Goal: Communication & Community: Answer question/provide support

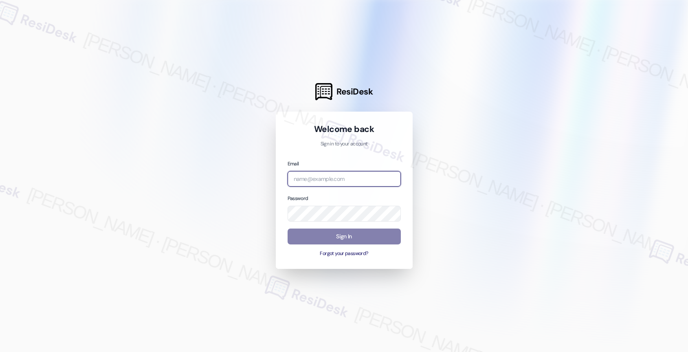
click at [331, 178] on input "email" at bounding box center [343, 179] width 113 height 16
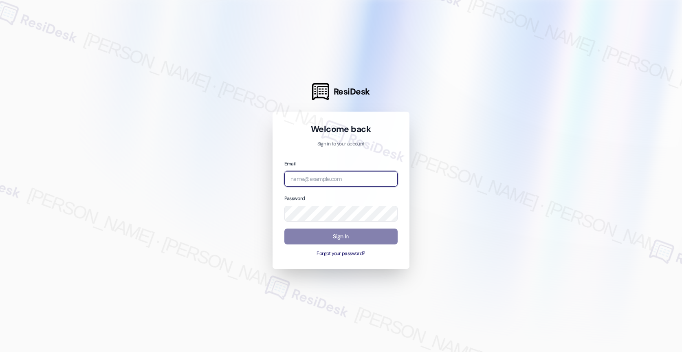
paste input "automated-surveys-birchstone_residential-resen.nine@birchstone_[DOMAIN_NAME]"
type input "automated-surveys-birchstone_residential-resen.nine@birchstone_[DOMAIN_NAME]"
drag, startPoint x: 466, startPoint y: 151, endPoint x: 562, endPoint y: 22, distance: 160.9
click at [466, 151] on div at bounding box center [341, 176] width 682 height 352
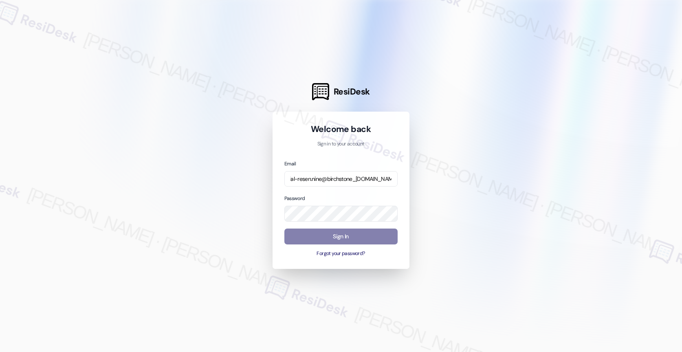
scroll to position [0, 0]
click at [456, 155] on div at bounding box center [341, 176] width 682 height 352
click at [344, 232] on button "Sign In" at bounding box center [340, 236] width 113 height 16
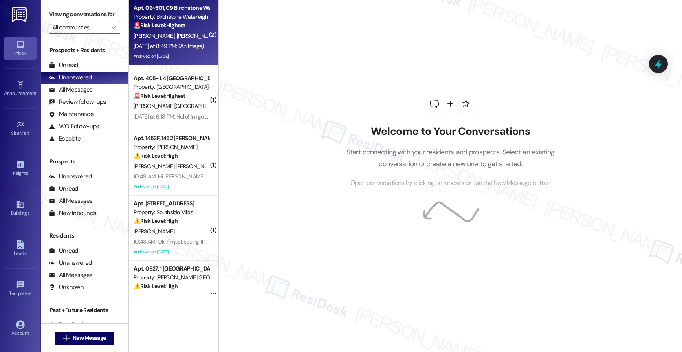
click at [163, 42] on div "Yesterday at 8:49 PM: (An Image) Yesterday at 8:49 PM: (An Image)" at bounding box center [171, 46] width 77 height 10
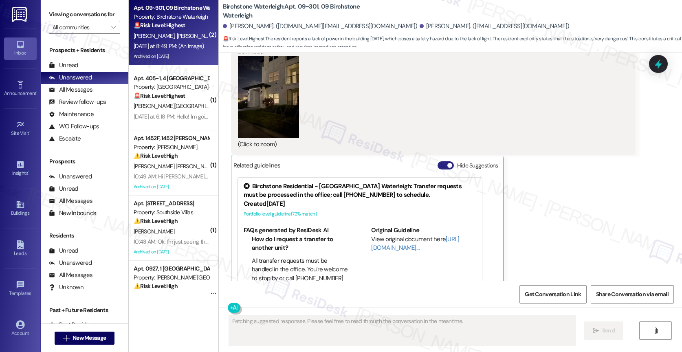
click at [440, 161] on button "Hide Suggestions" at bounding box center [445, 165] width 16 height 8
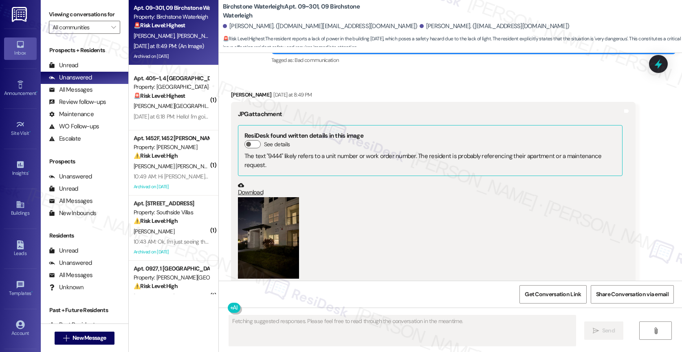
click at [273, 197] on button "Zoom image" at bounding box center [268, 237] width 61 height 81
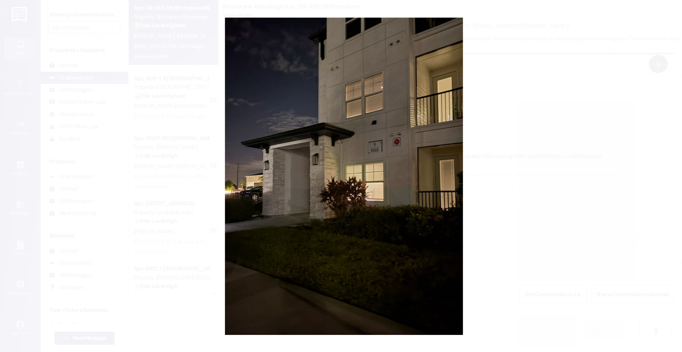
click at [386, 260] on button "Unzoom image" at bounding box center [341, 176] width 682 height 352
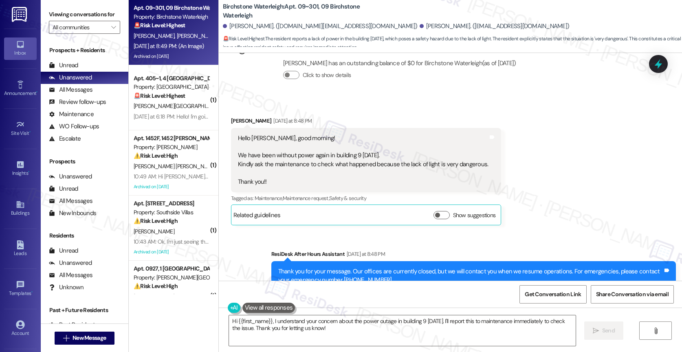
scroll to position [11769, 0]
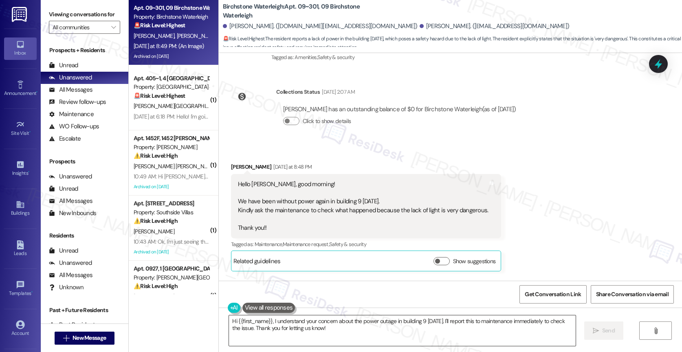
click at [271, 324] on textarea "Hi {{first_name}}, I understand your concern about the power outage in building…" at bounding box center [402, 330] width 346 height 31
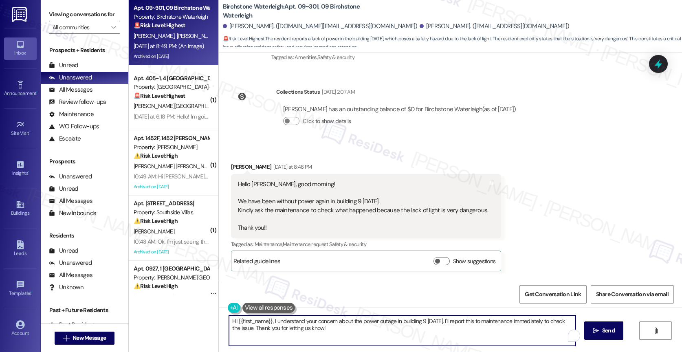
click at [271, 324] on textarea "Hi {{first_name}}, I understand your concern about the power outage in building…" at bounding box center [402, 330] width 346 height 31
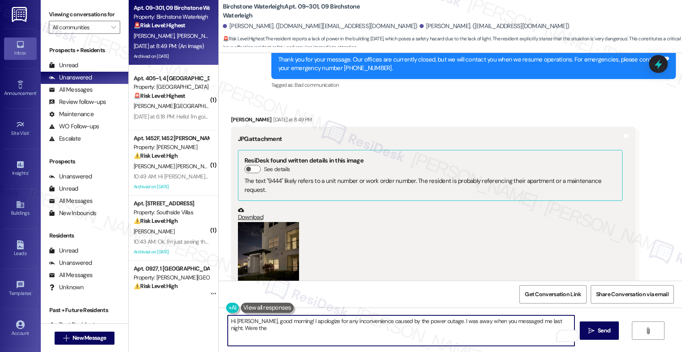
scroll to position [12052, 0]
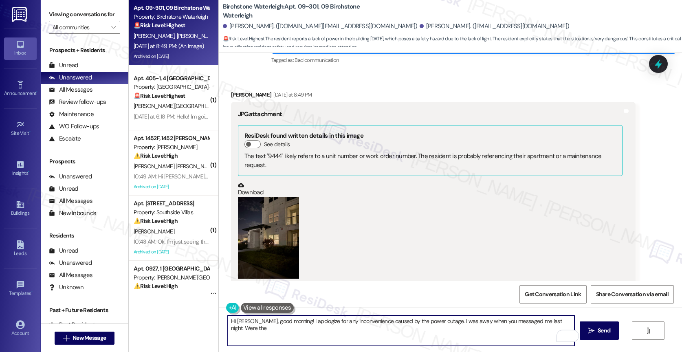
click at [281, 197] on button "Zoom image" at bounding box center [268, 237] width 61 height 81
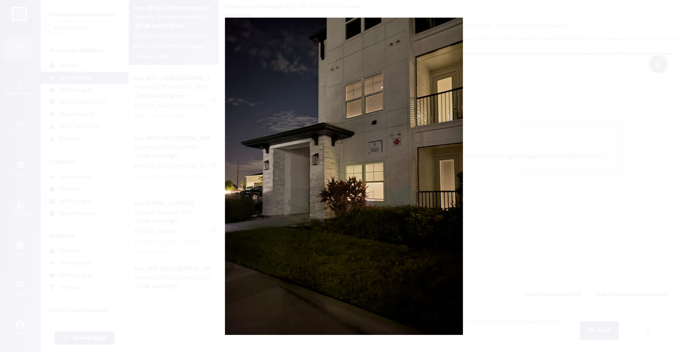
click at [395, 244] on button "Unzoom image" at bounding box center [341, 176] width 682 height 352
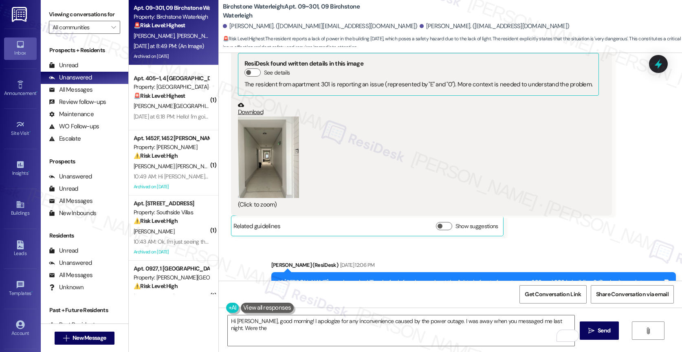
scroll to position [9978, 0]
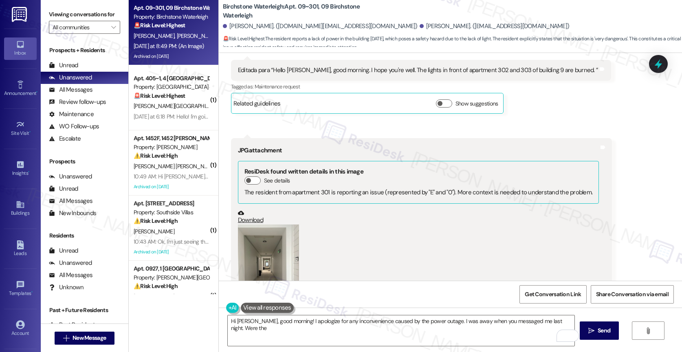
click at [253, 231] on button "Zoom image" at bounding box center [268, 264] width 61 height 81
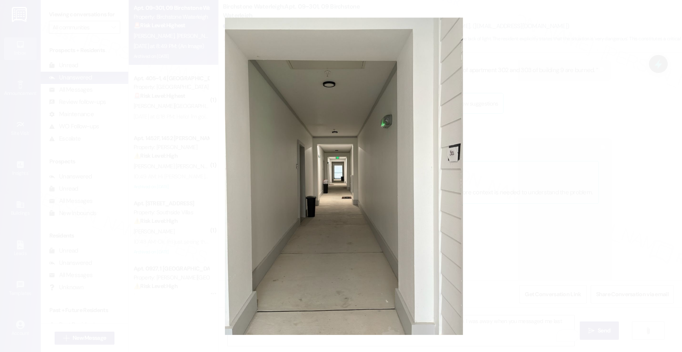
click at [378, 211] on button "Unzoom image" at bounding box center [341, 176] width 682 height 352
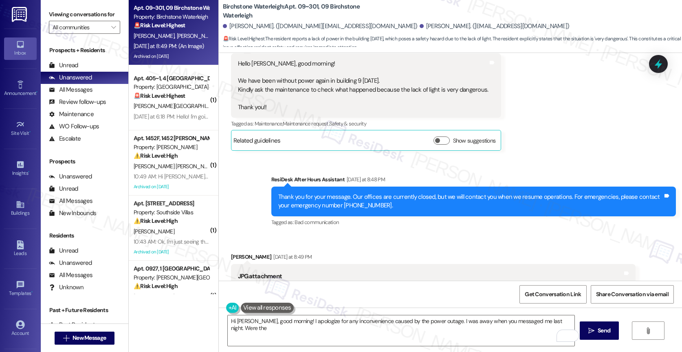
scroll to position [12052, 0]
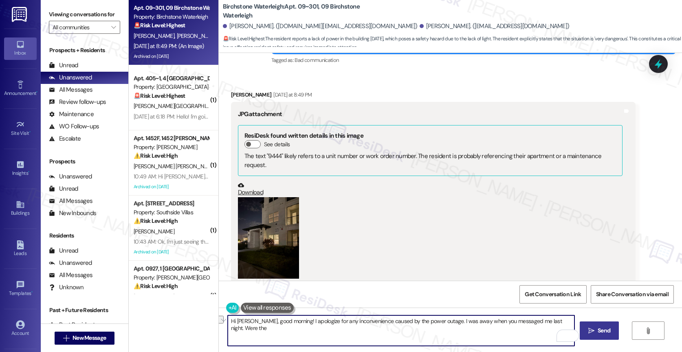
drag, startPoint x: 432, startPoint y: 319, endPoint x: 594, endPoint y: 325, distance: 161.7
click at [594, 325] on div "Hi Ariane, good morning! I apologize for any inconvenience caused by the power …" at bounding box center [450, 337] width 463 height 61
click at [283, 320] on textarea "Hi Ariane, good morning! I apologize for any inconvenience caused by the power …" at bounding box center [401, 330] width 346 height 31
click at [565, 323] on textarea "Hi Ariane, good morning! I just returned from being away over the weekend. I ap…" at bounding box center [401, 330] width 346 height 31
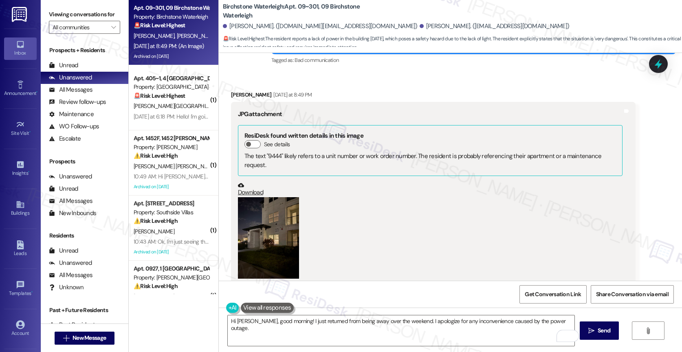
click at [261, 202] on button "Zoom image" at bounding box center [268, 237] width 61 height 81
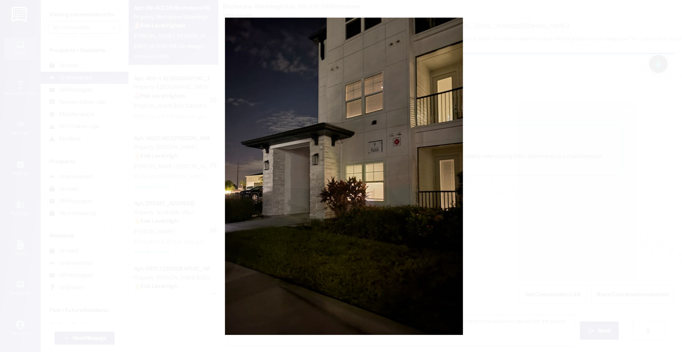
click at [401, 180] on button "Unzoom image" at bounding box center [341, 176] width 682 height 352
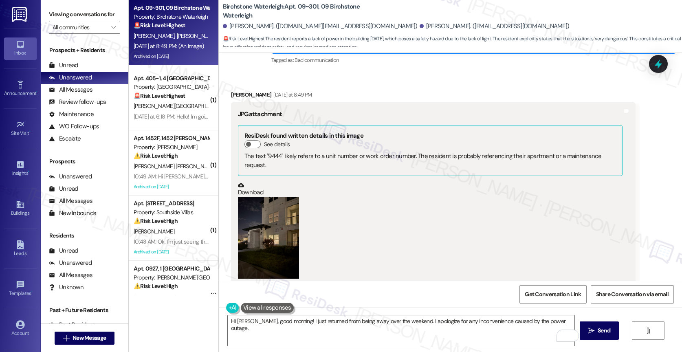
click at [258, 197] on button "Zoom image" at bounding box center [268, 237] width 61 height 81
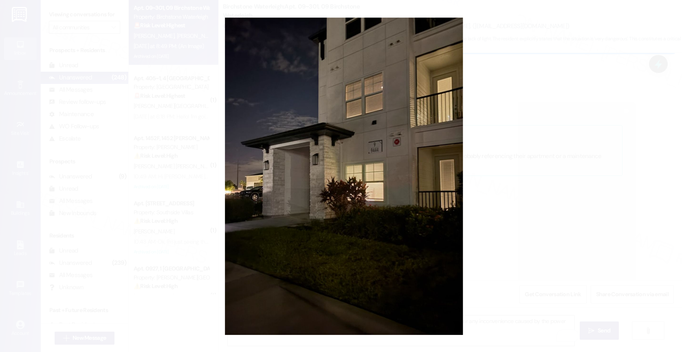
click at [379, 189] on button "Unzoom image" at bounding box center [341, 176] width 682 height 352
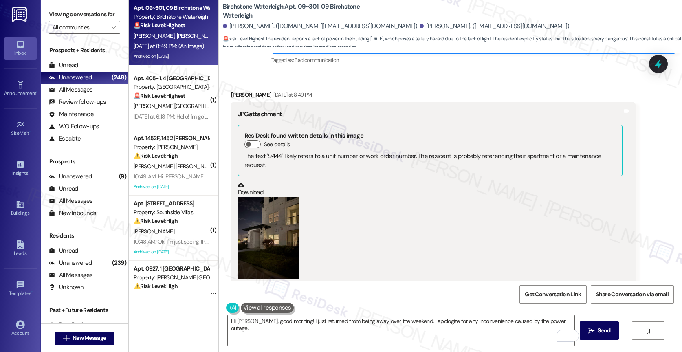
click at [266, 197] on button "Zoom image" at bounding box center [268, 237] width 61 height 81
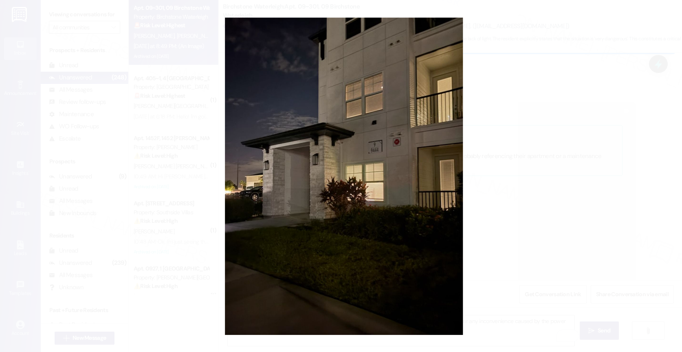
click at [401, 158] on button "Unzoom image" at bounding box center [341, 176] width 682 height 352
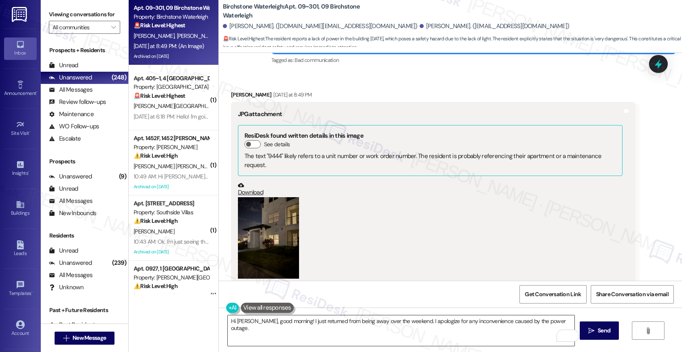
click at [569, 321] on textarea "Hi Ariane, good morning! I just returned from being away over the weekend. I ap…" at bounding box center [401, 330] width 346 height 31
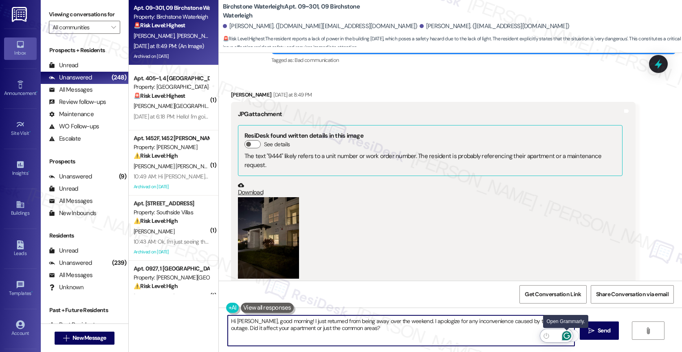
type textarea "Hi Ariane, good morning! I just returned from being away over the weekend. I ap…"
click at [567, 335] on icon "Open Grammarly. 0 Suggestions." at bounding box center [566, 335] width 9 height 9
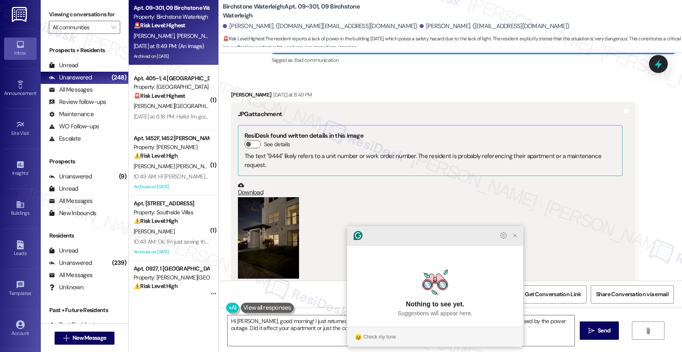
click at [515, 239] on icon "Close Grammarly Assistant" at bounding box center [514, 235] width 7 height 7
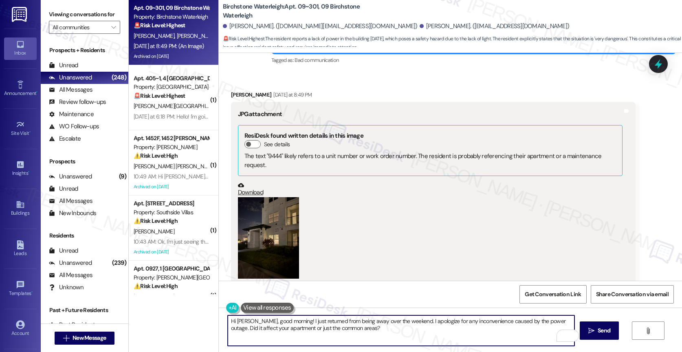
click at [421, 334] on textarea "Hi Ariane, good morning! I just returned from being away over the weekend. I ap…" at bounding box center [401, 330] width 346 height 31
click at [568, 334] on icon "Open Grammarly. 0 Suggestions." at bounding box center [566, 335] width 9 height 9
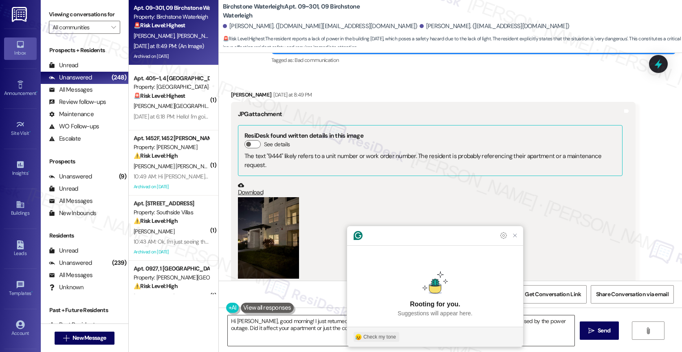
click at [383, 336] on div "Check my tone" at bounding box center [379, 336] width 33 height 7
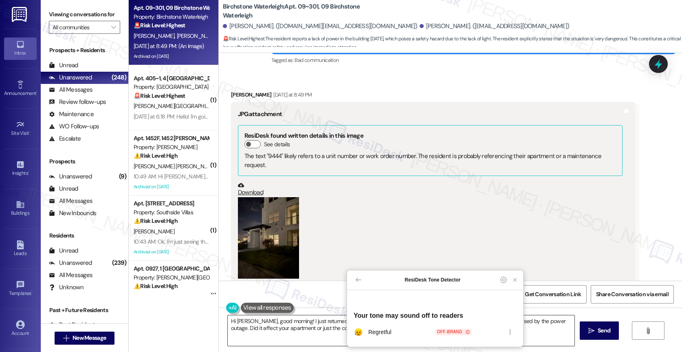
click at [466, 330] on icon at bounding box center [467, 332] width 4 height 4
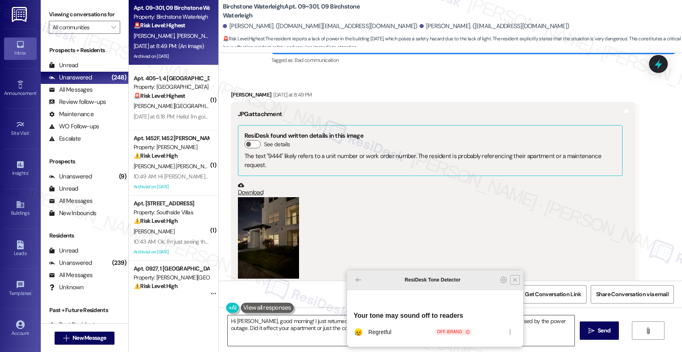
click at [514, 283] on icon "Close Grammarly Assistant" at bounding box center [514, 279] width 7 height 7
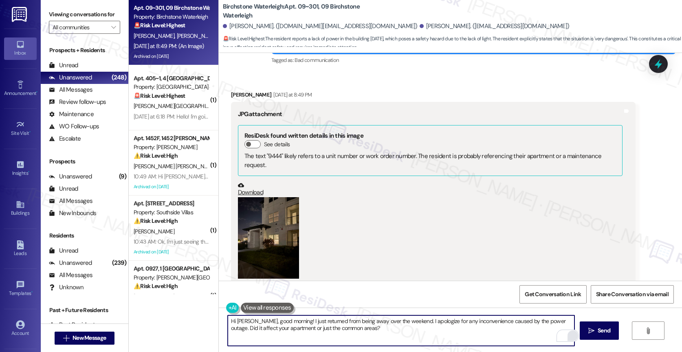
drag, startPoint x: 603, startPoint y: 333, endPoint x: 509, endPoint y: 272, distance: 112.1
click at [603, 333] on span "Send" at bounding box center [603, 330] width 13 height 9
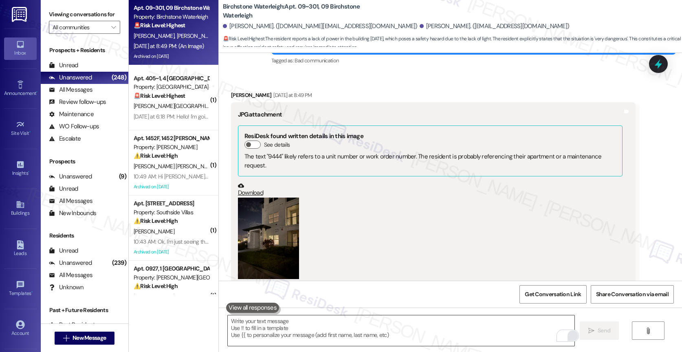
scroll to position [12117, 0]
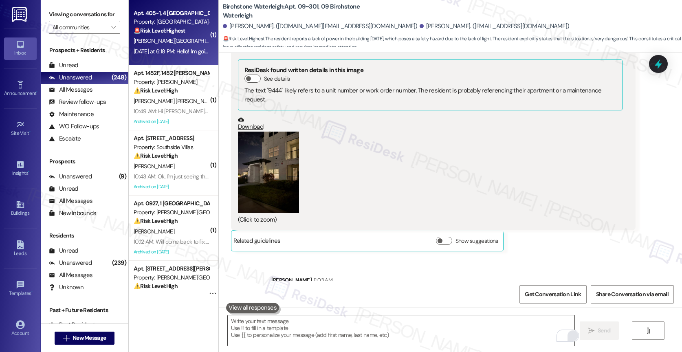
click at [228, 37] on span "[PERSON_NAME]" at bounding box center [248, 40] width 41 height 7
type textarea "Fetching suggested responses. Please feel free to read through the conversation…"
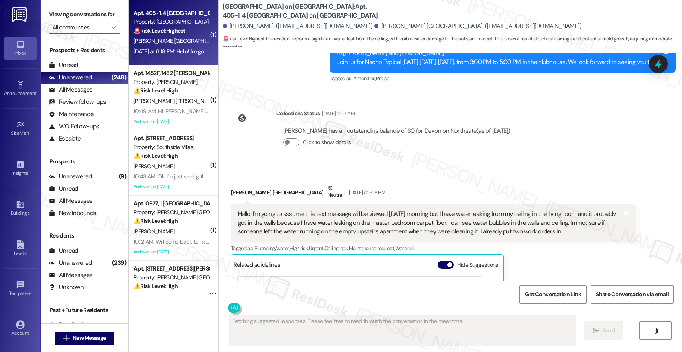
scroll to position [2443, 0]
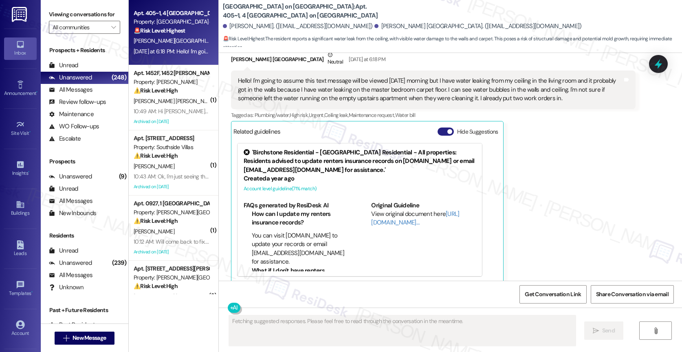
click at [442, 127] on button "Hide Suggestions" at bounding box center [445, 131] width 16 height 8
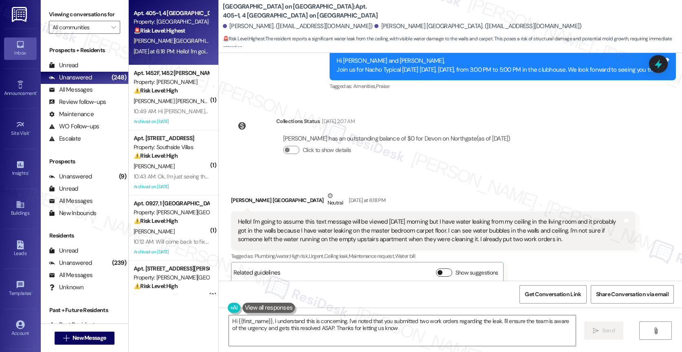
type textarea "Hi {{first_name}}, I understand this is concerning. I've noted that you submitt…"
click at [364, 185] on div "Received via SMS Daly Madrid Neutral Yesterday at 6:18 PM Hello! I'm going to a…" at bounding box center [433, 236] width 417 height 103
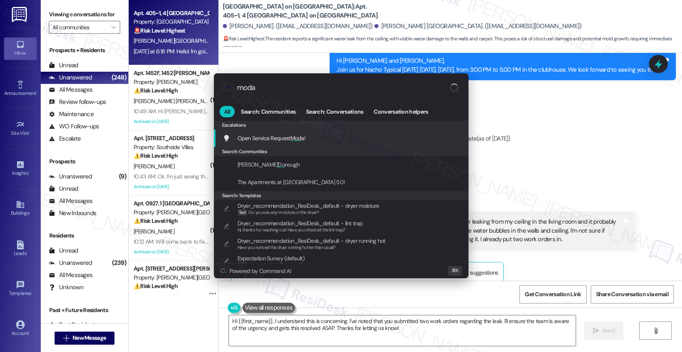
type input "modal"
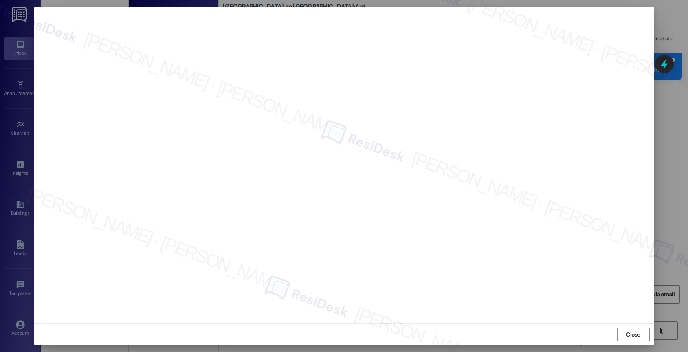
drag, startPoint x: 622, startPoint y: 327, endPoint x: 569, endPoint y: 331, distance: 52.7
click at [622, 327] on div "Close" at bounding box center [343, 334] width 619 height 22
click at [632, 335] on span "Close" at bounding box center [633, 334] width 14 height 9
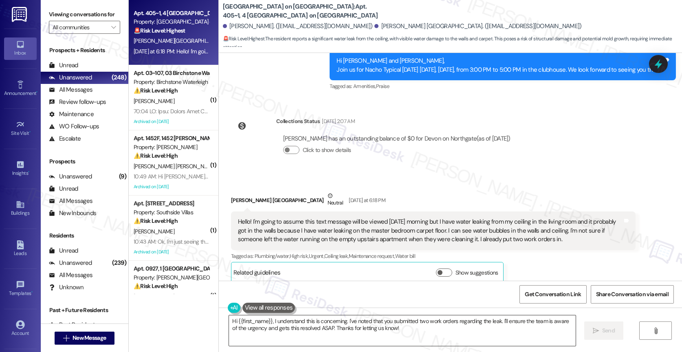
click at [281, 325] on textarea "Hi {{first_name}}, I understand this is concerning. I've noted that you submitt…" at bounding box center [402, 330] width 346 height 31
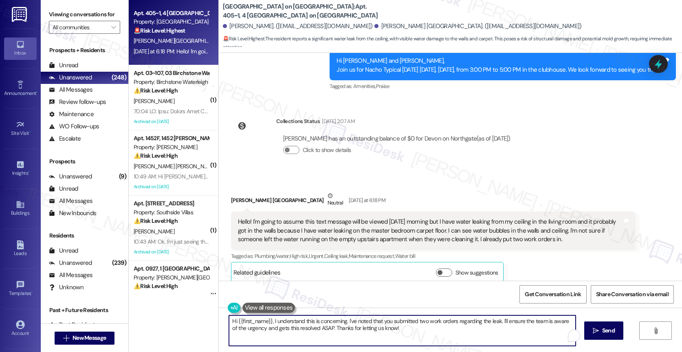
click at [283, 322] on textarea "Hi {{first_name}}, I understand this is concerning. I've noted that you submitt…" at bounding box center [402, 330] width 346 height 31
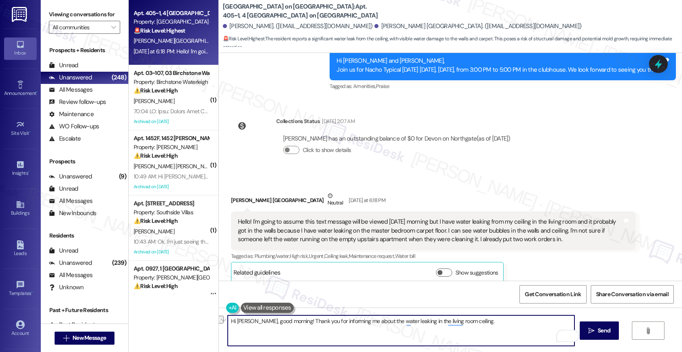
click at [479, 322] on textarea "Hi Daly, good morning! Thank you for informing me about the water leaking in th…" at bounding box center [401, 330] width 346 height 31
click at [515, 292] on span "urgency" at bounding box center [511, 295] width 25 height 7
click at [555, 294] on span "and" at bounding box center [557, 295] width 11 height 7
click at [320, 333] on textarea "Hi Daly, good morning! Thank you for informing me about the water leaking in th…" at bounding box center [401, 330] width 346 height 31
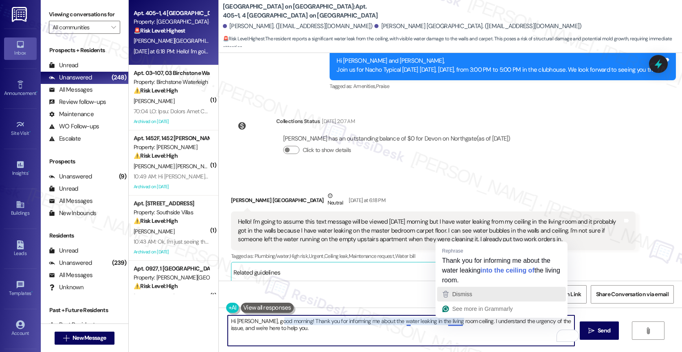
click at [463, 292] on span "Dismiss" at bounding box center [462, 294] width 20 height 7
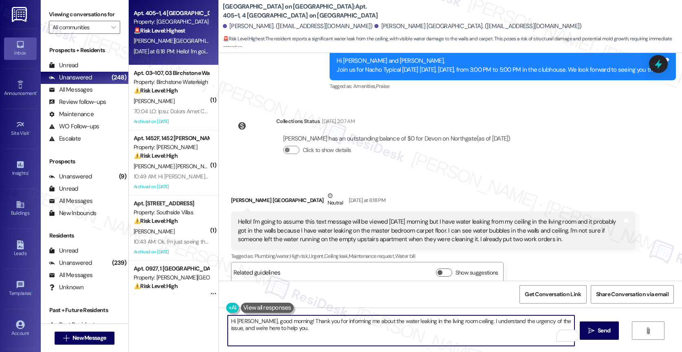
click at [294, 331] on textarea "Hi Daly, good morning! Thank you for informing me about the water leaking in th…" at bounding box center [401, 330] width 346 height 31
click at [299, 300] on button "is" at bounding box center [318, 302] width 68 height 13
click at [265, 327] on textarea "Hi Daly, good morning! Thank you for informing me about the water leaking in th…" at bounding box center [401, 330] width 346 height 31
click at [357, 331] on textarea "Hi Daly, good morning! Thank you for informing me about the water leaking in th…" at bounding box center [401, 330] width 346 height 31
click at [266, 328] on textarea "Hi Daly, good morning! Thank you for informing me about the water leaking in th…" at bounding box center [401, 330] width 346 height 31
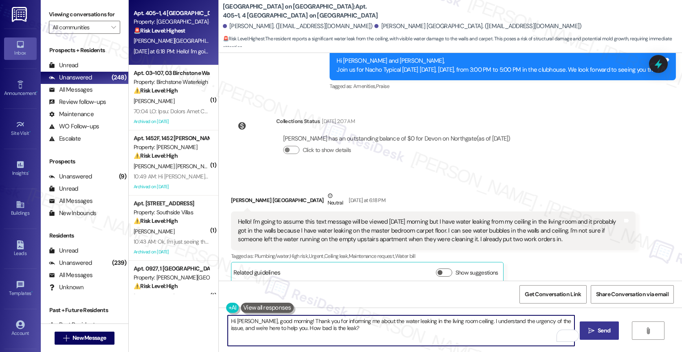
type textarea "Hi Daly, good morning! Thank you for informing me about the water leaking in th…"
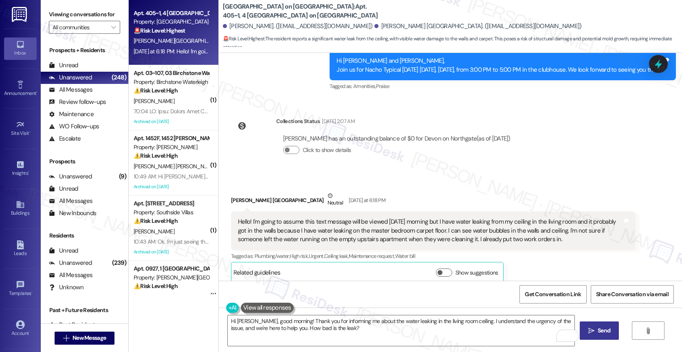
click at [591, 328] on span " Send" at bounding box center [599, 330] width 26 height 9
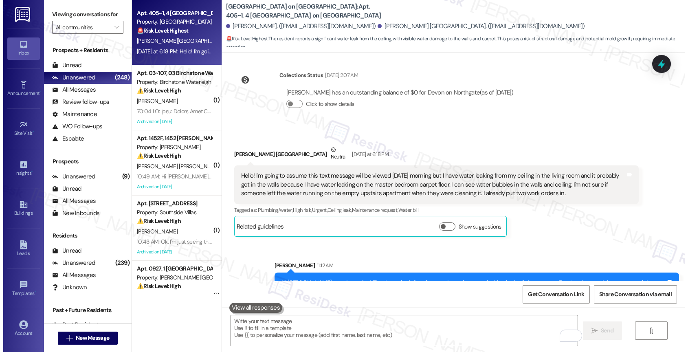
scroll to position [2368, 0]
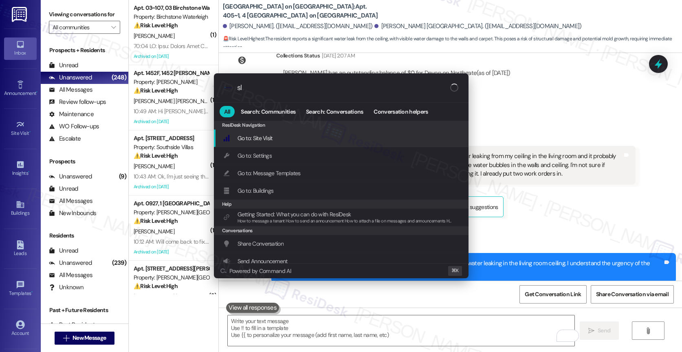
type input "sla"
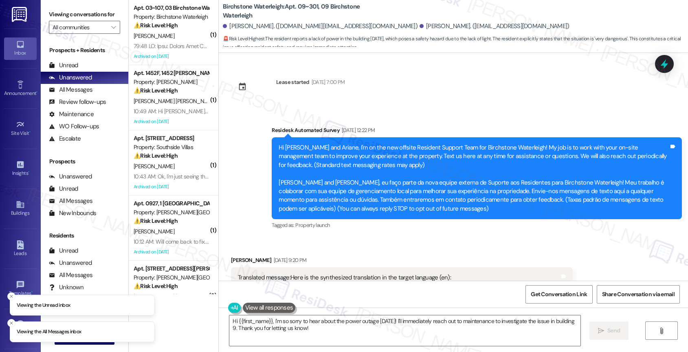
scroll to position [12270, 0]
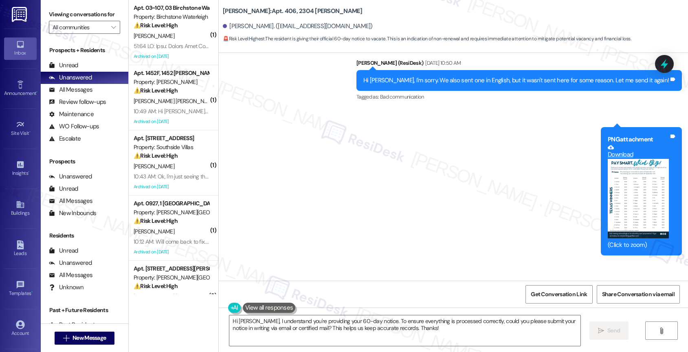
scroll to position [34841, 0]
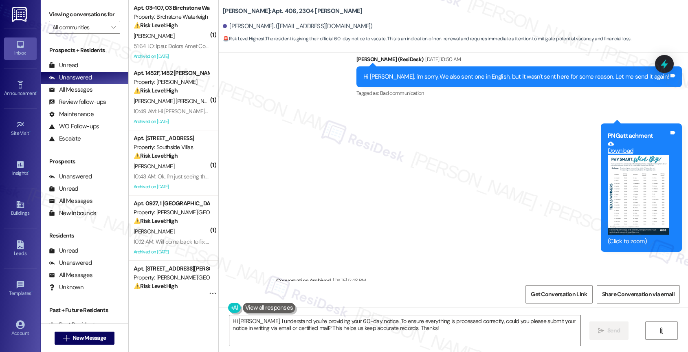
click at [281, 325] on textarea "Hi Christine, I understand you're providing your 60-day notice. To ensure every…" at bounding box center [404, 330] width 351 height 31
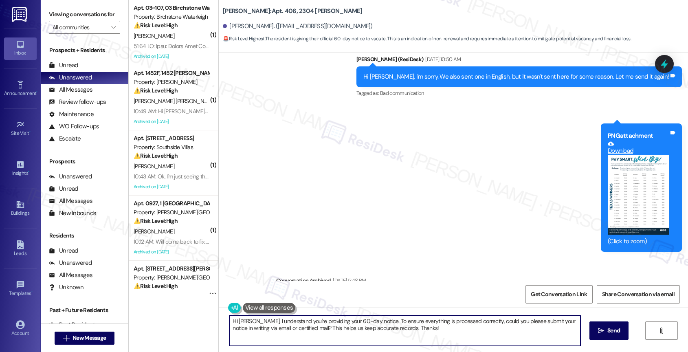
click at [281, 325] on textarea "Hi Christine, I understand you're providing your 60-day notice. To ensure every…" at bounding box center [404, 330] width 351 height 31
click at [325, 326] on textarea "Hi Christine, I understand you're providing your 60-day notice. To ensure every…" at bounding box center [404, 330] width 351 height 31
drag, startPoint x: 256, startPoint y: 318, endPoint x: 471, endPoint y: 344, distance: 216.9
click at [471, 344] on textarea "Hi Christine, I understand you're providing your 60-day notice. To ensure every…" at bounding box center [403, 330] width 351 height 31
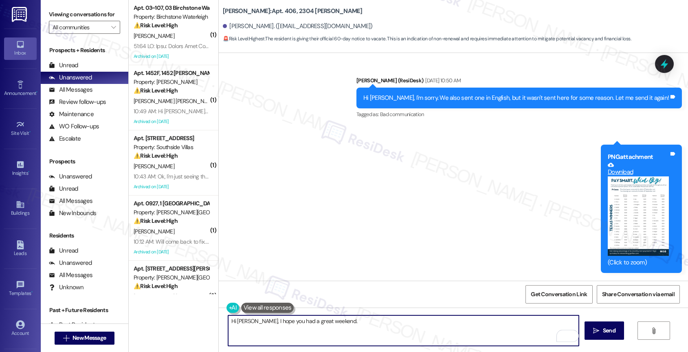
scroll to position [34794, 0]
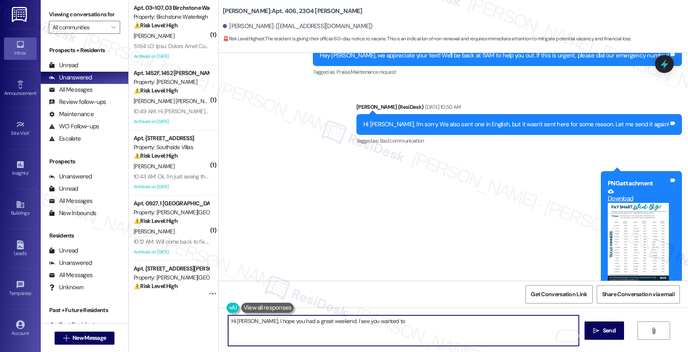
drag, startPoint x: 353, startPoint y: 320, endPoint x: 458, endPoint y: 323, distance: 105.1
click at [454, 323] on textarea "Hi Christine, I hope you had a great weekend. I see you wanted to" at bounding box center [403, 330] width 351 height 31
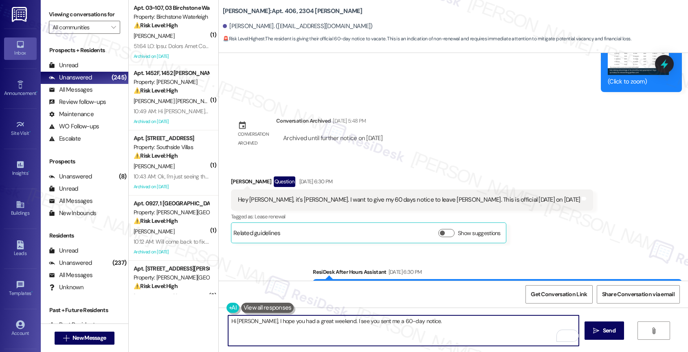
scroll to position [35024, 0]
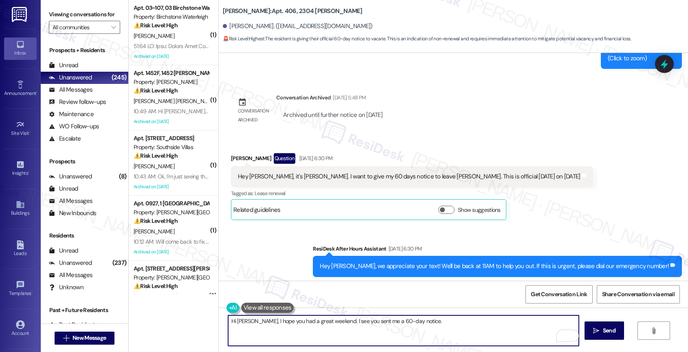
click at [436, 320] on textarea "Hi Christine, I hope you had a great weekend. I see you sent me a 60-day notice." at bounding box center [403, 330] width 351 height 31
click at [328, 330] on textarea "Hi Christine, I hope you had a great weekend. I see you sent me a 60-day notice…" at bounding box center [403, 330] width 351 height 31
paste textarea "leasing@elliotwindsprint.com"
type textarea "Hi Christine, I hope you had a great weekend. I see you sent me a 60-day notice…"
click at [568, 335] on icon "Open Grammarly. 0 Suggestions." at bounding box center [566, 336] width 6 height 6
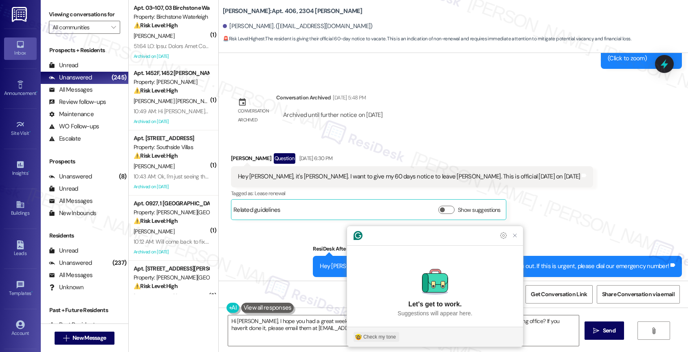
click at [381, 336] on div "Check my tone" at bounding box center [379, 336] width 33 height 7
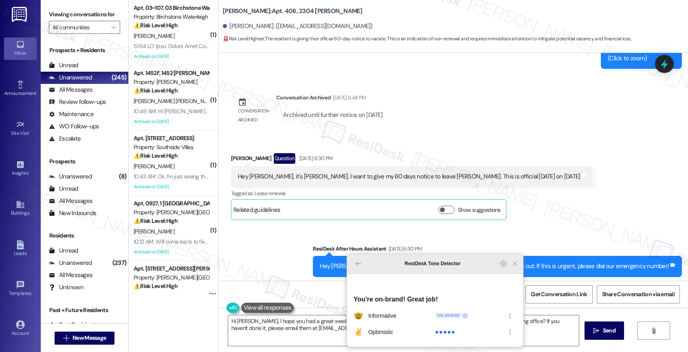
click at [511, 268] on icon "Close Grammarly Assistant" at bounding box center [515, 264] width 10 height 10
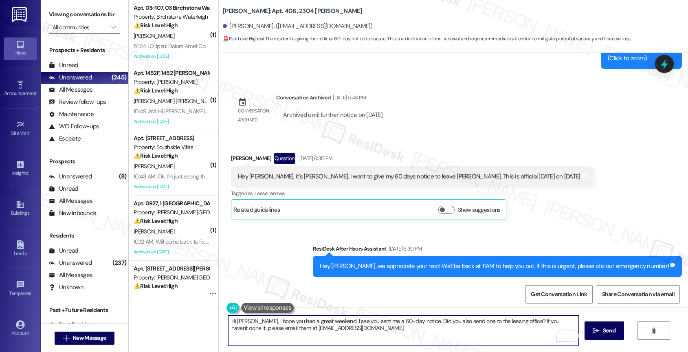
click at [601, 334] on span "Send" at bounding box center [609, 330] width 16 height 9
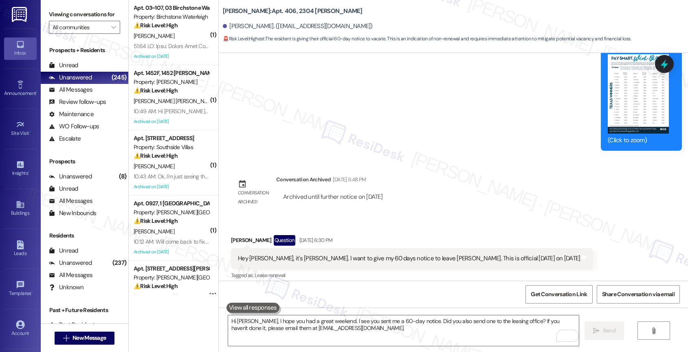
scroll to position [35090, 0]
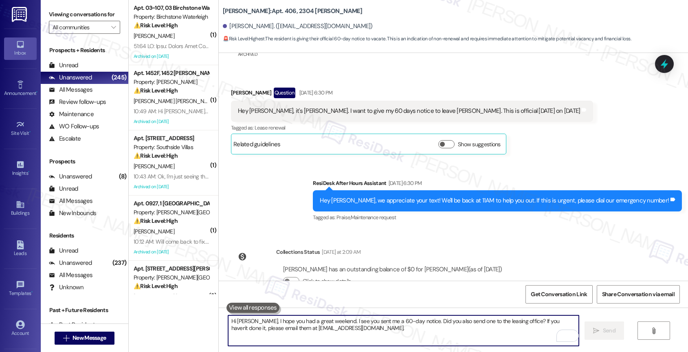
click at [281, 335] on textarea "Hi Christine, I hope you had a great weekend. I see you sent me a 60-day notice…" at bounding box center [403, 330] width 351 height 31
click at [309, 333] on textarea "Hi Christine, I hope you had a great weekend. I see you sent me a 60-day notice…" at bounding box center [403, 330] width 351 height 31
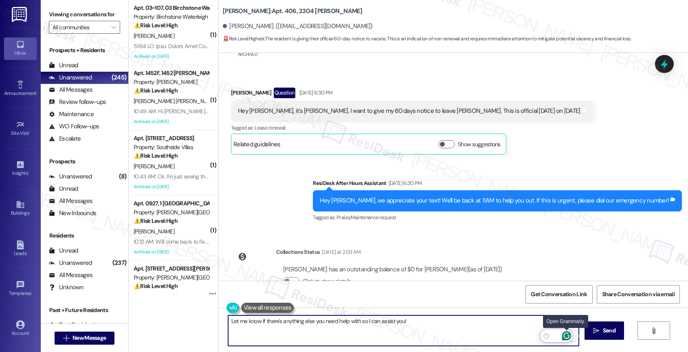
type textarea "Let me know if there's anything else you need help with so I can assist you!"
click at [566, 335] on icon "Open Grammarly. 0 Suggestions." at bounding box center [566, 335] width 9 height 9
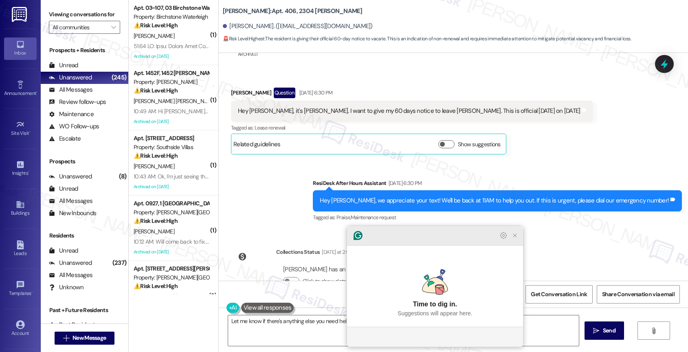
click at [517, 240] on icon "Close Grammarly Assistant" at bounding box center [515, 235] width 10 height 10
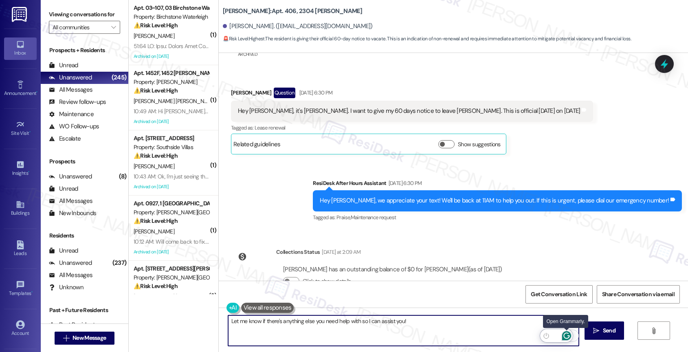
click at [565, 333] on icon "Open Grammarly. 0 Suggestions." at bounding box center [566, 335] width 9 height 9
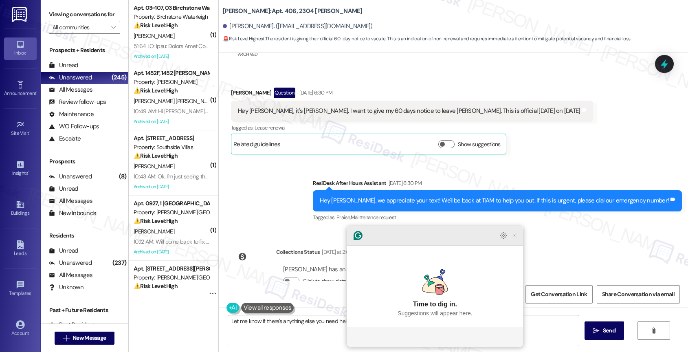
click at [514, 239] on icon "Close Grammarly Assistant" at bounding box center [514, 235] width 7 height 7
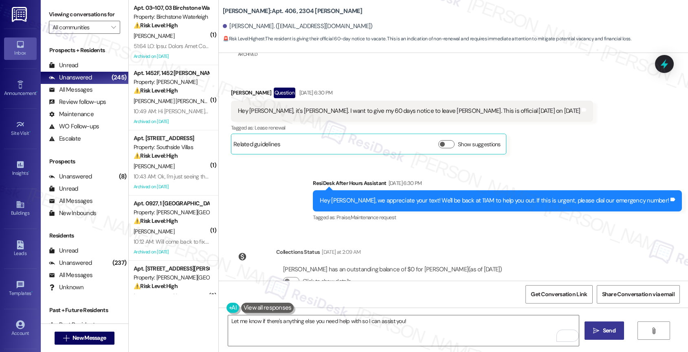
click at [603, 338] on button " Send" at bounding box center [603, 330] width 39 height 18
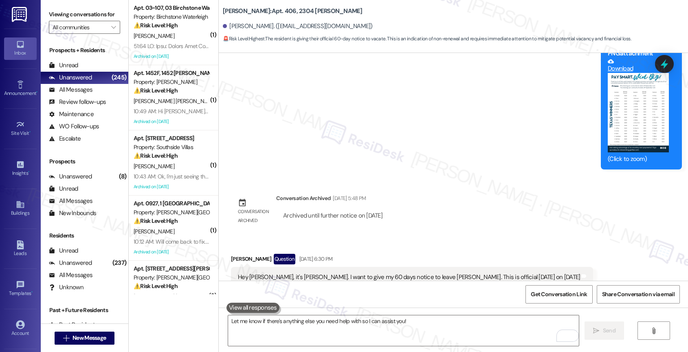
scroll to position [35146, 0]
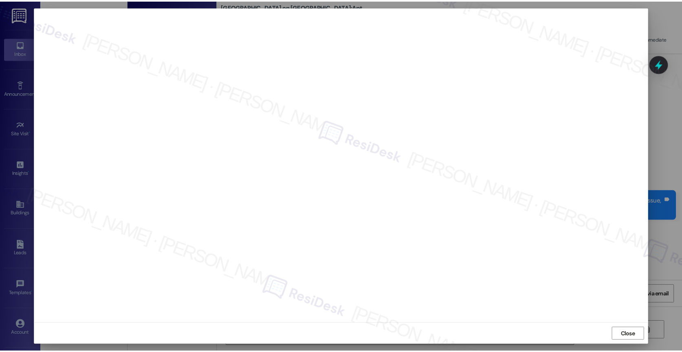
scroll to position [2441, 0]
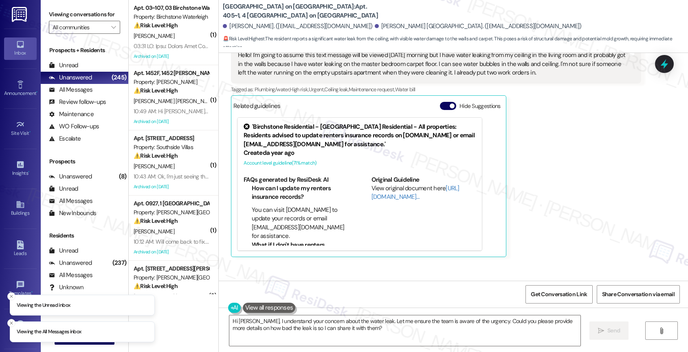
scroll to position [2520, 0]
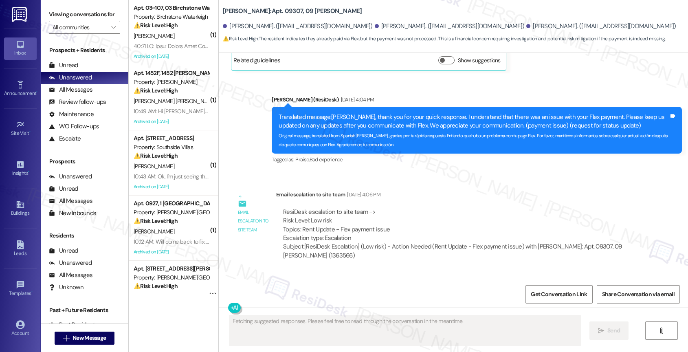
scroll to position [1424, 0]
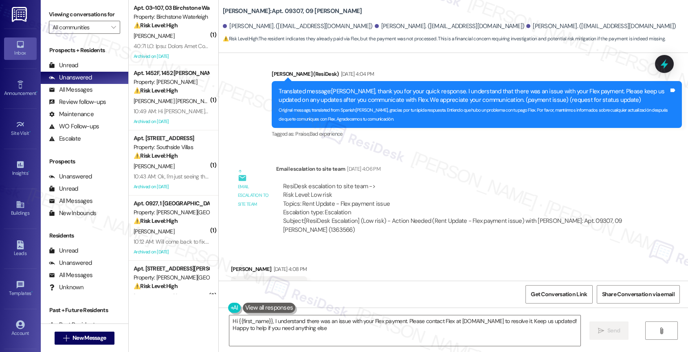
type textarea "Hi {{first_name}}, I understand there was an issue with your Flex payment. Plea…"
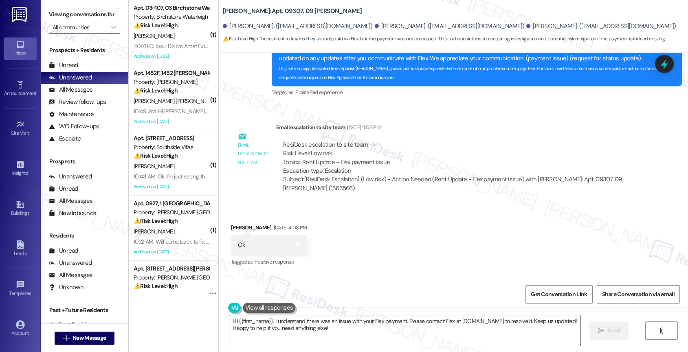
scroll to position [1484, 0]
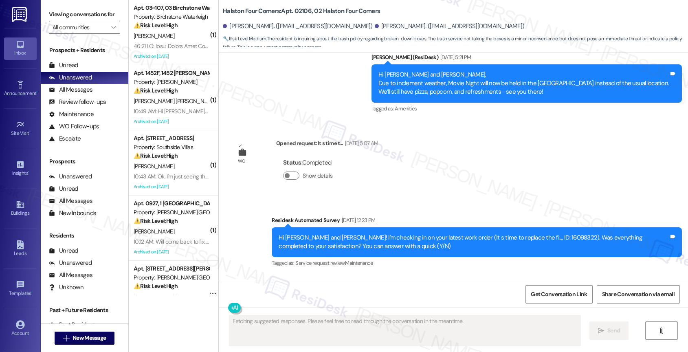
scroll to position [4285, 0]
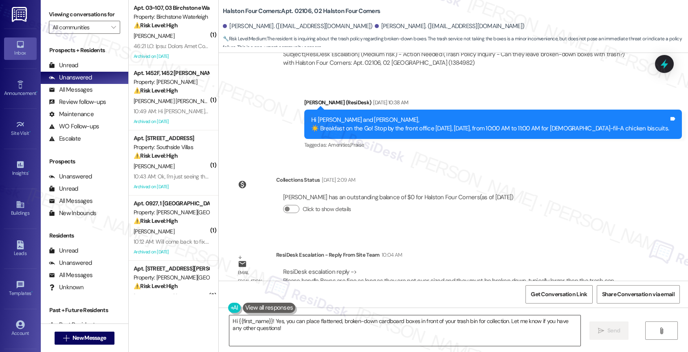
click at [270, 331] on textarea "Hi {{first_name}}! Yes, you can place flattened, broken-down cardboard boxes in…" at bounding box center [404, 330] width 351 height 31
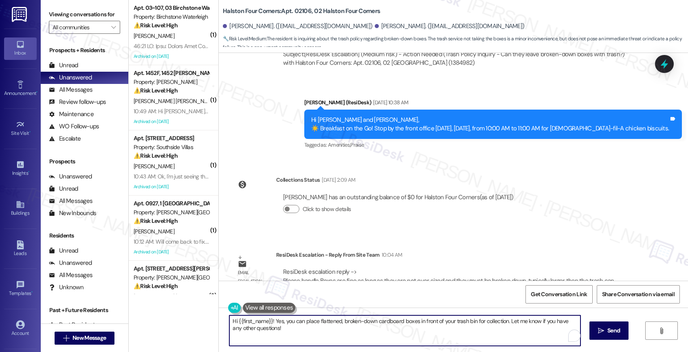
click at [270, 331] on textarea "Hi {{first_name}}! Yes, you can place flattened, broken-down cardboard boxes in…" at bounding box center [404, 330] width 351 height 31
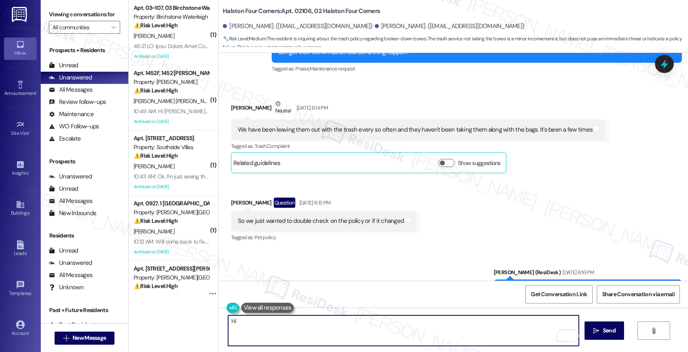
scroll to position [3807, 0]
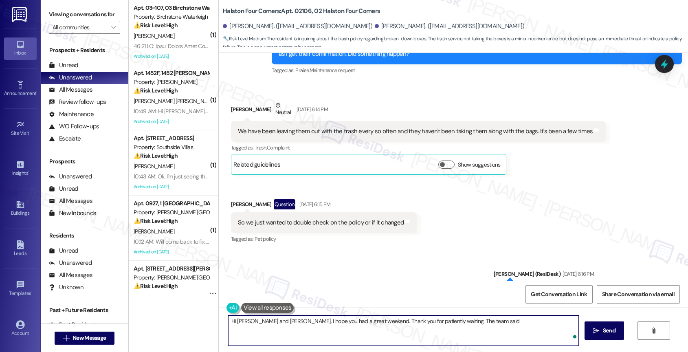
paste textarea "Boxes are fine as long as they are not over sized and they must be broken down,…"
click at [467, 321] on textarea "Hi [PERSON_NAME] and [PERSON_NAME]. I hope you had a great weekend. Thank you f…" at bounding box center [403, 330] width 351 height 31
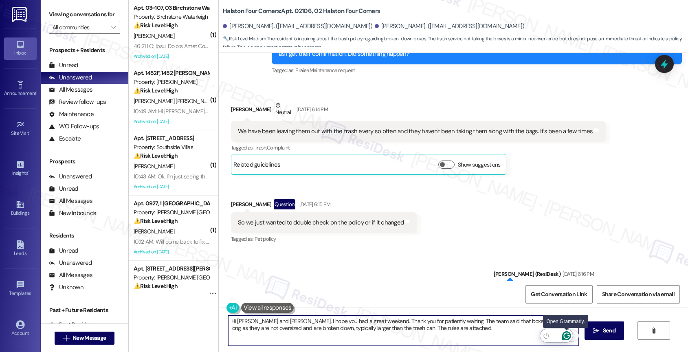
type textarea "Hi [PERSON_NAME] and [PERSON_NAME], I hope you had a great weekend. Thank you f…"
click at [568, 336] on icon "Open Grammarly. 0 Suggestions." at bounding box center [566, 335] width 9 height 9
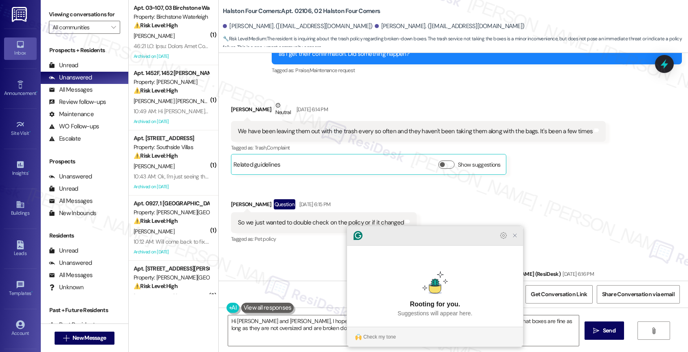
click at [513, 239] on icon "Close Grammarly Assistant" at bounding box center [514, 235] width 7 height 7
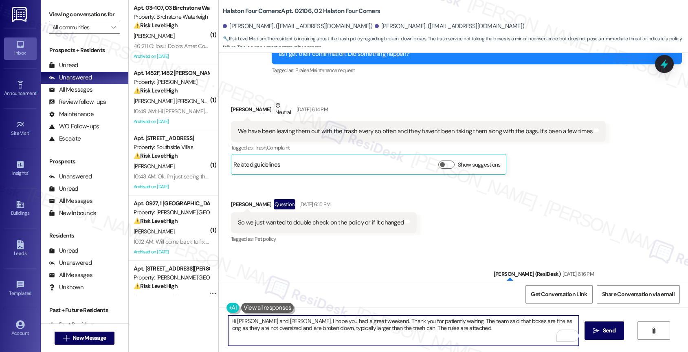
click at [452, 333] on textarea "Hi [PERSON_NAME] and [PERSON_NAME], I hope you had a great weekend. Thank you f…" at bounding box center [403, 330] width 351 height 31
click at [601, 332] on span "Send" at bounding box center [609, 330] width 16 height 9
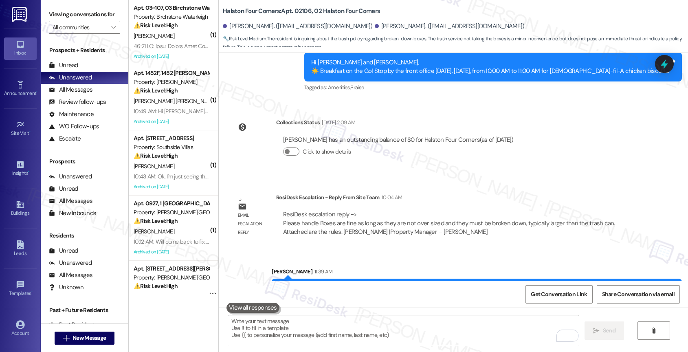
scroll to position [4350, 0]
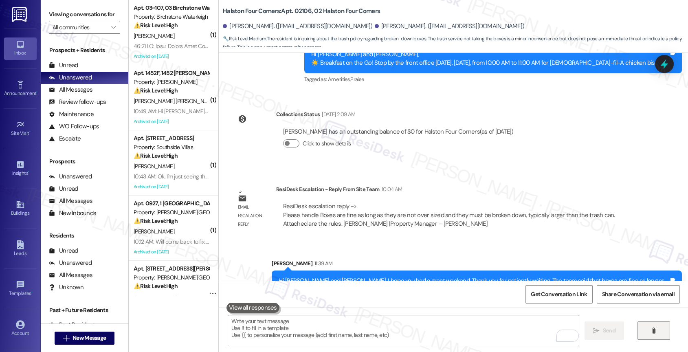
click at [644, 327] on button "" at bounding box center [653, 330] width 33 height 18
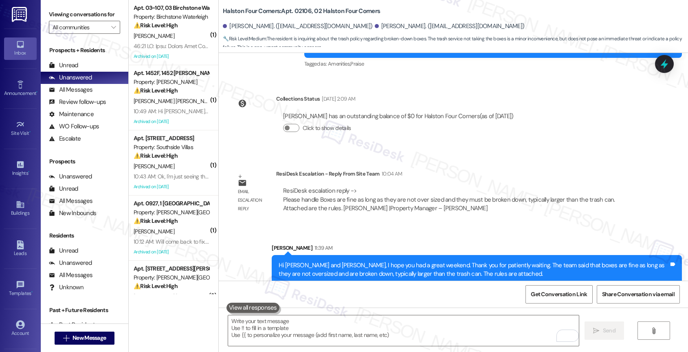
scroll to position [4485, 0]
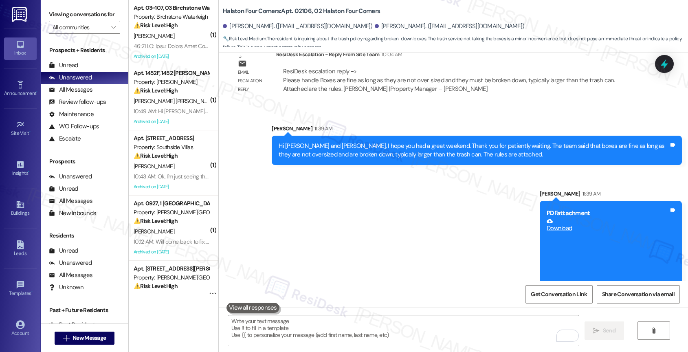
click at [322, 325] on textarea "To enrich screen reader interactions, please activate Accessibility in Grammarl…" at bounding box center [403, 330] width 351 height 31
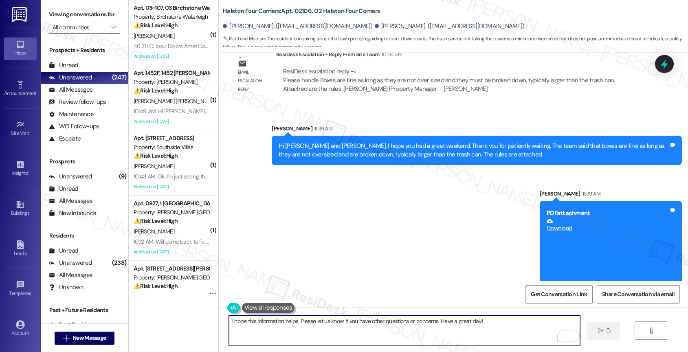
type textarea "I hope this information helps. Please let us know if you have other questions o…"
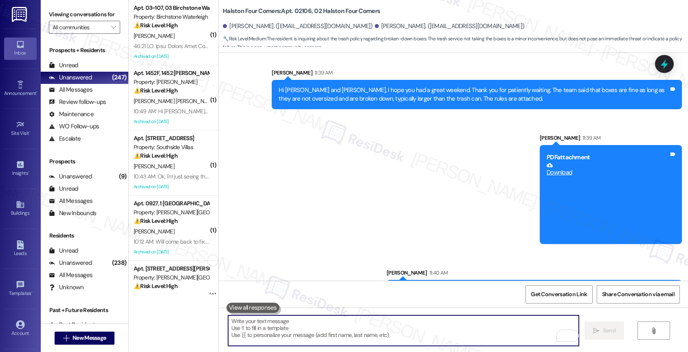
scroll to position [4542, 0]
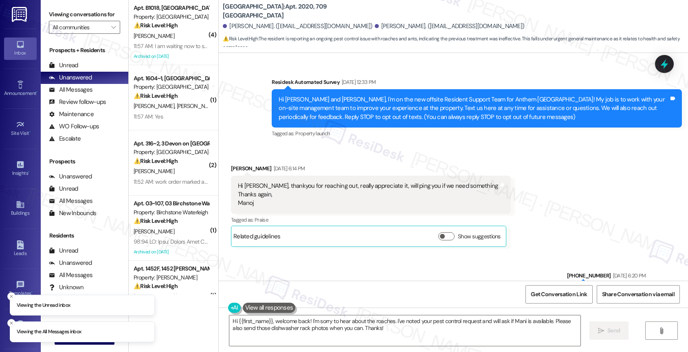
scroll to position [5328, 0]
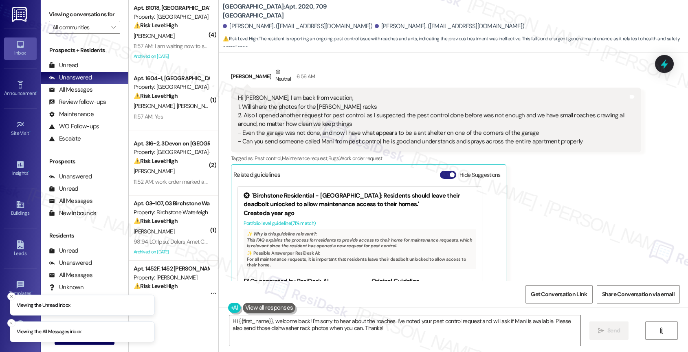
click at [440, 171] on button "Hide Suggestions" at bounding box center [448, 175] width 16 height 8
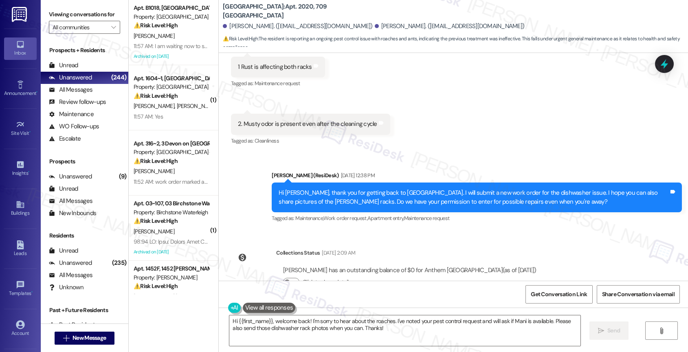
scroll to position [5072, 0]
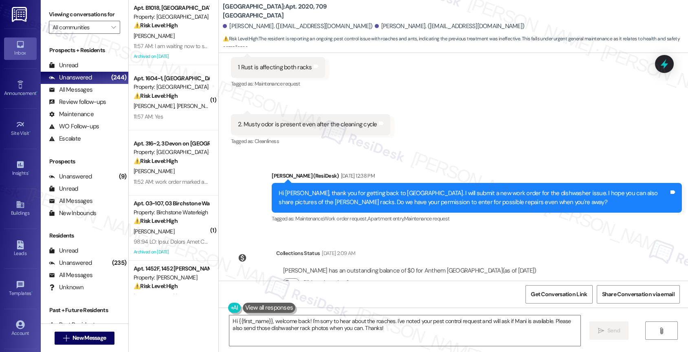
click at [515, 194] on div "Survey, sent via SMS Residesk Automated Survey Jul 11, 2024 at 12:33 PM Hi Sapn…" at bounding box center [453, 167] width 469 height 228
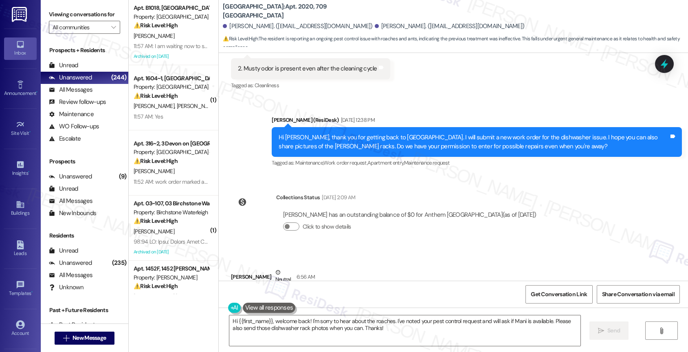
scroll to position [5129, 0]
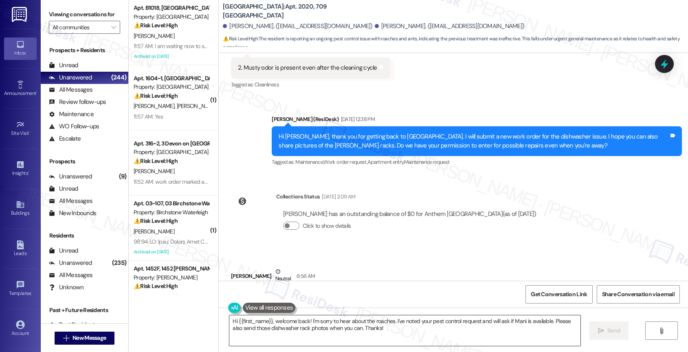
click at [276, 329] on textarea "Hi {{first_name}}, welcome back! I'm sorry to hear about the roaches. I've note…" at bounding box center [404, 330] width 351 height 31
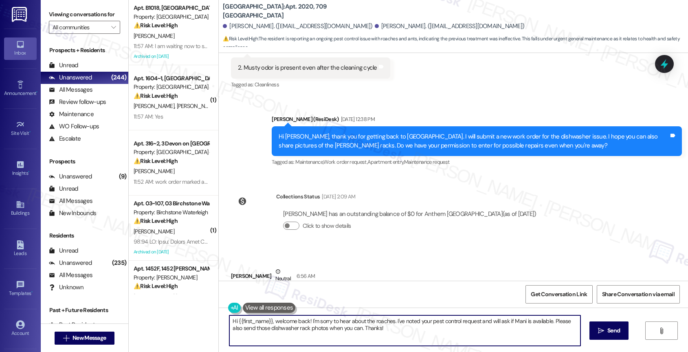
click at [276, 329] on textarea "Hi {{first_name}}, welcome back! I'm sorry to hear about the roaches. I've note…" at bounding box center [404, 330] width 351 height 31
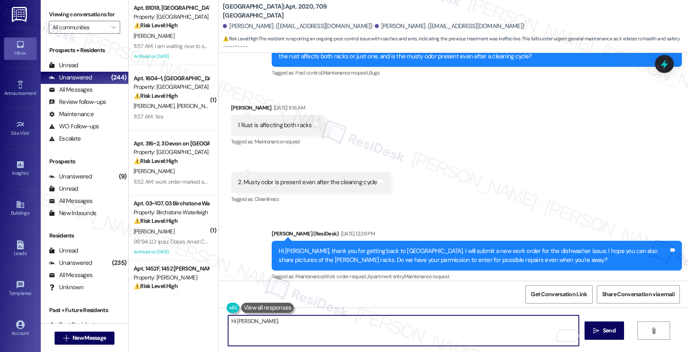
scroll to position [5188, 0]
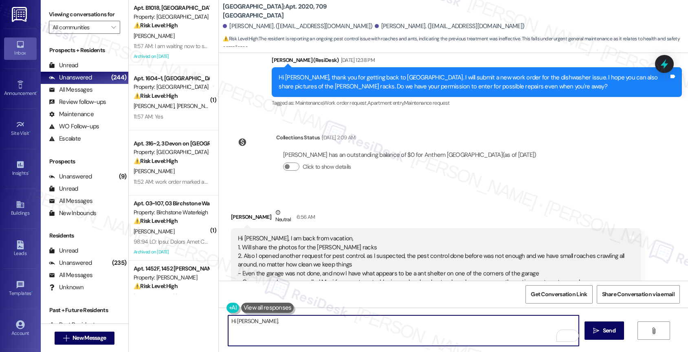
click at [274, 305] on button at bounding box center [267, 308] width 53 height 10
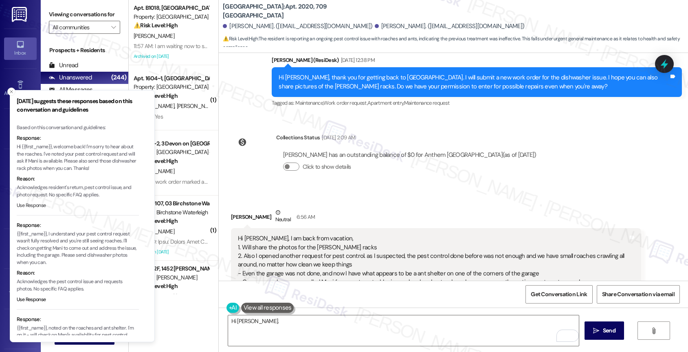
click at [29, 205] on button "Use Response" at bounding box center [31, 205] width 29 height 7
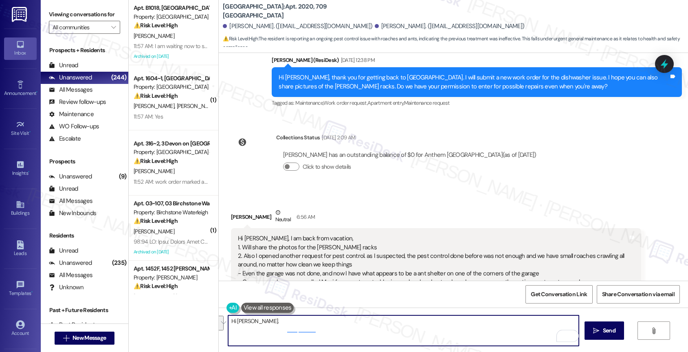
drag, startPoint x: 304, startPoint y: 319, endPoint x: 380, endPoint y: 350, distance: 82.6
click at [380, 350] on div "Hi {{first_name}}, welcome back! I'm sorry to hear about the roaches. I've note…" at bounding box center [453, 337] width 469 height 61
click at [335, 331] on textarea "Hi {{first_name}}, welcome back! I'm sorry to hear about the roaches. I've note…" at bounding box center [403, 330] width 351 height 31
drag, startPoint x: 326, startPoint y: 321, endPoint x: 378, endPoint y: 331, distance: 53.5
click at [378, 331] on textarea "Hi {{first_name}}, welcome back! I'm sorry to hear about the roaches. I've note…" at bounding box center [403, 330] width 351 height 31
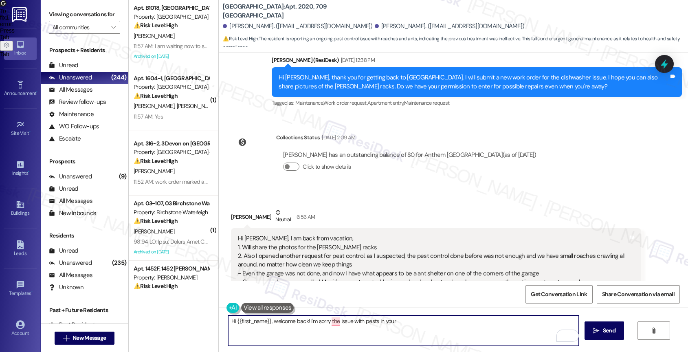
click at [311, 321] on textarea "Hi {{first_name}}, welcome back! I'm sorry the issue with pests in your" at bounding box center [403, 330] width 351 height 31
click at [429, 327] on textarea "Hi {{first_name}}, welcome back! I'm so sorry the issue with pests in your" at bounding box center [403, 330] width 351 height 31
click at [350, 293] on span "the" at bounding box center [351, 295] width 9 height 7
click at [479, 325] on textarea "Hi {{first_name}}, welcome back! I'm so sorry that the issue with pests in your…" at bounding box center [403, 330] width 351 height 31
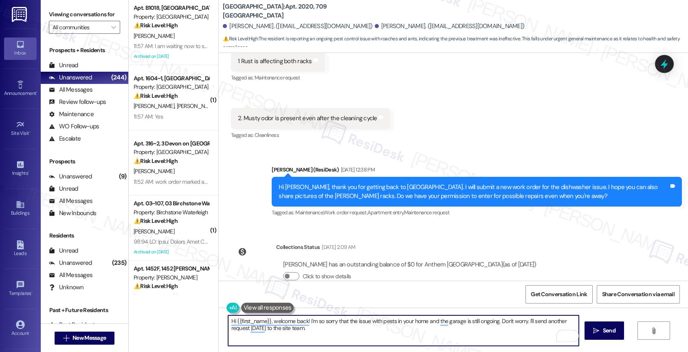
scroll to position [5074, 0]
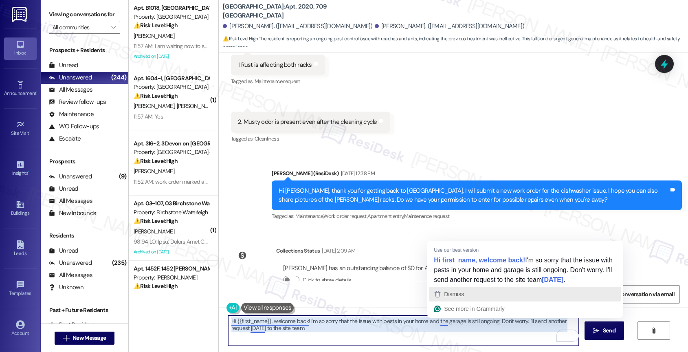
click at [478, 290] on div "Dismiss" at bounding box center [524, 294] width 185 height 12
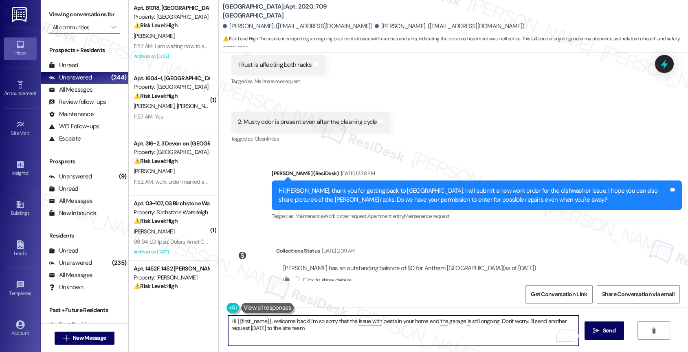
click at [340, 329] on textarea "Hi {{first_name}}, welcome back! I'm so sorry that the issue with pests in your…" at bounding box center [403, 330] width 351 height 31
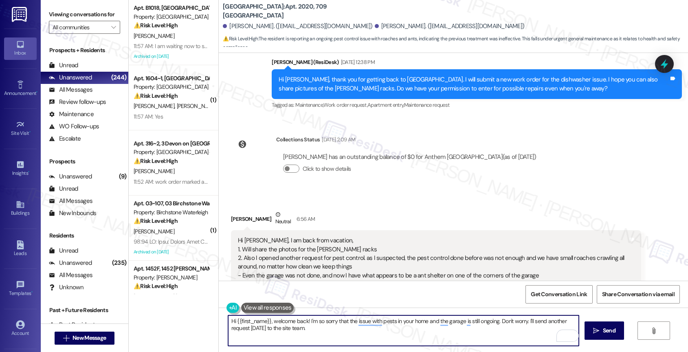
scroll to position [5187, 0]
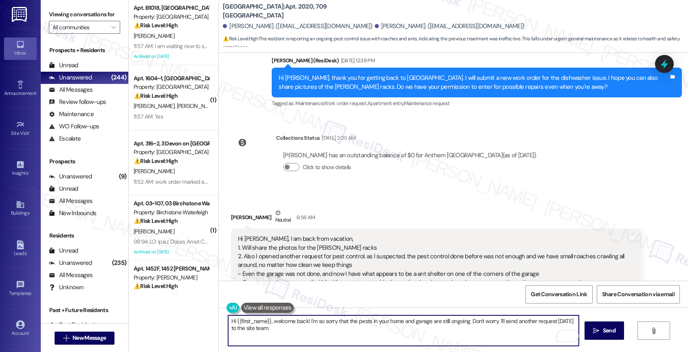
click at [358, 339] on textarea "Hi {{first_name}}, welcome back! I'm so sorry that the pests in your home and g…" at bounding box center [403, 330] width 351 height 31
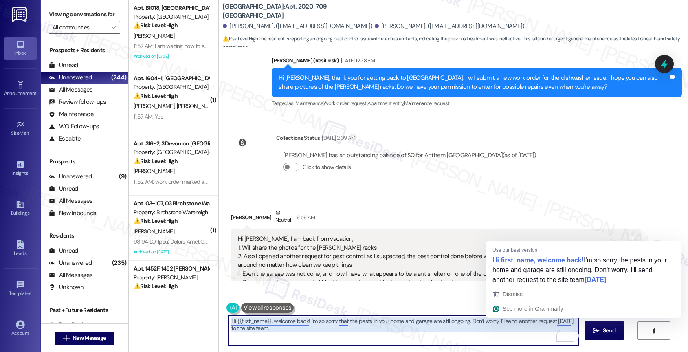
drag, startPoint x: 564, startPoint y: 322, endPoint x: 550, endPoint y: 320, distance: 13.6
click at [550, 320] on textarea "Hi {{first_name}}, welcome back! I'm so sorry that the pests in your home and g…" at bounding box center [403, 330] width 351 height 31
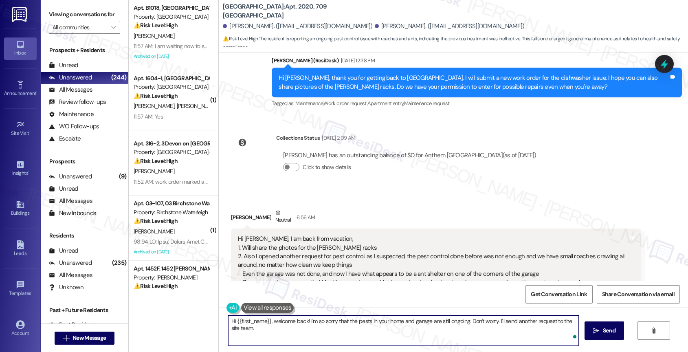
click at [290, 331] on textarea "Hi {{first_name}}, welcome back! I'm so sorry that the pests in your home and g…" at bounding box center [403, 330] width 351 height 31
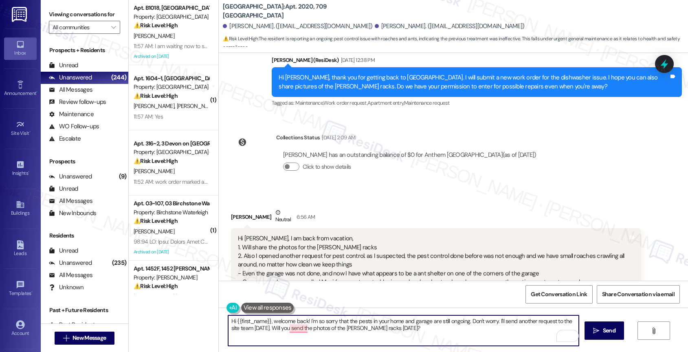
click at [411, 327] on textarea "Hi {{first_name}}, welcome back! I'm so sorry that the pests in your home and g…" at bounding box center [403, 330] width 351 height 31
click at [566, 335] on icon "Open Grammarly. 0 Suggestions." at bounding box center [566, 335] width 9 height 9
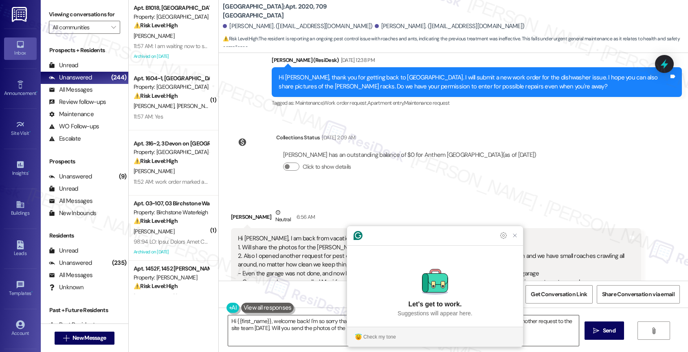
click at [261, 327] on textarea "Hi {{first_name}}, welcome back! I'm so sorry that the pests in your home and g…" at bounding box center [403, 330] width 351 height 31
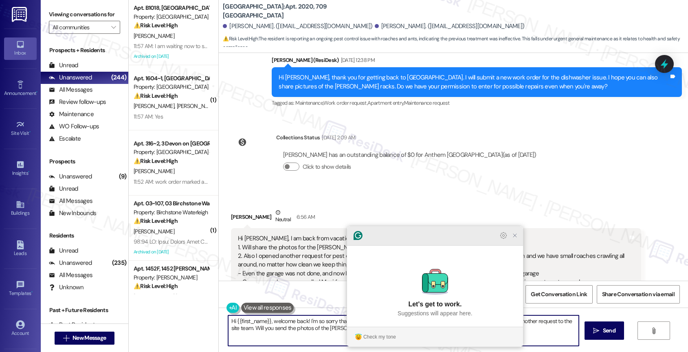
click at [518, 240] on icon "Close Grammarly Assistant" at bounding box center [515, 235] width 10 height 10
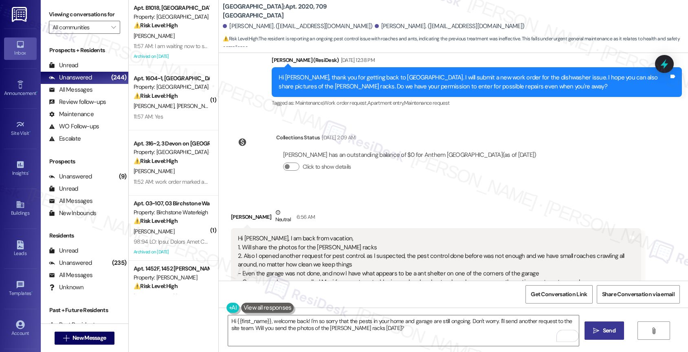
click at [603, 327] on span "Send" at bounding box center [609, 330] width 13 height 9
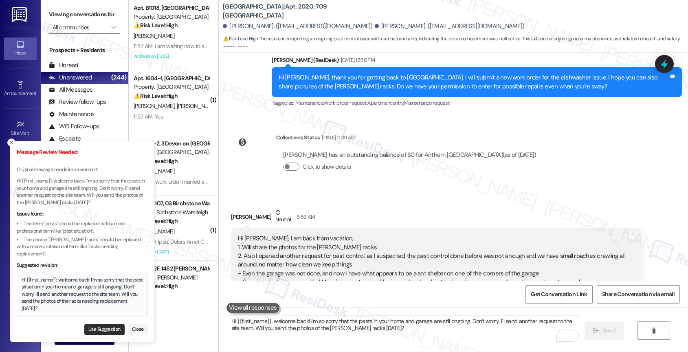
click at [106, 326] on button "Use Suggestion" at bounding box center [104, 329] width 40 height 11
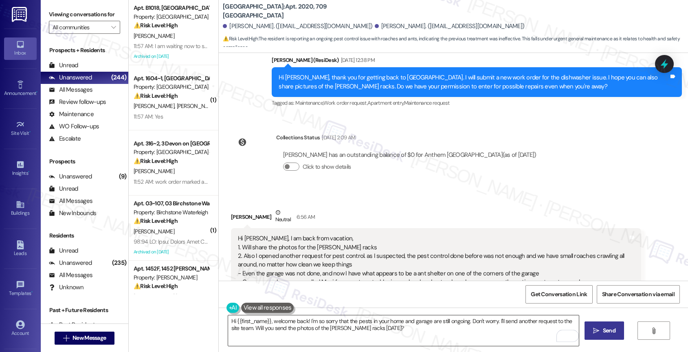
click at [438, 337] on textarea "Hi {{first_name}}, welcome back! I'm so sorry that the pest situation in your h…" at bounding box center [403, 330] width 351 height 31
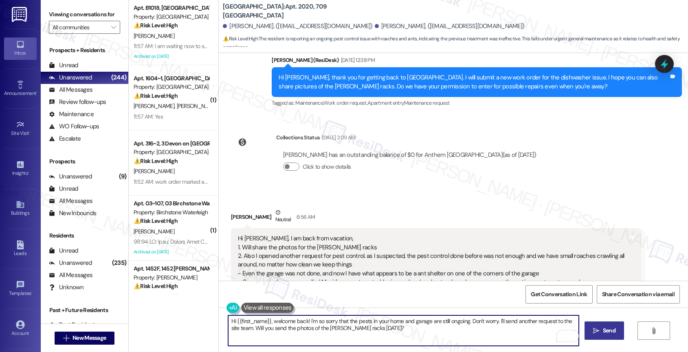
click at [438, 337] on textarea "Hi {{first_name}}, welcome back! I'm so sorry that the pest situation in your h…" at bounding box center [403, 330] width 351 height 31
type textarea "Hi {{first_name}}, welcome back! I'm so sorry that the pest situation in your h…"
click at [438, 337] on textarea "Hi {{first_name}}, welcome back! I'm so sorry that the pest situation in your h…" at bounding box center [403, 330] width 351 height 31
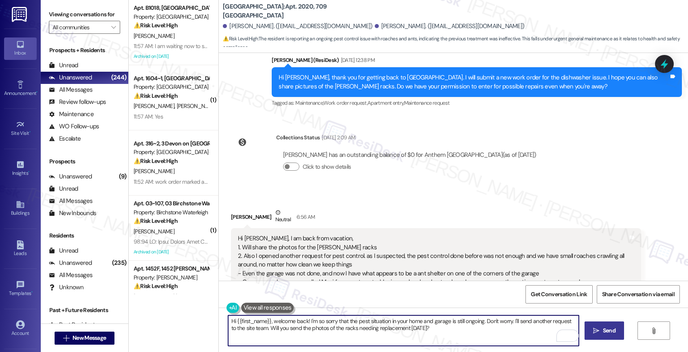
click at [603, 331] on span "Send" at bounding box center [609, 330] width 13 height 9
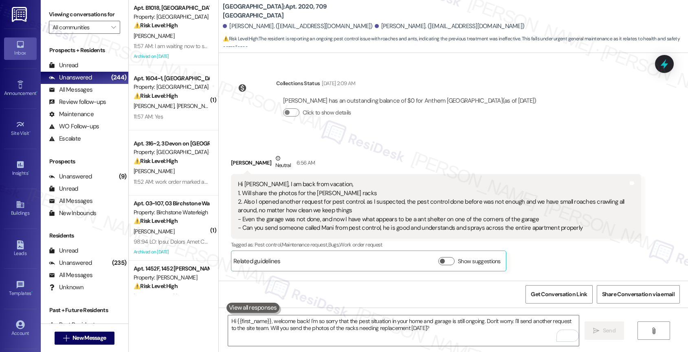
scroll to position [5253, 0]
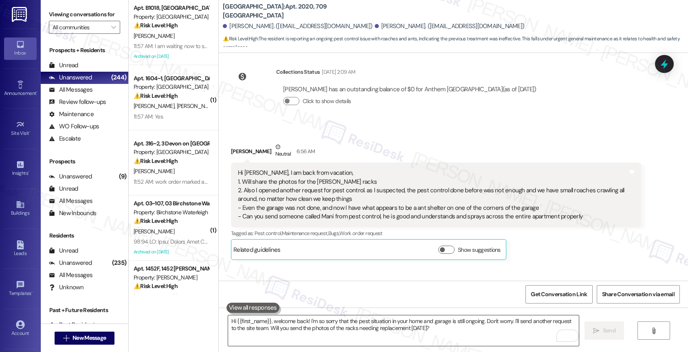
click at [285, 333] on textarea "Hi {{first_name}}, welcome back! I'm so sorry that the pest situation in your h…" at bounding box center [403, 330] width 351 height 31
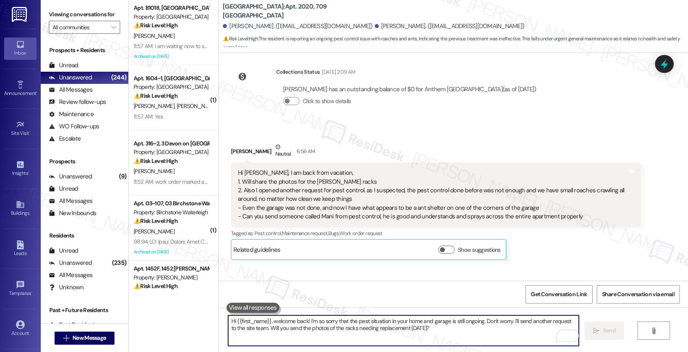
click at [308, 327] on textarea "Hi {{first_name}}, welcome back! I'm so sorry that the pest situation in your h…" at bounding box center [403, 330] width 351 height 31
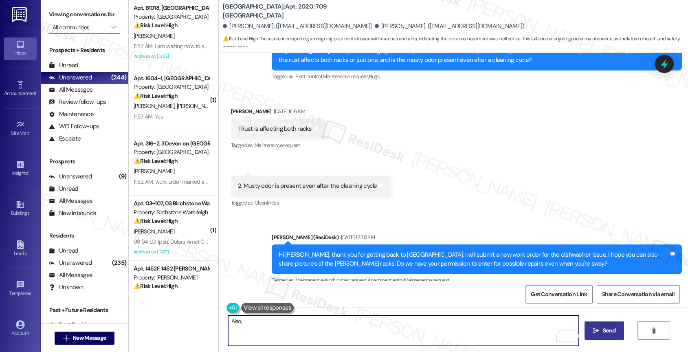
scroll to position [5238, 0]
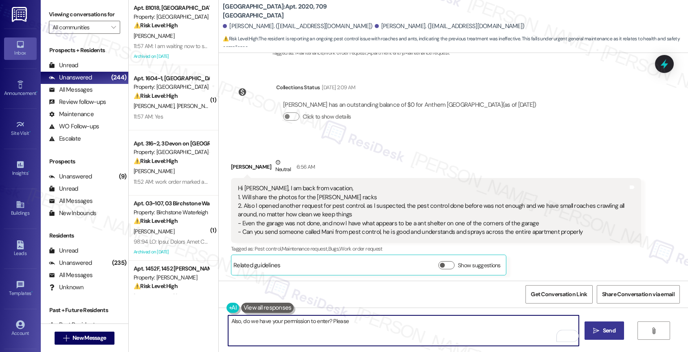
click at [239, 319] on textarea "Also, do we have your permission to enter? Please" at bounding box center [403, 330] width 351 height 31
click at [237, 322] on textarea "Also, I'm submitting work orders on your behalf. Do we have your permission to …" at bounding box center [403, 330] width 351 height 31
click at [468, 317] on textarea "Also, I'm submitting work orders on your behalf. Do we have your permission to …" at bounding box center [403, 330] width 351 height 31
click at [452, 328] on textarea "Also, I'm submitting work orders on your behalf. Do we have your permission to …" at bounding box center [403, 330] width 351 height 31
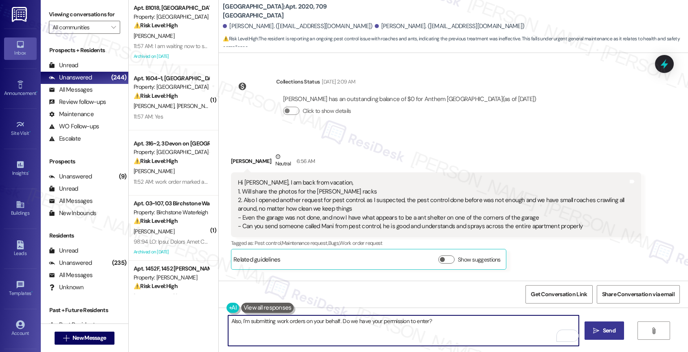
scroll to position [5253, 0]
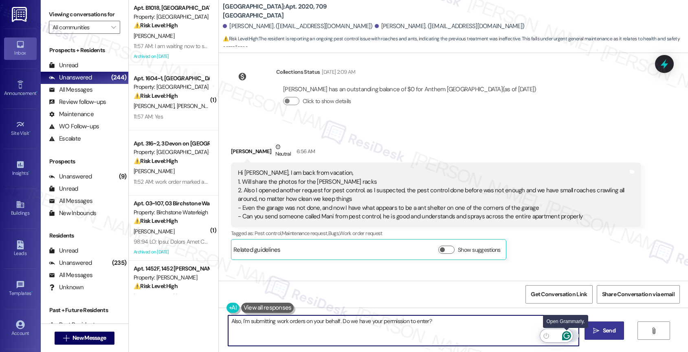
type textarea "Also, I'm submitting work orders on your behalf. Do we have your permission to …"
click at [567, 333] on icon "Open Grammarly. 0 Suggestions." at bounding box center [566, 336] width 6 height 6
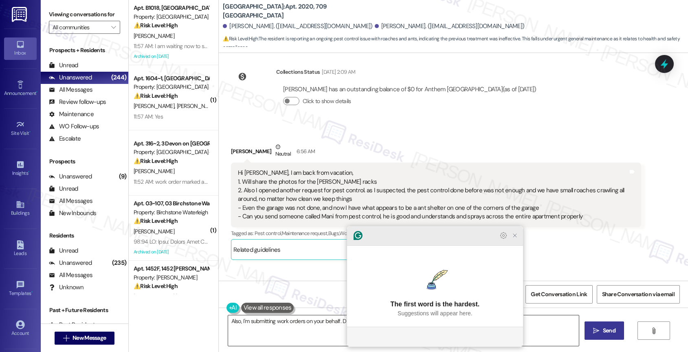
click at [517, 239] on icon "Close Grammarly Assistant" at bounding box center [514, 235] width 7 height 7
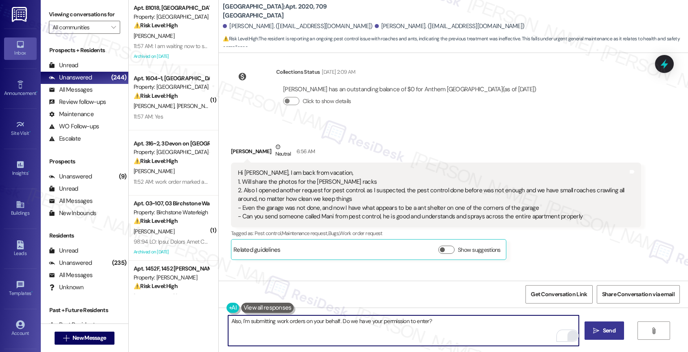
click at [601, 332] on span "Send" at bounding box center [609, 330] width 16 height 9
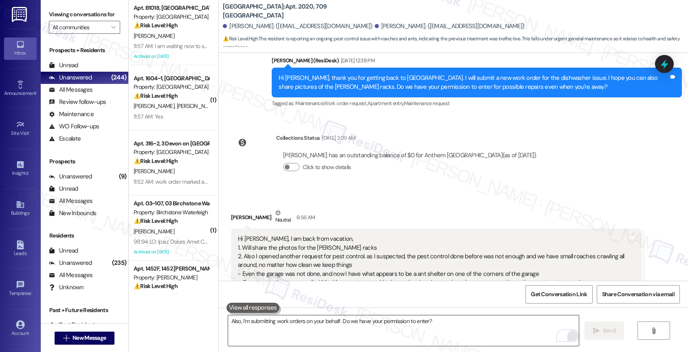
scroll to position [5310, 0]
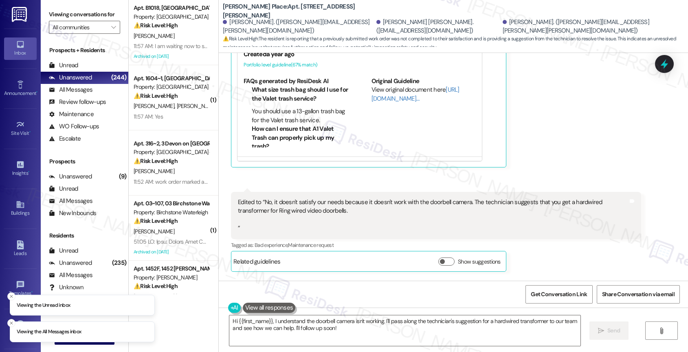
scroll to position [6691, 0]
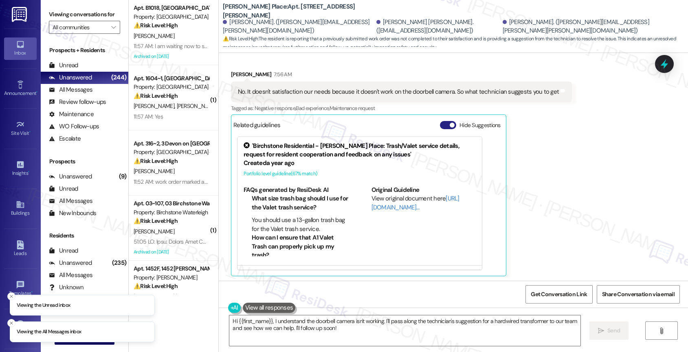
click at [444, 121] on button "Hide Suggestions" at bounding box center [448, 125] width 16 height 8
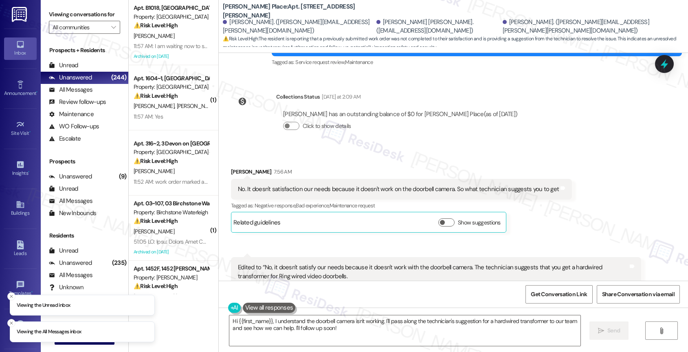
scroll to position [6538, 0]
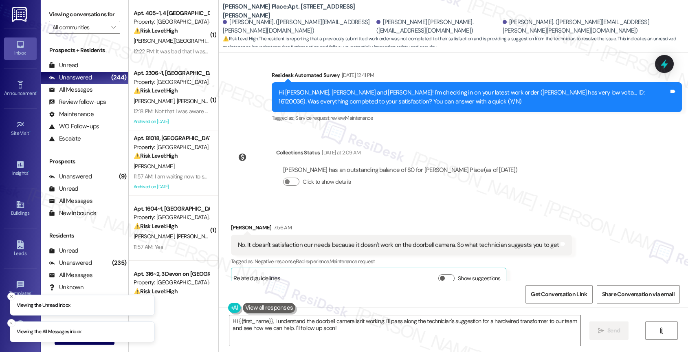
click at [353, 205] on div "Received via SMS [PERSON_NAME] Iii 7:56 AM No. It doesn't satisfaction our need…" at bounding box center [453, 324] width 469 height 239
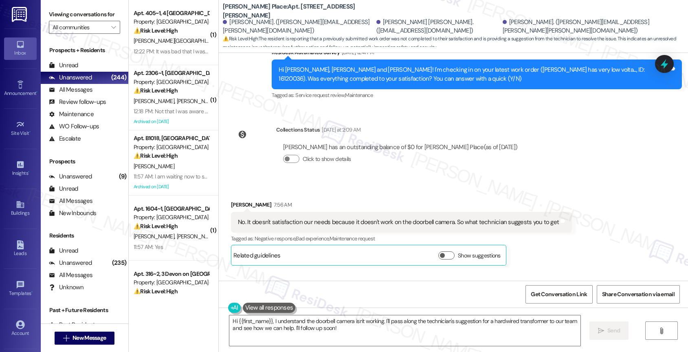
scroll to position [6471, 0]
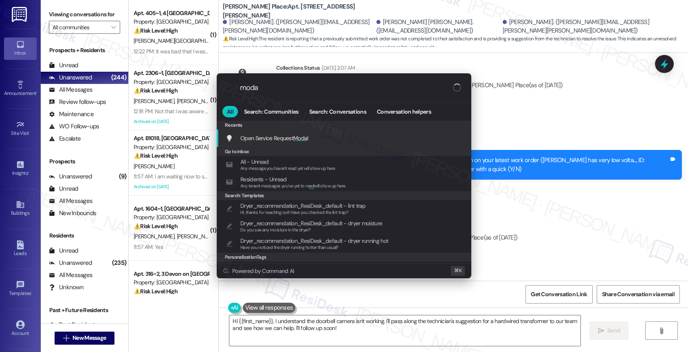
type input "modal"
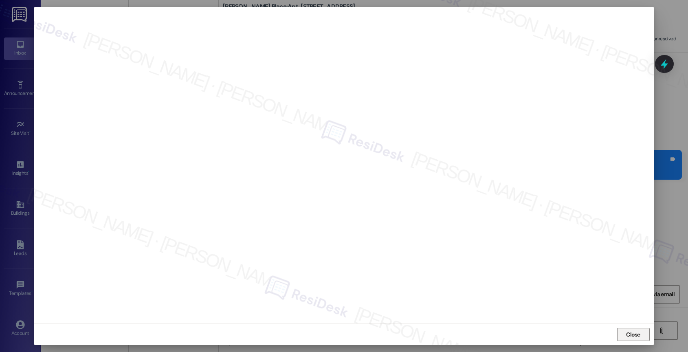
click at [634, 332] on span "Close" at bounding box center [633, 334] width 14 height 9
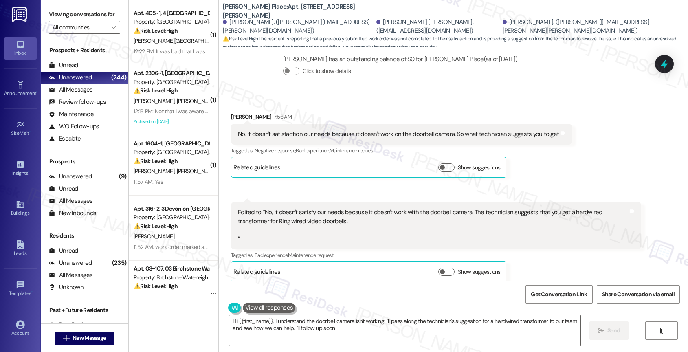
scroll to position [6659, 0]
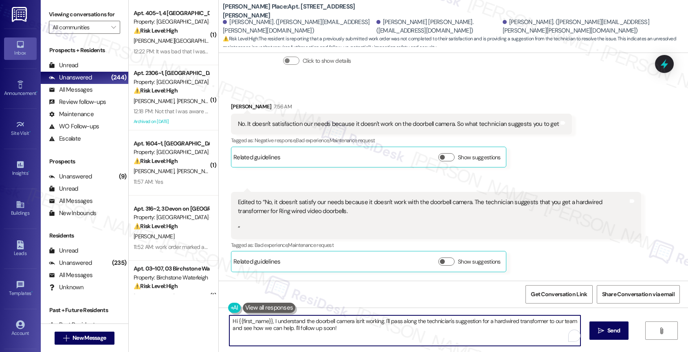
click at [281, 329] on textarea "Hi {{first_name}}, I understand the doorbell camera isn't working. I'll pass al…" at bounding box center [404, 330] width 351 height 31
click at [271, 303] on link "[URL][DOMAIN_NAME]" at bounding box center [267, 307] width 59 height 8
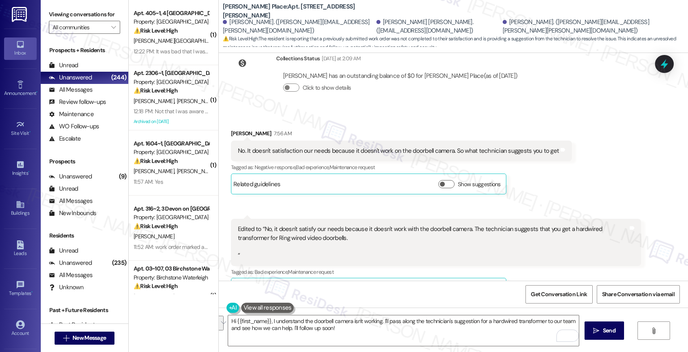
scroll to position [6632, 0]
click at [256, 326] on textarea "Hi {{first_name}}, I understand the doorbell camera isn't working. I'll pass al…" at bounding box center [403, 330] width 351 height 31
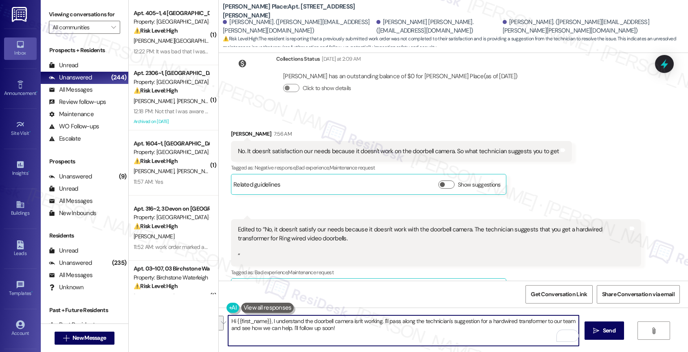
click at [256, 326] on textarea "Hi {{first_name}}, I understand the doorbell camera isn't working. I'll pass al…" at bounding box center [403, 330] width 351 height 31
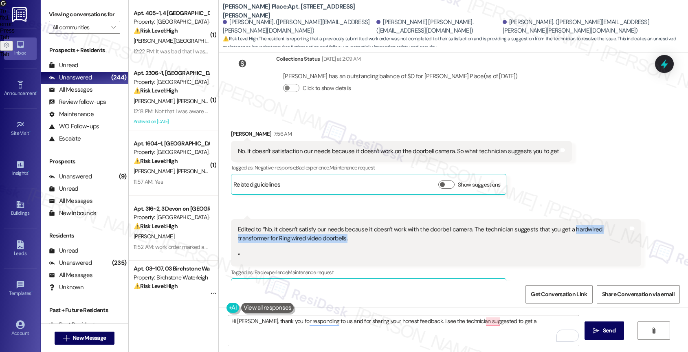
drag, startPoint x: 561, startPoint y: 186, endPoint x: 312, endPoint y: 196, distance: 249.4
click at [312, 225] on div "Edited to “No, it doesn't satisfy our needs because it doesn't work with the do…" at bounding box center [433, 242] width 390 height 35
copy div "hardwired transformer for Ring wired video doorbells."
click at [512, 328] on textarea "Hi [PERSON_NAME], thank you for responding to us and for sharing your honest fe…" at bounding box center [403, 330] width 351 height 31
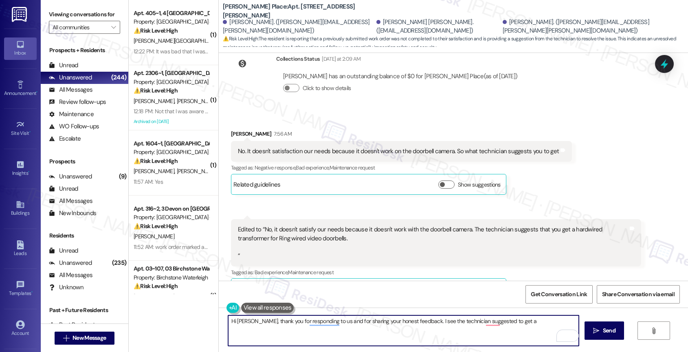
paste textarea "hardwired transformer for Ring wired video doorbells."
click at [318, 337] on textarea "Hi [PERSON_NAME], thank you for responding and sharing your honest feedback. I …" at bounding box center [403, 330] width 351 height 31
type textarea "Hi [PERSON_NAME], thank you for responding and sharing your honest feedback. I …"
click at [568, 331] on icon "Open Grammarly. 0 Suggestions." at bounding box center [566, 335] width 9 height 9
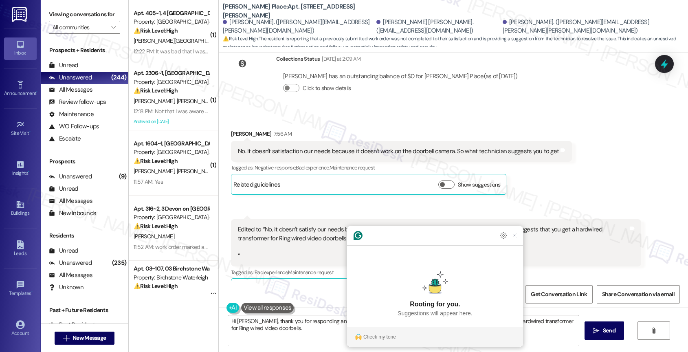
click at [375, 342] on section "Check my tone" at bounding box center [435, 336] width 176 height 13
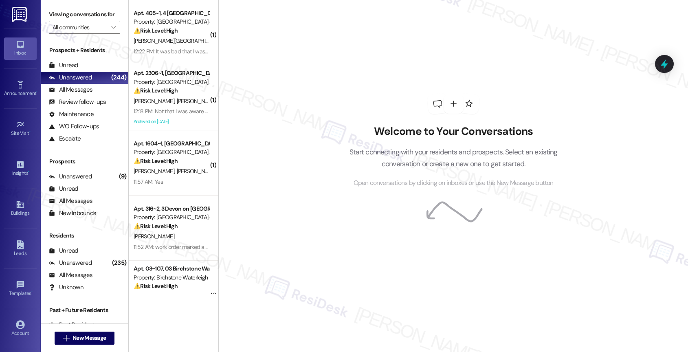
click at [379, 128] on h2 "Welcome to Your Conversations" at bounding box center [453, 131] width 233 height 13
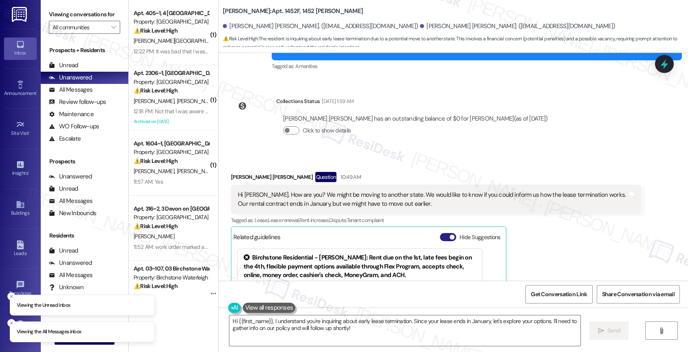
click at [449, 235] on span "button" at bounding box center [451, 237] width 5 height 5
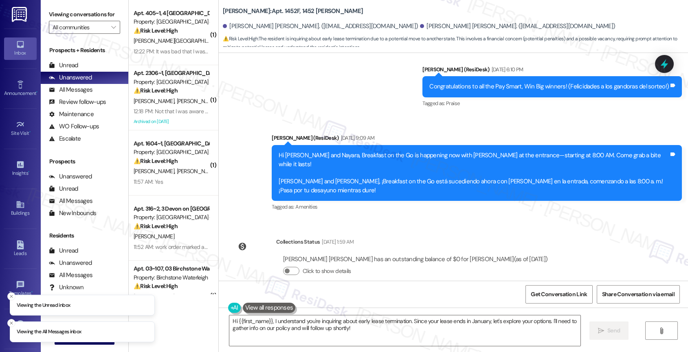
click at [358, 263] on div "Click to show details" at bounding box center [415, 272] width 264 height 18
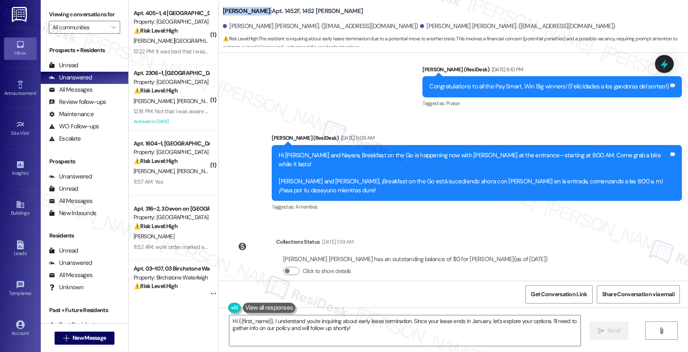
drag, startPoint x: 217, startPoint y: 9, endPoint x: 250, endPoint y: 11, distance: 33.9
click at [250, 11] on b "Elliot Roswell: Apt. 1452F, 1452 Elliot Roswell" at bounding box center [293, 11] width 140 height 9
copy b "Elliot Roswell"
click at [263, 334] on textarea "Hi {{first_name}}, I understand you're inquiring about early lease termination.…" at bounding box center [404, 330] width 351 height 31
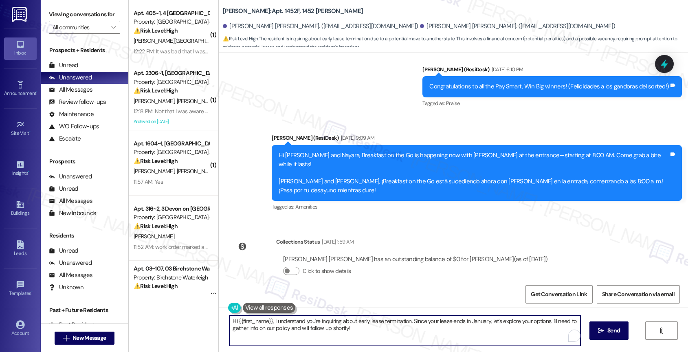
click at [263, 334] on textarea "Hi {{first_name}}, I understand you're inquiring about early lease termination.…" at bounding box center [404, 330] width 351 height 31
click at [293, 330] on textarea "Hi {{first_name}}, I understand you're inquiring about early lease termination.…" at bounding box center [404, 330] width 351 height 31
click at [268, 318] on textarea "Hi {{first_name}}, I understand you're inquiring about early lease termination.…" at bounding box center [403, 330] width 351 height 31
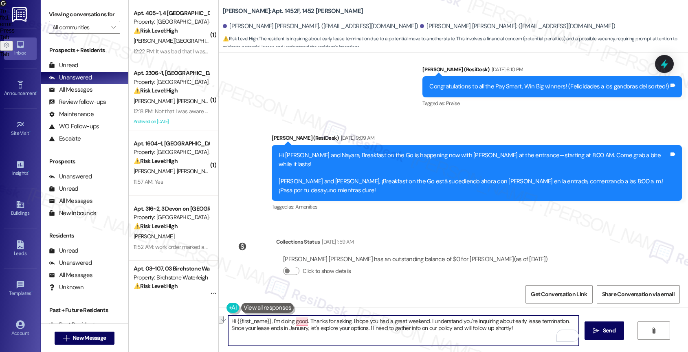
drag, startPoint x: 303, startPoint y: 328, endPoint x: 528, endPoint y: 328, distance: 225.2
click at [528, 328] on textarea "Hi {{first_name}}, I'm doing good. Thanks for asking. I hope you had a great we…" at bounding box center [403, 330] width 351 height 31
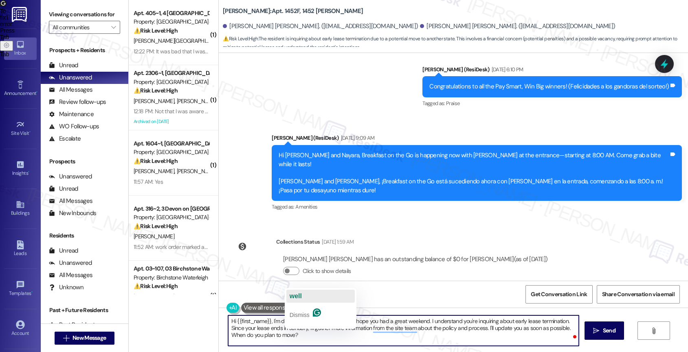
click at [302, 294] on span "well" at bounding box center [295, 295] width 12 height 7
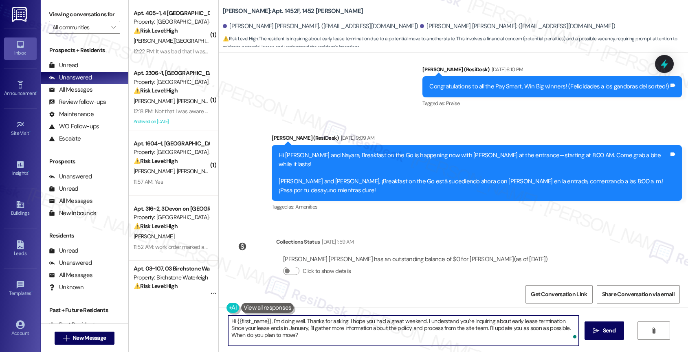
click at [483, 340] on textarea "Hi {{first_name}}, I'm doing well. Thanks for asking. I hope you had a great we…" at bounding box center [403, 330] width 351 height 31
type textarea "Hi {{first_name}}, I'm doing well. Thanks for asking. I hope you had a great we…"
click at [568, 334] on icon "Open Grammarly. 0 Suggestions." at bounding box center [566, 335] width 9 height 9
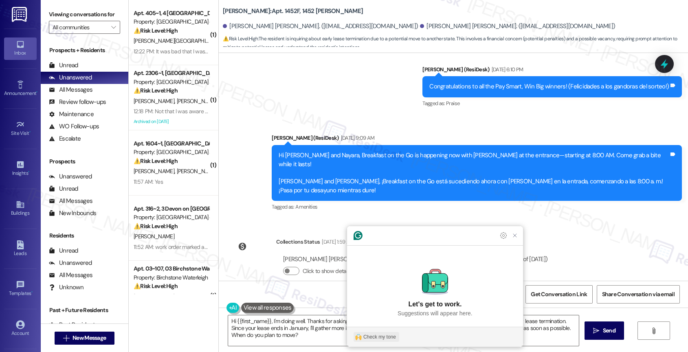
click at [373, 338] on div "Check my tone" at bounding box center [379, 336] width 33 height 7
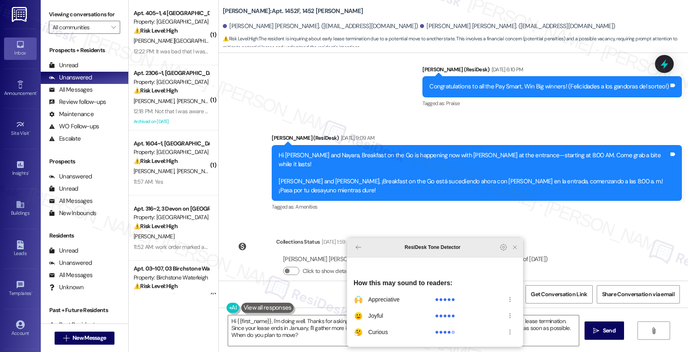
click at [515, 252] on icon "Close Grammarly Assistant" at bounding box center [515, 247] width 10 height 10
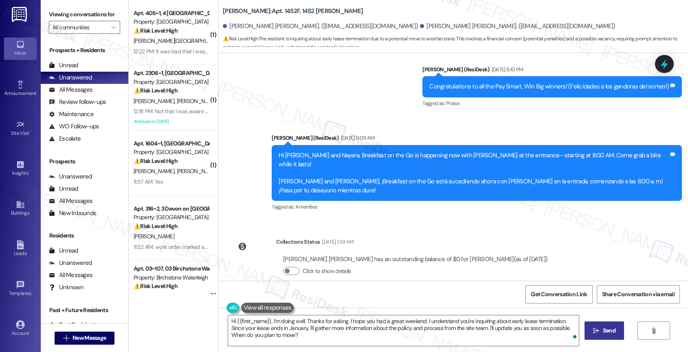
click at [605, 328] on span "Send" at bounding box center [609, 330] width 13 height 9
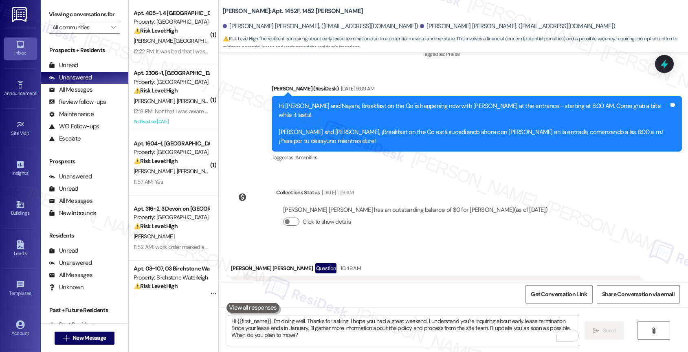
scroll to position [7400, 0]
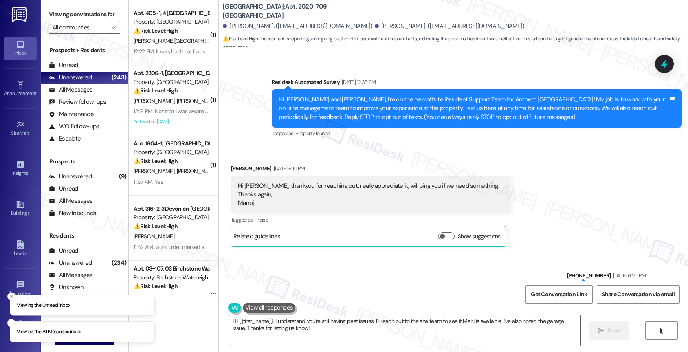
scroll to position [5328, 0]
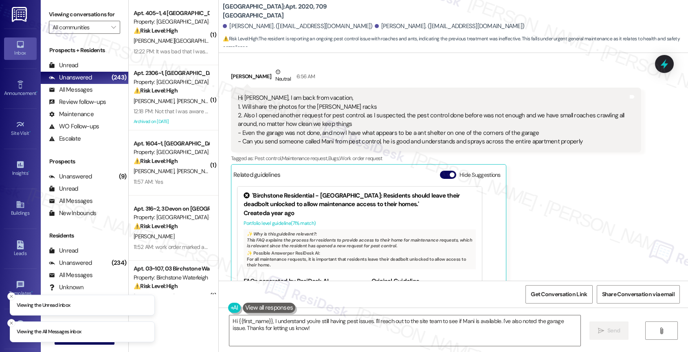
click at [438, 167] on div "Related guidelines Hide Suggestions" at bounding box center [368, 175] width 270 height 16
click at [440, 171] on button "Hide Suggestions" at bounding box center [448, 175] width 16 height 8
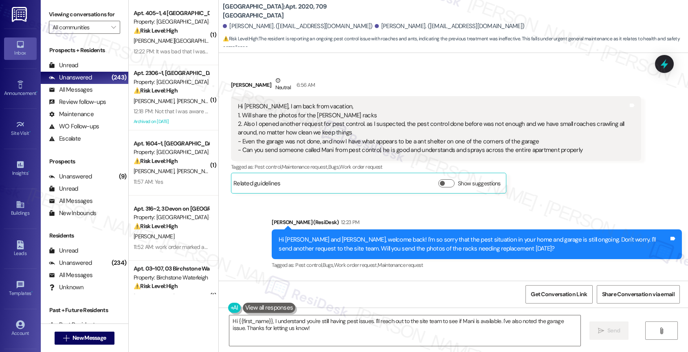
scroll to position [5322, 0]
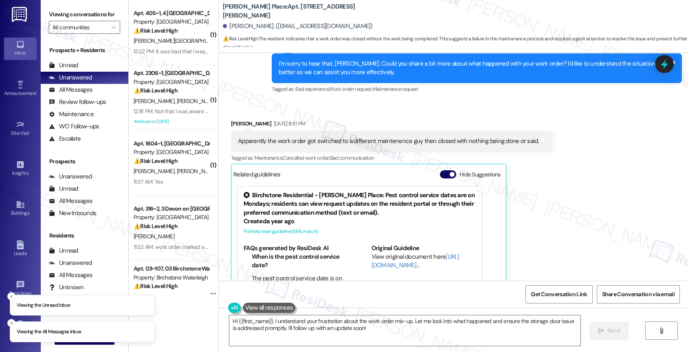
scroll to position [1886, 0]
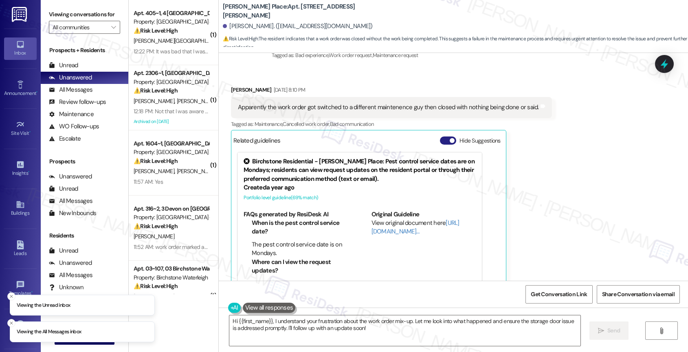
click at [441, 136] on button "Hide Suggestions" at bounding box center [448, 140] width 16 height 8
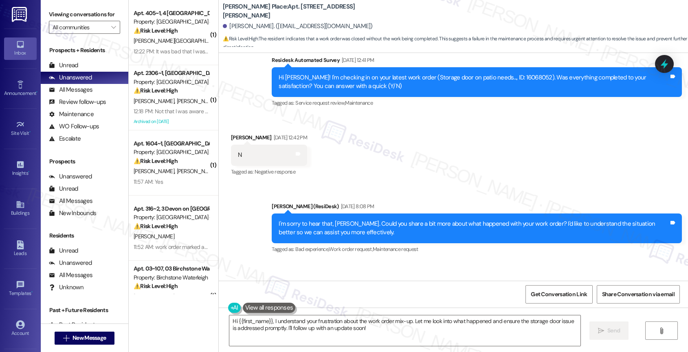
scroll to position [1683, 0]
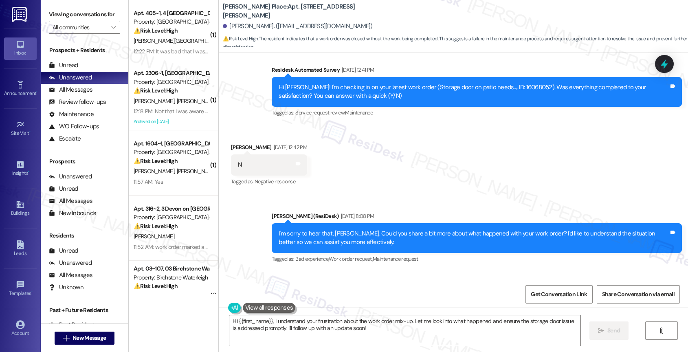
click at [384, 172] on div "Received via SMS William King Sep 12, 2025 at 12:42 PM N Tags and notes Tagged …" at bounding box center [453, 159] width 469 height 69
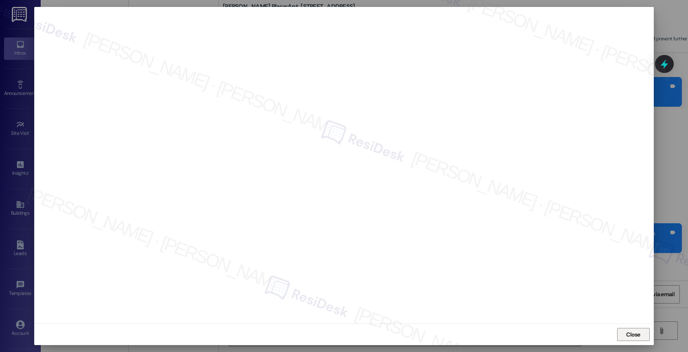
click at [621, 336] on button "Close" at bounding box center [633, 334] width 33 height 13
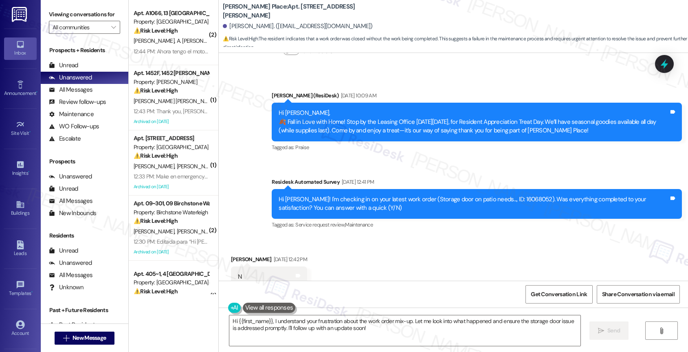
scroll to position [1581, 0]
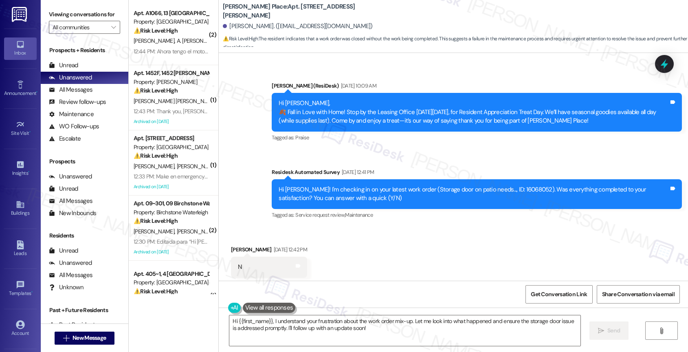
click at [378, 232] on div "Received via SMS William King Sep 12, 2025 at 12:42 PM N Tags and notes Tagged …" at bounding box center [453, 261] width 469 height 69
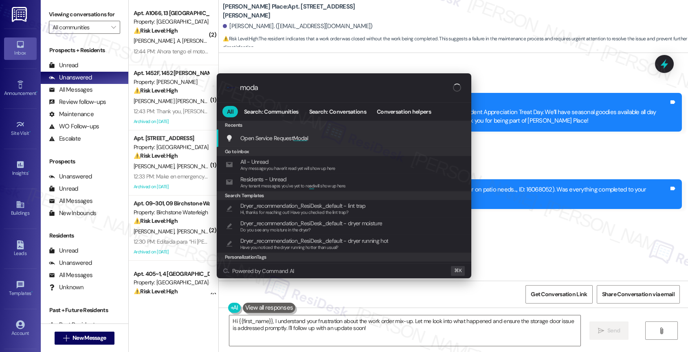
type input "modal"
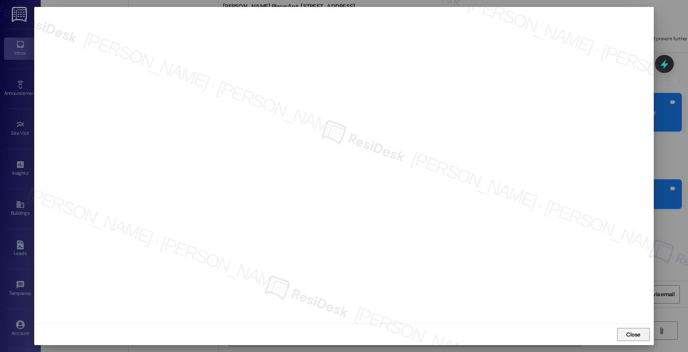
click at [630, 335] on span "Close" at bounding box center [633, 334] width 14 height 9
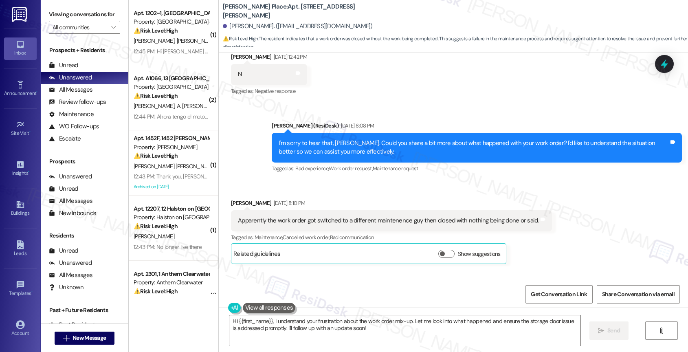
scroll to position [1680, 0]
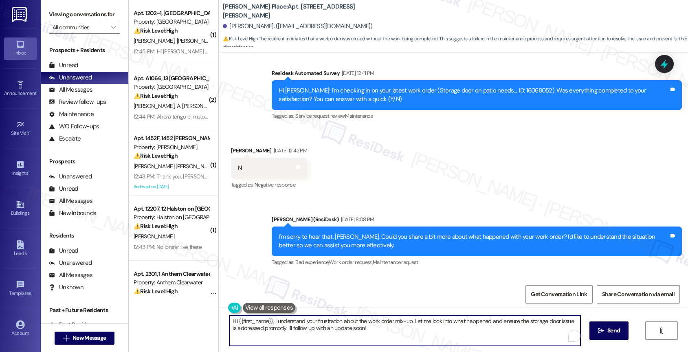
drag, startPoint x: 272, startPoint y: 321, endPoint x: 437, endPoint y: 336, distance: 165.5
click at [437, 336] on textarea "Hi {{first_name}}, I understand your frustration about the work order mix-up. L…" at bounding box center [404, 330] width 351 height 31
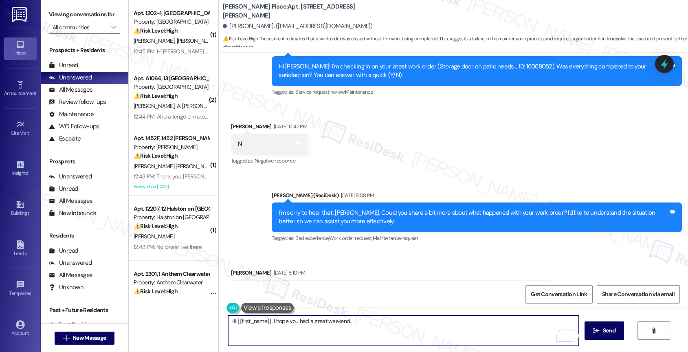
scroll to position [1821, 0]
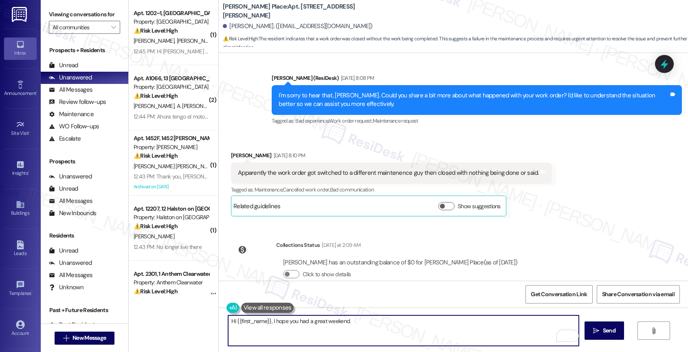
click at [362, 325] on textarea "Hi {{first_name}}, I hope you had a great weekend." at bounding box center [403, 330] width 351 height 31
click at [319, 320] on textarea "Hi {{first_name}}, I hope you had a great weekend." at bounding box center [403, 330] width 351 height 31
click at [399, 327] on textarea "Hi {{first_name}}, I hope you had a good weekend." at bounding box center [403, 330] width 351 height 31
type textarea "Hi {{first_name}}, I hope you had a good weekend. I'm really sorry the work ord…"
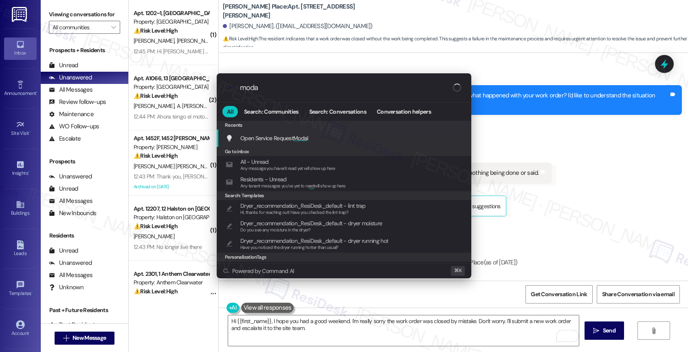
type input "modal"
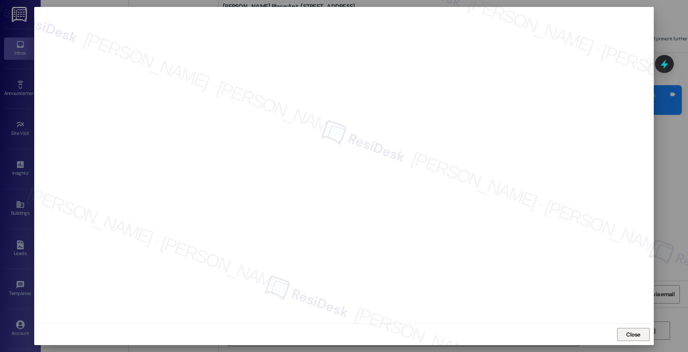
click at [628, 335] on span "Close" at bounding box center [633, 334] width 14 height 9
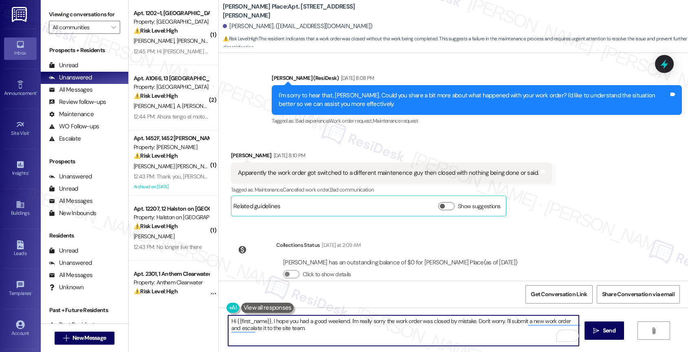
click at [415, 332] on textarea "Hi {{first_name}}, I hope you had a good weekend. I'm really sorry the work ord…" at bounding box center [403, 330] width 351 height 31
drag, startPoint x: 505, startPoint y: 320, endPoint x: 509, endPoint y: 333, distance: 13.1
click at [509, 333] on textarea "Hi {{first_name}}, I hope you had a good weekend. I'm really sorry the work ord…" at bounding box center [403, 330] width 351 height 31
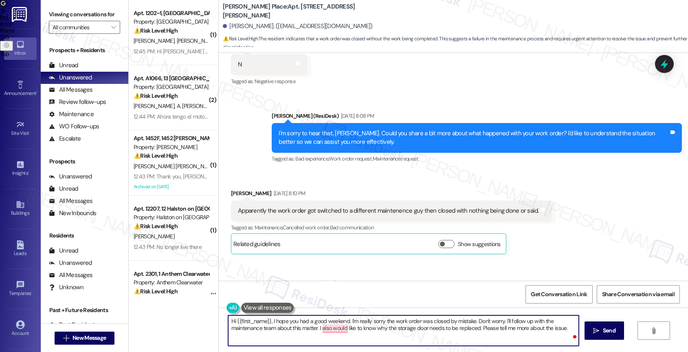
click at [349, 282] on div "Get Conversation Link Share Conversation via email" at bounding box center [453, 294] width 469 height 27
drag, startPoint x: 476, startPoint y: 327, endPoint x: 566, endPoint y: 327, distance: 89.2
click at [566, 327] on textarea "Hi {{first_name}}, I hope you had a good weekend. I'm really sorry the work ord…" at bounding box center [403, 330] width 351 height 31
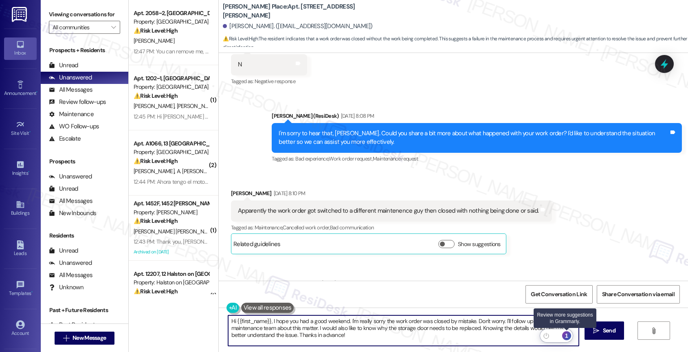
type textarea "Hi {{first_name}}, I hope you had a good weekend. I'm really sorry the work ord…"
click at [568, 334] on div "1" at bounding box center [566, 335] width 9 height 9
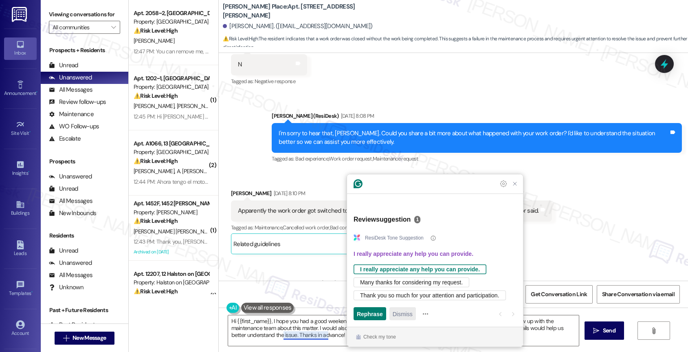
click at [397, 312] on span "Dismiss" at bounding box center [402, 313] width 20 height 9
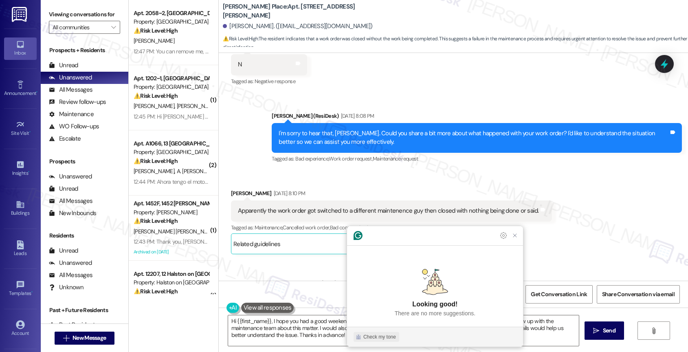
click at [389, 335] on div "Check my tone" at bounding box center [379, 336] width 33 height 7
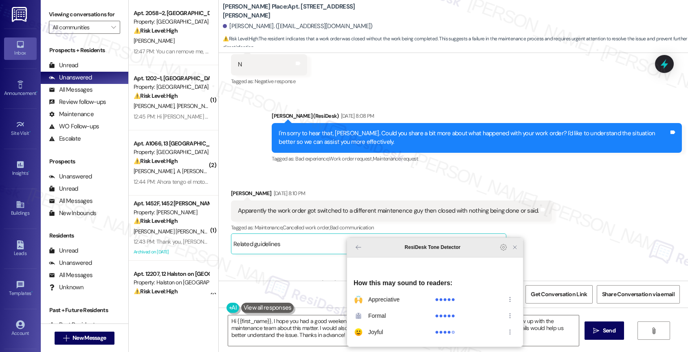
click at [513, 250] on icon "Close Grammarly Assistant" at bounding box center [514, 247] width 7 height 7
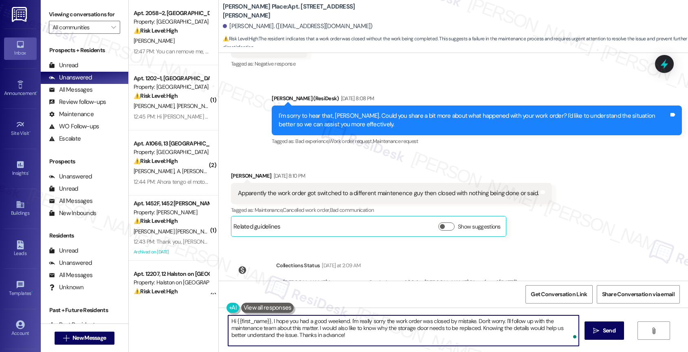
scroll to position [1821, 0]
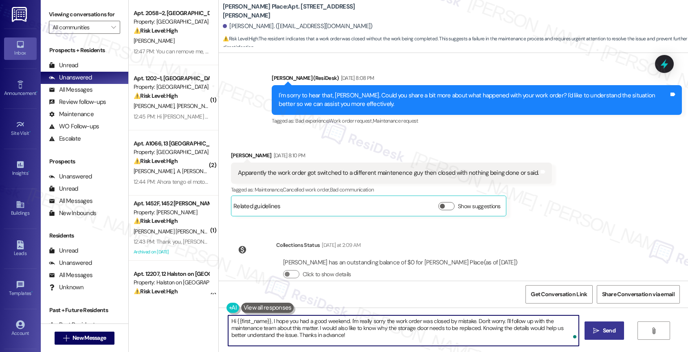
click at [597, 329] on icon "" at bounding box center [596, 330] width 6 height 7
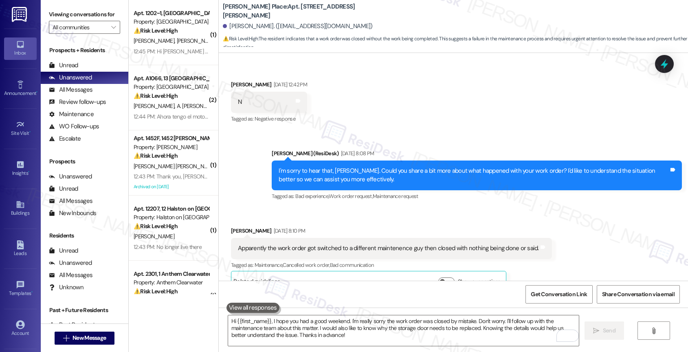
scroll to position [1895, 0]
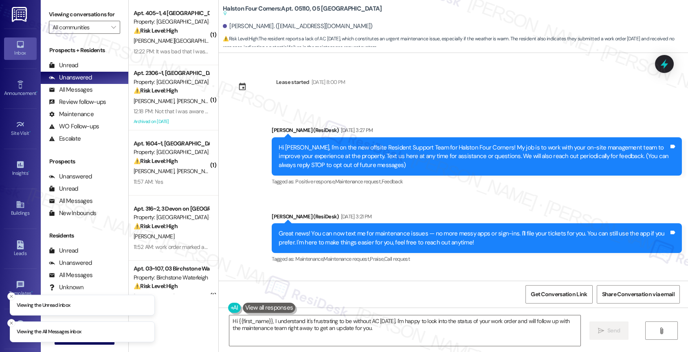
scroll to position [16493, 0]
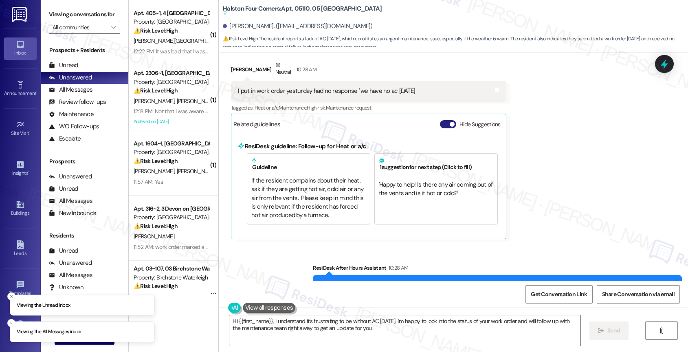
click at [440, 120] on button "Hide Suggestions" at bounding box center [448, 124] width 16 height 8
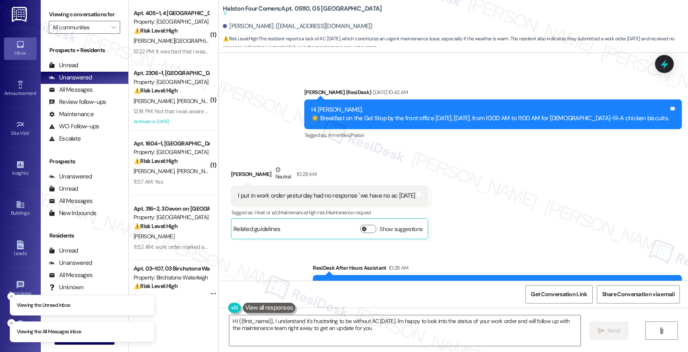
click at [281, 247] on div "Sent via SMS ResiDesk After Hours Assistant 10:28 AM Hey Mario, we appreciate y…" at bounding box center [453, 279] width 469 height 69
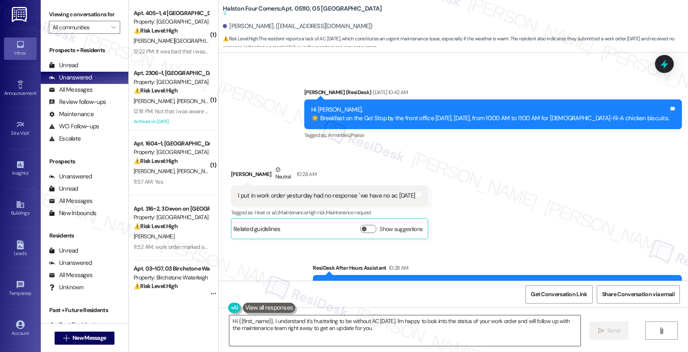
click at [268, 321] on textarea "Hi {{first_name}}, I understand it's frustrating to be without AC since Saturda…" at bounding box center [404, 330] width 351 height 31
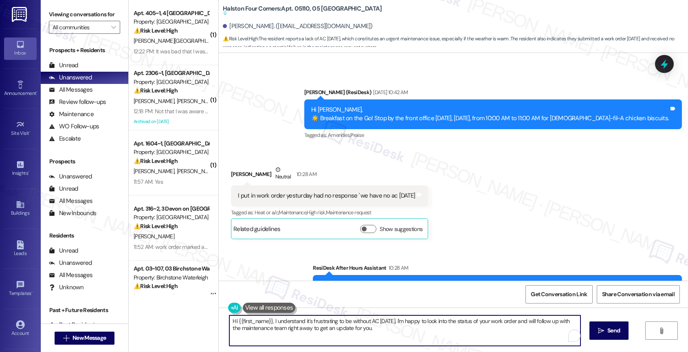
click at [268, 321] on textarea "Hi {{first_name}}, I understand it's frustrating to be without AC since Saturda…" at bounding box center [404, 330] width 351 height 31
click at [406, 320] on textarea "Hi Mario, I'm sorry for any inconvenience caused by the issue with your AC. I'l…" at bounding box center [403, 330] width 351 height 31
type textarea "Hi Mario, I'm sorry for any inconvenience caused by the issue with your AC. I u…"
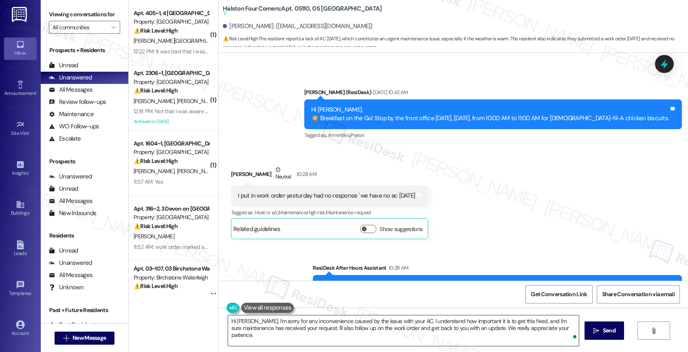
click at [571, 333] on span at bounding box center [574, 336] width 7 height 10
click at [568, 335] on icon "Open Grammarly. 0 Suggestions." at bounding box center [566, 335] width 9 height 9
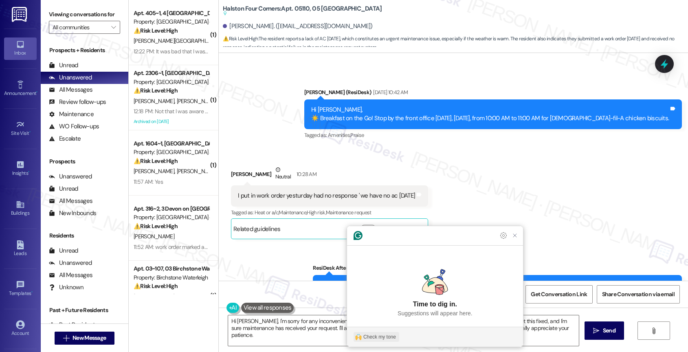
click at [369, 338] on div "Check my tone" at bounding box center [379, 336] width 33 height 7
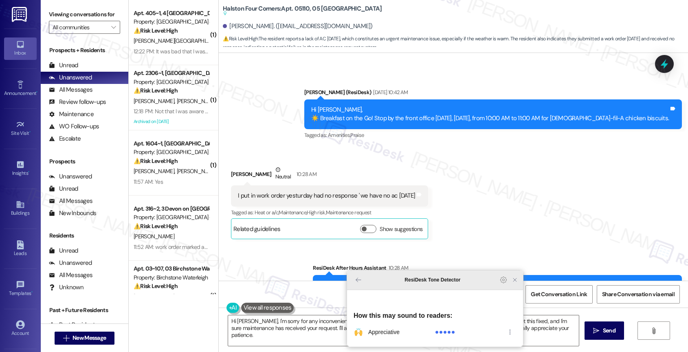
click at [517, 283] on icon "Close Grammarly Assistant" at bounding box center [514, 279] width 7 height 7
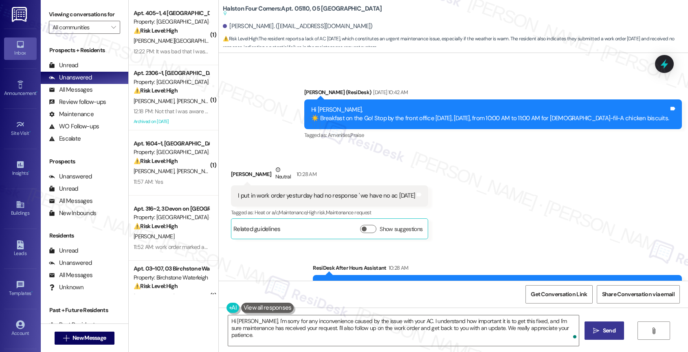
click at [599, 331] on span " Send" at bounding box center [604, 330] width 26 height 9
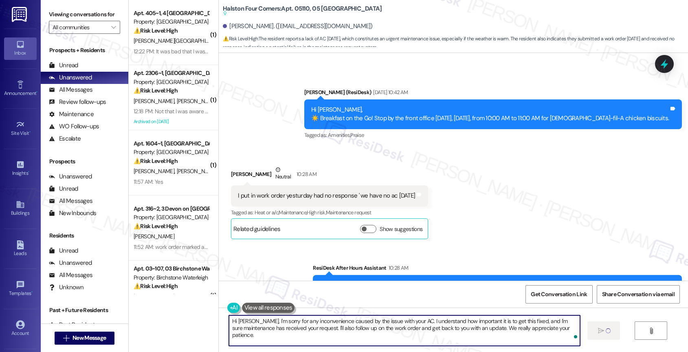
click at [300, 332] on textarea "Hi Mario, I'm sorry for any inconvenience caused by the issue with your AC. I u…" at bounding box center [404, 330] width 351 height 31
click at [307, 269] on div "Sent via SMS ResiDesk After Hours Assistant 10:28 AM Hey Mario, we appreciate y…" at bounding box center [453, 279] width 469 height 69
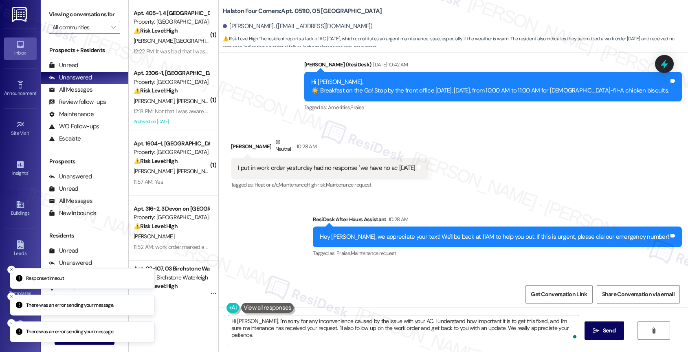
scroll to position [16433, 0]
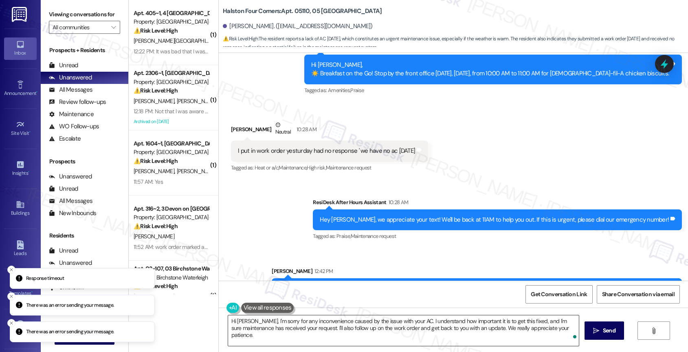
click at [425, 322] on textarea "Hi Mario, I'm sorry for any inconvenience caused by the issue with your AC. I u…" at bounding box center [403, 330] width 351 height 31
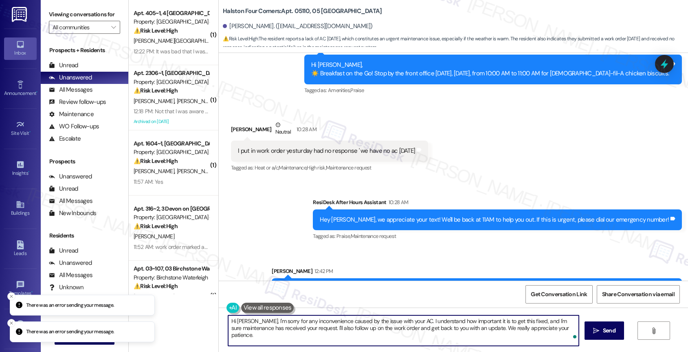
click at [425, 322] on textarea "Hi Mario, I'm sorry for any inconvenience caused by the issue with your AC. I u…" at bounding box center [403, 330] width 351 height 31
click at [355, 225] on div "Sent via SMS ResiDesk After Hours Assistant 10:28 AM Hey Mario, we appreciate y…" at bounding box center [453, 247] width 469 height 134
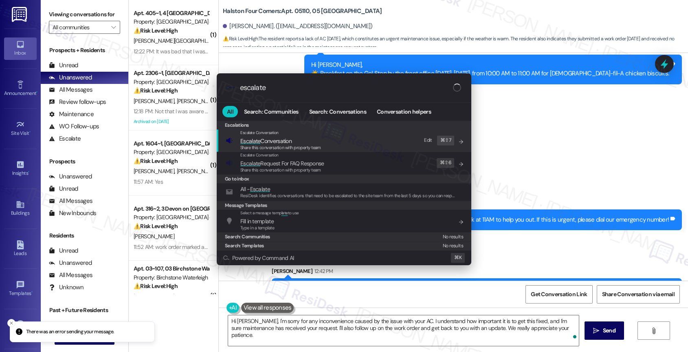
type input "escalate"
click at [293, 141] on span "Escalate Conversation" at bounding box center [280, 140] width 81 height 9
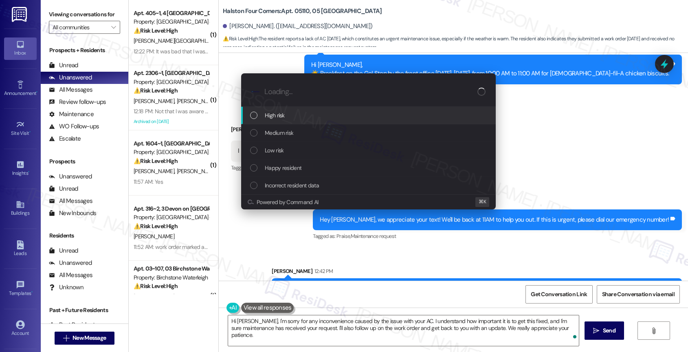
click at [285, 112] on div "High risk" at bounding box center [369, 115] width 238 height 9
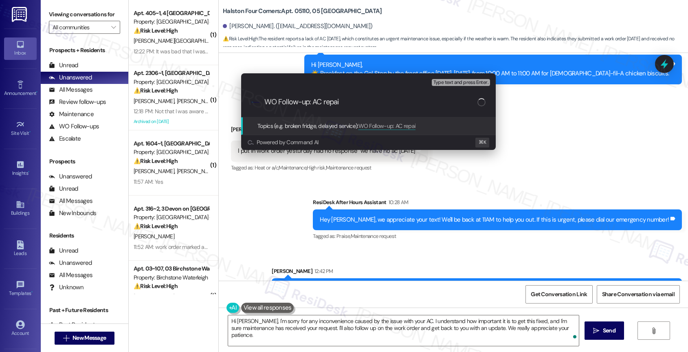
type input "WO Follow-up: AC repair"
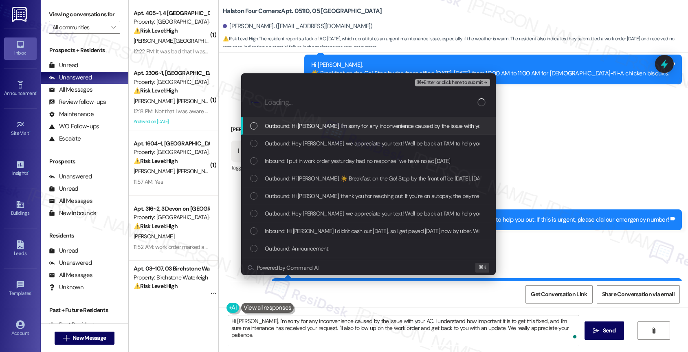
click at [299, 161] on span "Inbound: I put in work order yesturday had no response ' we have no ac since Sa…" at bounding box center [357, 160] width 185 height 9
click at [311, 134] on div "Outbound: Hi Mario, I'm sorry for any inconvenience caused by the issue with yo…" at bounding box center [368, 126] width 254 height 18
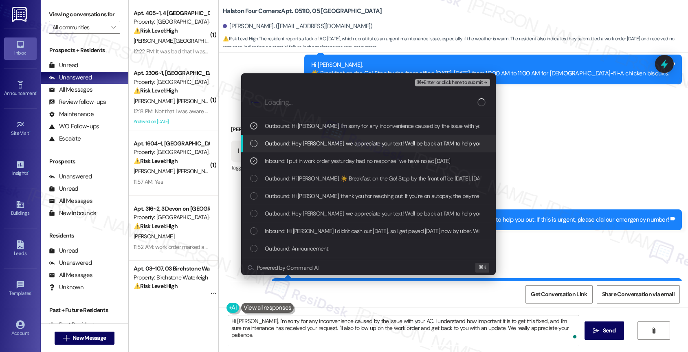
click at [307, 145] on span "Outbound: Hey Mario, we appreciate your text! We'll be back at 11AM to help you…" at bounding box center [439, 143] width 349 height 9
drag, startPoint x: 363, startPoint y: 141, endPoint x: 413, endPoint y: 116, distance: 55.7
click at [363, 141] on span "Outbound: Hey Mario, we appreciate your text! We'll be back at 11AM to help you…" at bounding box center [439, 143] width 349 height 9
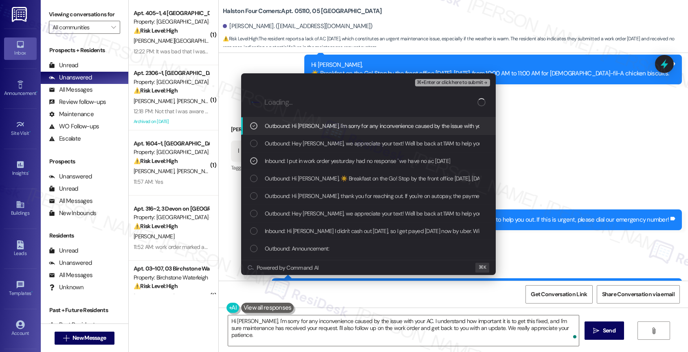
click at [471, 81] on span "⌘+Enter or click here to submit" at bounding box center [450, 83] width 66 height 6
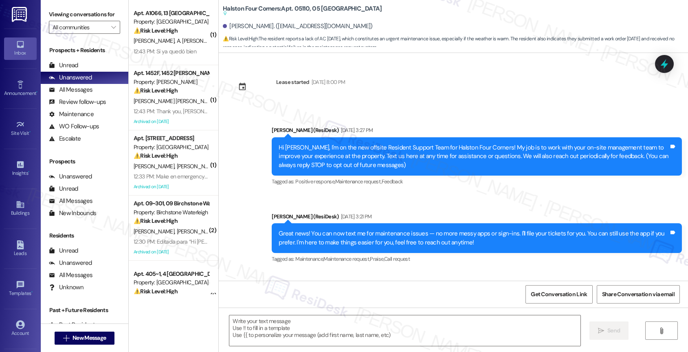
scroll to position [16570, 0]
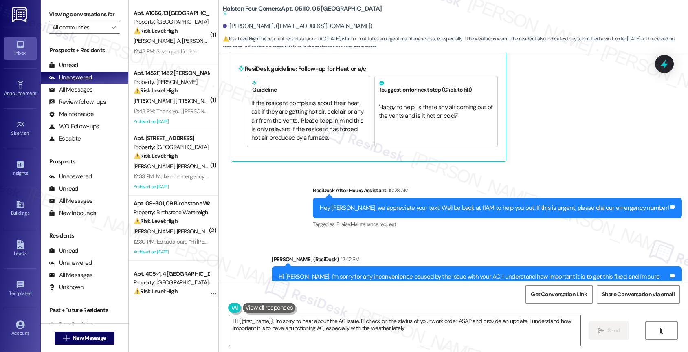
type textarea "Hi {{first_name}}, I'm sorry to hear about the AC issue. I'll check on the stat…"
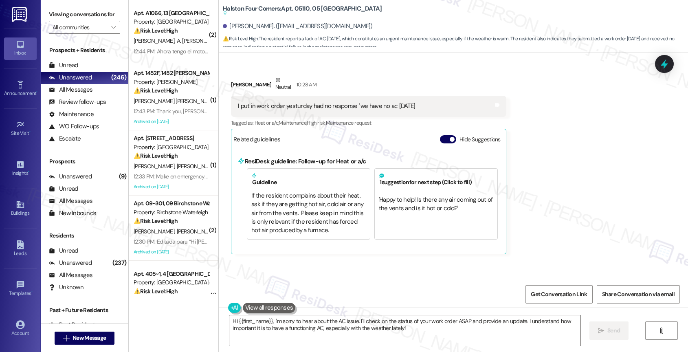
click at [442, 131] on div "Related guidelines Hide Suggestions" at bounding box center [368, 139] width 270 height 16
click at [440, 135] on button "Hide Suggestions" at bounding box center [448, 139] width 16 height 8
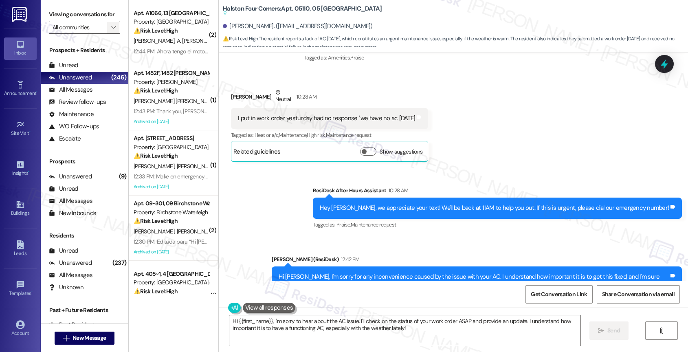
click at [110, 33] on span "" at bounding box center [114, 27] width 8 height 13
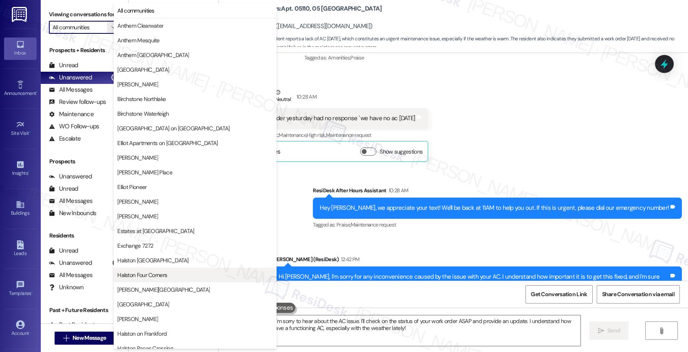
click at [169, 270] on button "Halston Four Corners" at bounding box center [195, 275] width 163 height 15
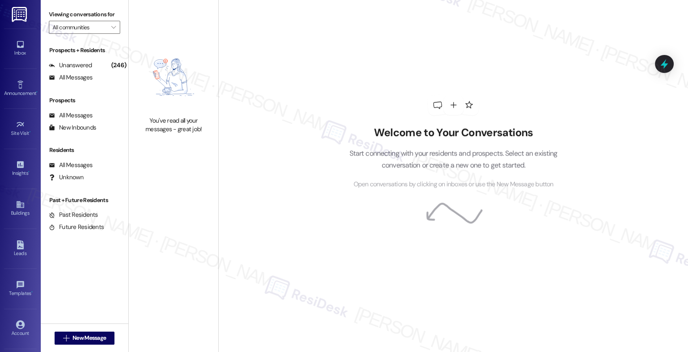
type input "Halston Four Corners"
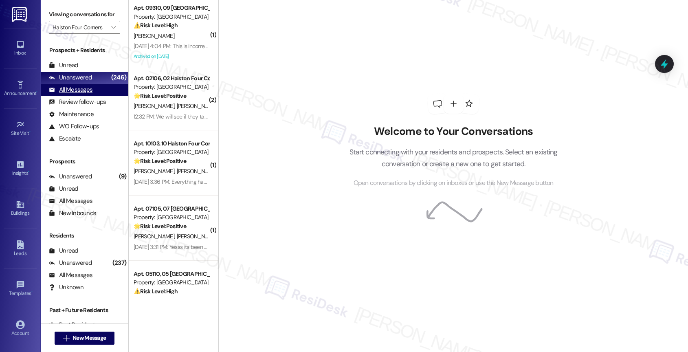
click at [93, 96] on div "All Messages (undefined)" at bounding box center [85, 90] width 88 height 12
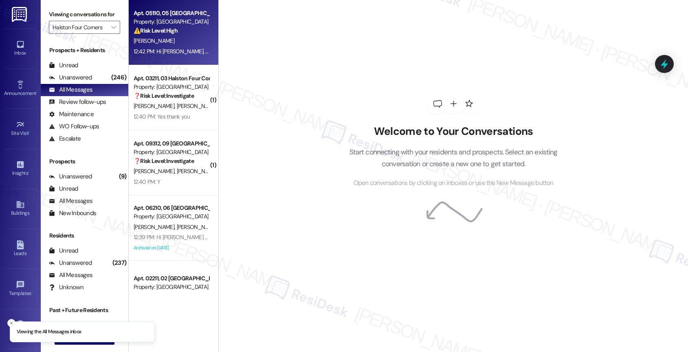
click at [158, 44] on div "M. Jenkins" at bounding box center [171, 41] width 77 height 10
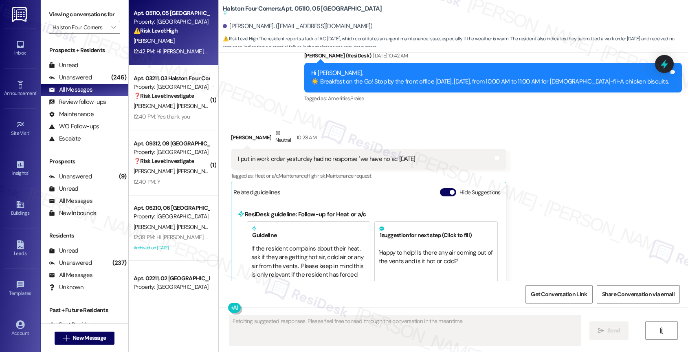
scroll to position [16424, 0]
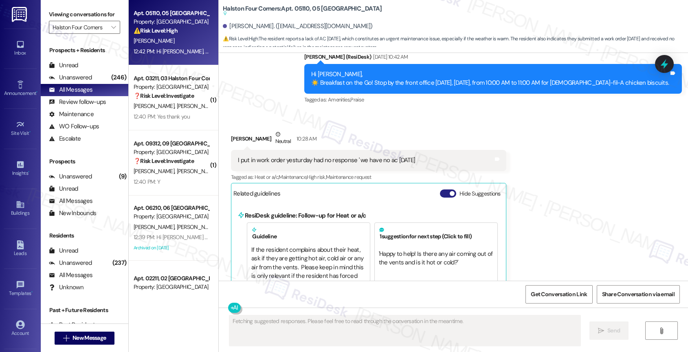
click at [449, 191] on span "button" at bounding box center [451, 193] width 5 height 5
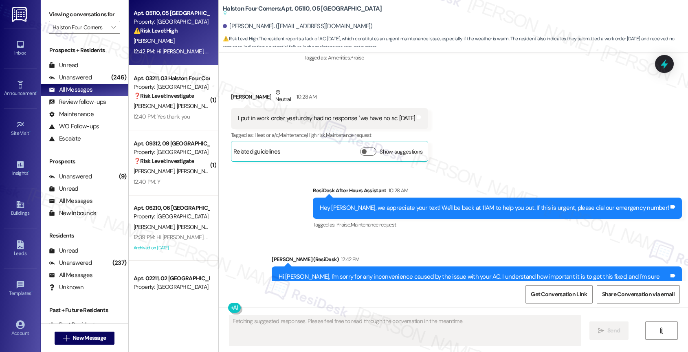
scroll to position [16464, 0]
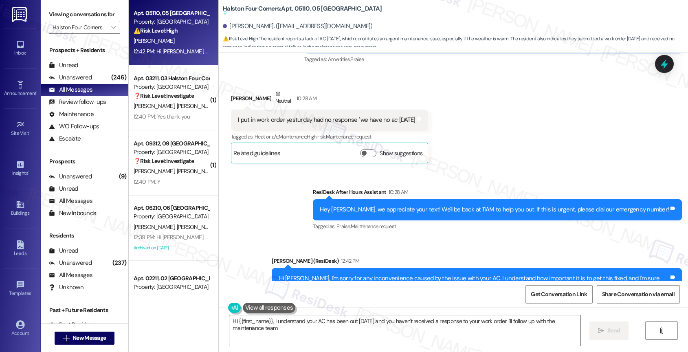
type textarea "Hi {{first_name}}, I understand your AC has been out since Saturday and you hav…"
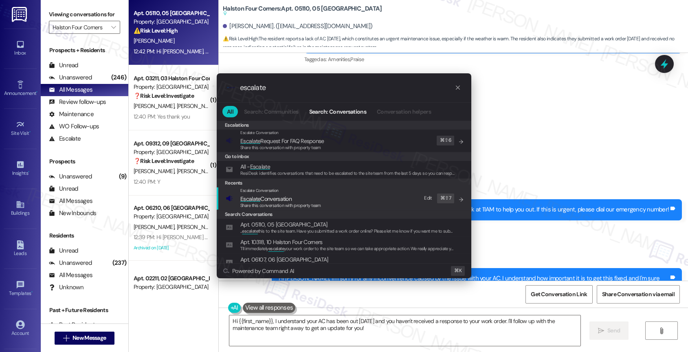
type input "escalate"
click at [276, 197] on span "Escalate Conversation" at bounding box center [265, 198] width 51 height 7
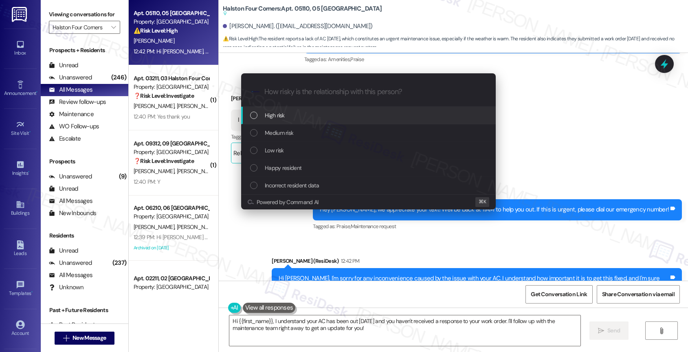
click at [278, 111] on span "High risk" at bounding box center [275, 115] width 20 height 9
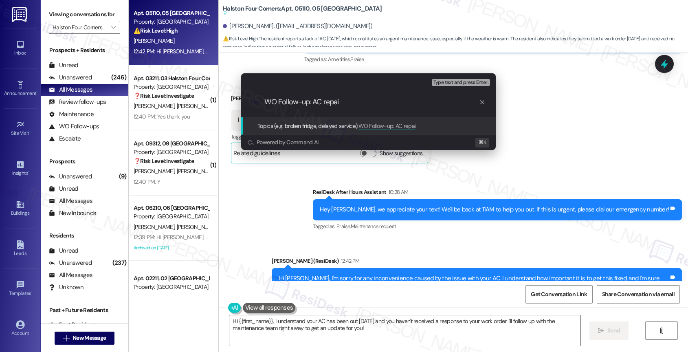
type input "WO Follow-up: AC repair"
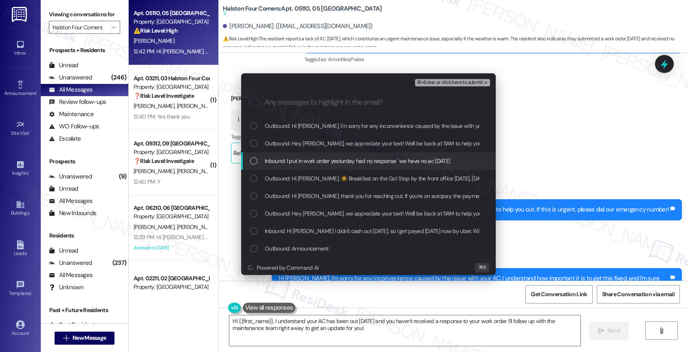
drag, startPoint x: 319, startPoint y: 160, endPoint x: 331, endPoint y: 131, distance: 31.6
click at [319, 160] on span "Inbound: I put in work order yesturday had no response ' we have no ac since Sa…" at bounding box center [357, 160] width 185 height 9
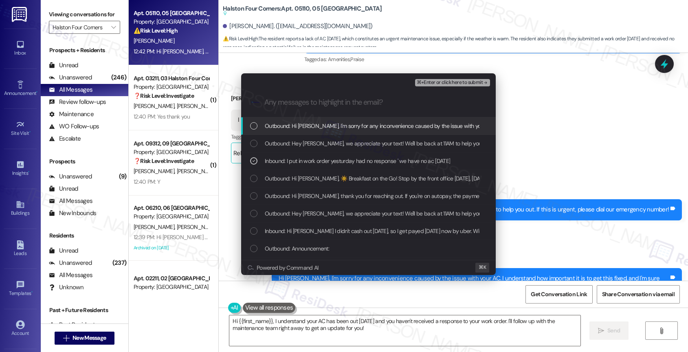
click at [331, 129] on span "Outbound: Hi Mario, I'm sorry for any inconvenience caused by the issue with yo…" at bounding box center [627, 125] width 724 height 9
click at [472, 82] on span "⌘+Enter or click here to submit" at bounding box center [450, 83] width 66 height 6
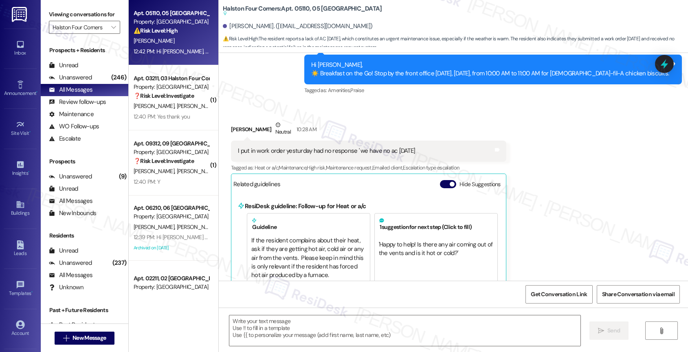
scroll to position [16424, 0]
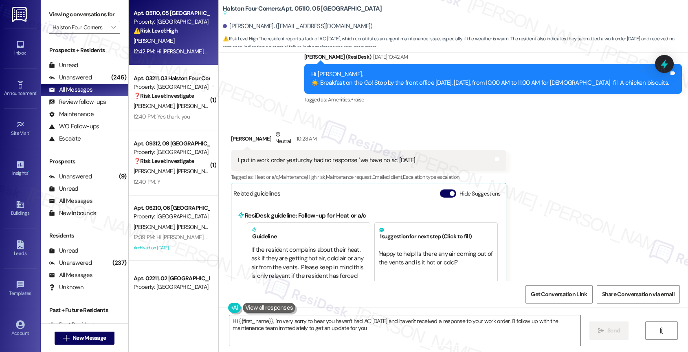
type textarea "Hi {{first_name}}, I'm very sorry to hear you haven't had AC since Saturday and…"
click at [443, 189] on button "Hide Suggestions" at bounding box center [448, 193] width 16 height 8
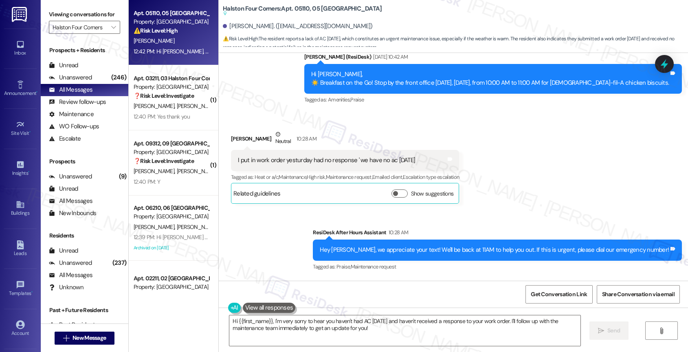
scroll to position [16466, 0]
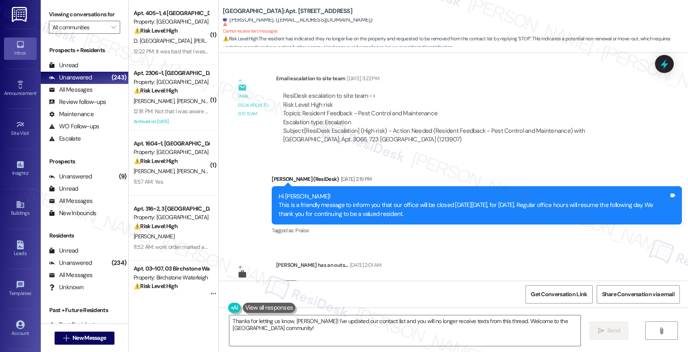
scroll to position [4029, 0]
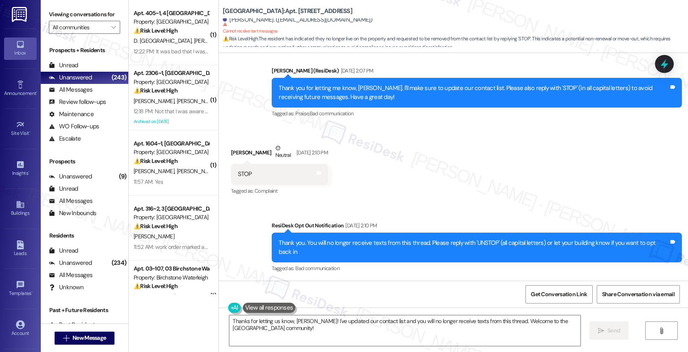
click at [390, 194] on div "Received via SMS Shirline Taylor Neutral Sep 12, 2025 at 2:10 PM STOP Tags and …" at bounding box center [453, 163] width 469 height 77
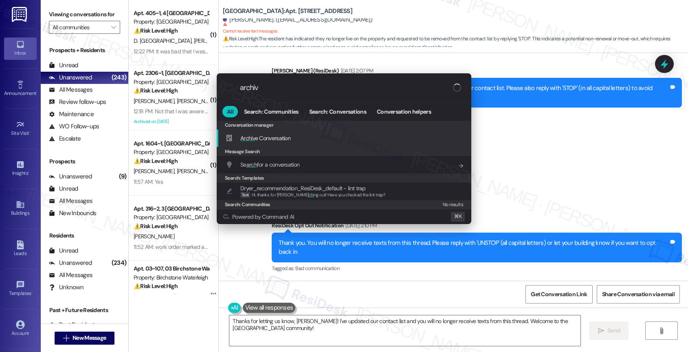
type input "archive"
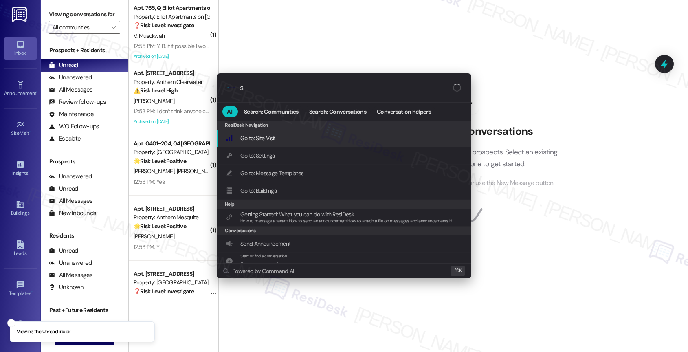
type input "sla"
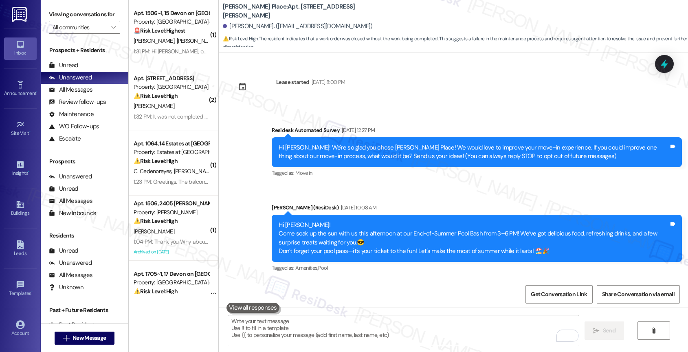
scroll to position [1895, 0]
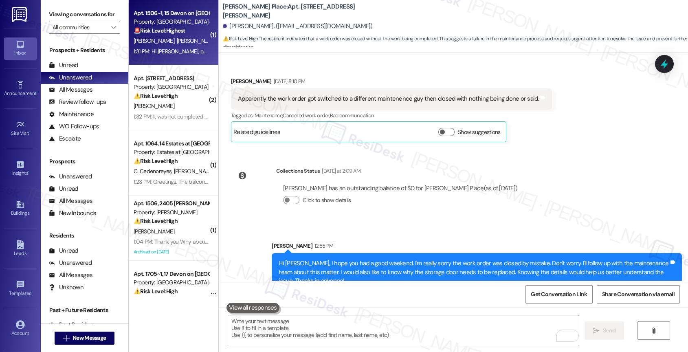
click at [219, 40] on span "[PERSON_NAME]" at bounding box center [239, 40] width 41 height 7
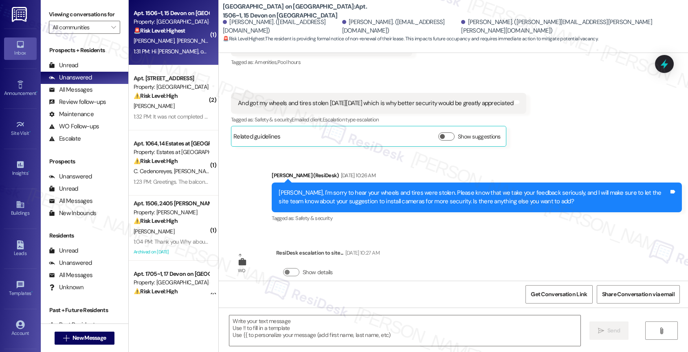
scroll to position [3626, 0]
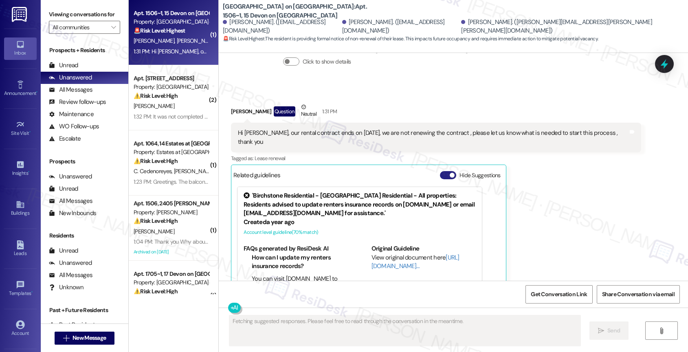
click at [442, 171] on button "Hide Suggestions" at bounding box center [448, 175] width 16 height 8
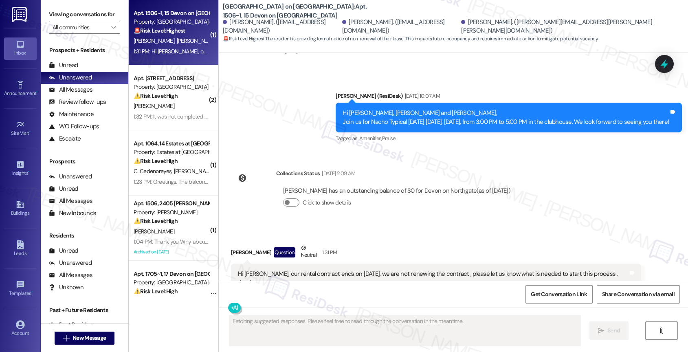
click at [370, 198] on div "Click to show details" at bounding box center [396, 202] width 227 height 9
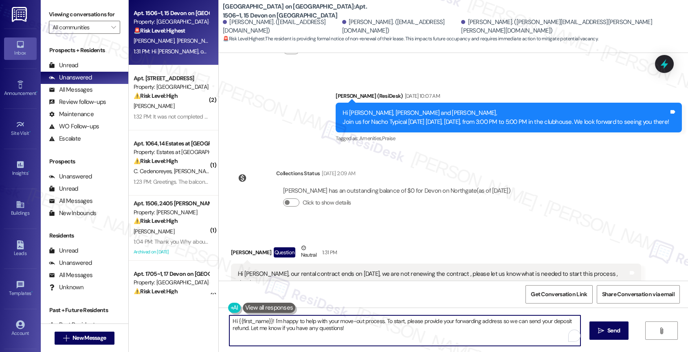
drag, startPoint x: 269, startPoint y: 320, endPoint x: 406, endPoint y: 337, distance: 137.8
click at [406, 337] on textarea "Hi {{first_name}}! I'm happy to help with your move-out process. To start, plea…" at bounding box center [404, 330] width 351 height 31
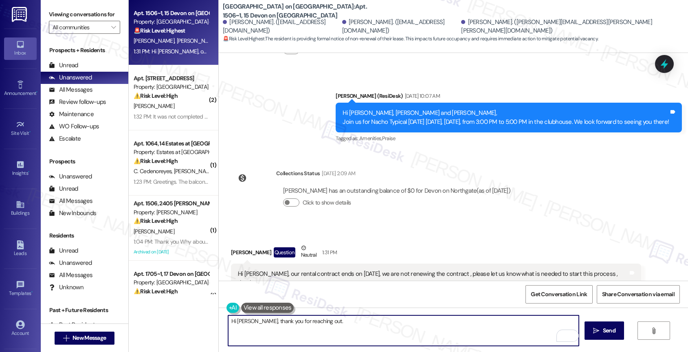
click at [329, 323] on textarea "Hi [PERSON_NAME], thank you for reaching out." at bounding box center [403, 330] width 351 height 31
click at [344, 324] on textarea "Hi [PERSON_NAME], thank you for reaching out." at bounding box center [403, 330] width 351 height 31
click at [535, 321] on textarea "Hi [PERSON_NAME], thank you for reaching out. I think it's still too early to s…" at bounding box center [403, 330] width 351 height 31
click at [574, 322] on textarea "Hi [PERSON_NAME], thank you for reaching out. I think it's still too early to s…" at bounding box center [403, 330] width 351 height 31
click at [263, 327] on textarea "Hi [PERSON_NAME], thank you for reaching out. I think it's still too early to s…" at bounding box center [403, 330] width 351 height 31
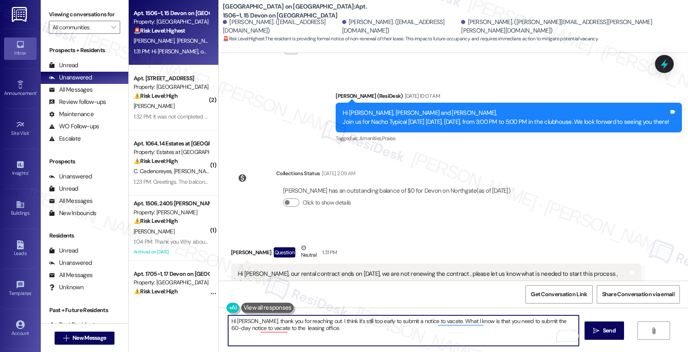
click at [330, 331] on textarea "Hi [PERSON_NAME], thank you for reaching out. I think it's still too early to s…" at bounding box center [403, 330] width 351 height 31
click at [567, 335] on div "2" at bounding box center [566, 335] width 9 height 9
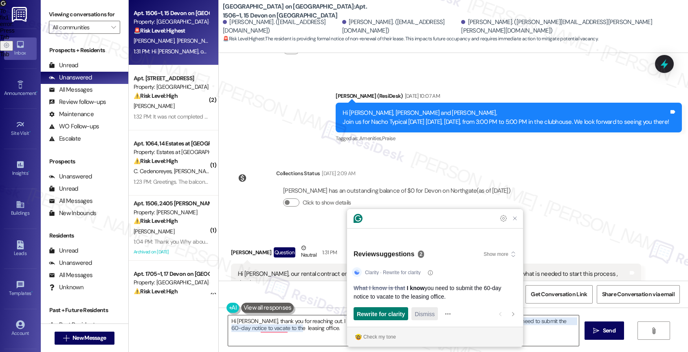
click at [427, 313] on span "Dismiss" at bounding box center [424, 313] width 20 height 9
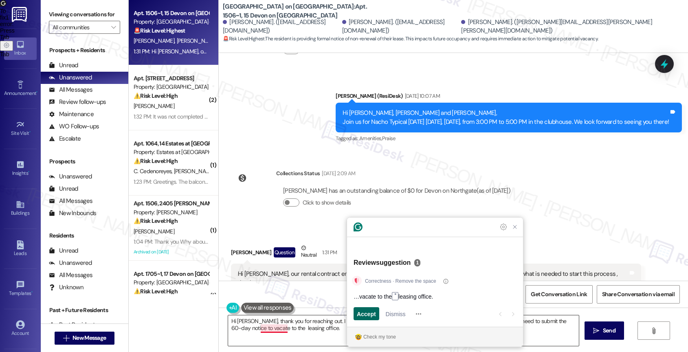
click at [361, 313] on span "Accept" at bounding box center [366, 313] width 19 height 9
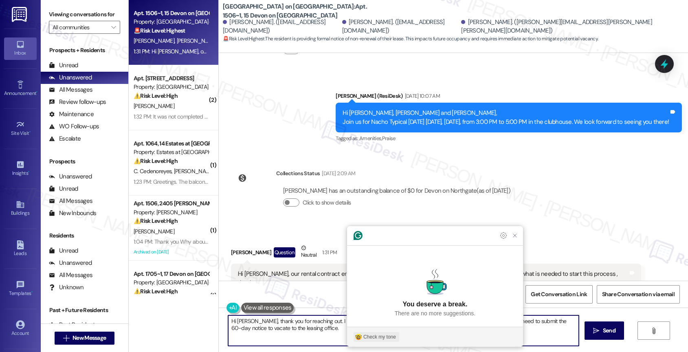
click at [376, 335] on div "Check my tone" at bounding box center [379, 336] width 33 height 7
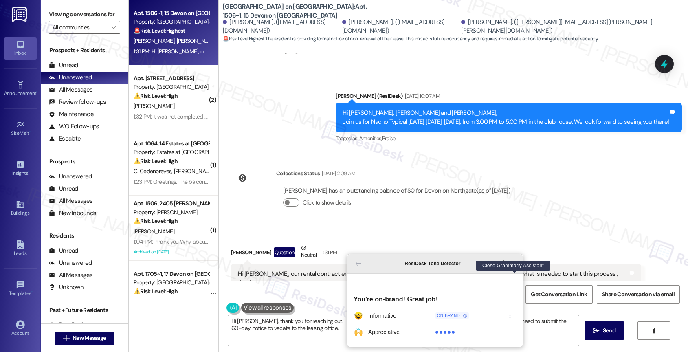
click at [514, 267] on icon "Close Grammarly Assistant" at bounding box center [514, 263] width 7 height 7
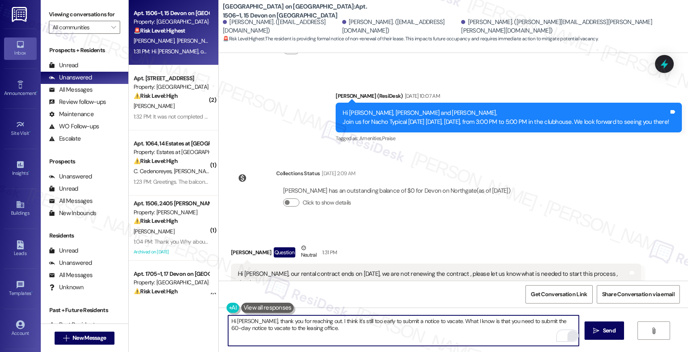
click at [365, 334] on textarea "Hi [PERSON_NAME], thank you for reaching out. I think it's still too early to s…" at bounding box center [403, 330] width 351 height 31
type textarea "Hi [PERSON_NAME], thank you for reaching out. I think it's still too early to s…"
click at [568, 336] on icon "Open Grammarly. 0 Suggestions." at bounding box center [566, 335] width 9 height 9
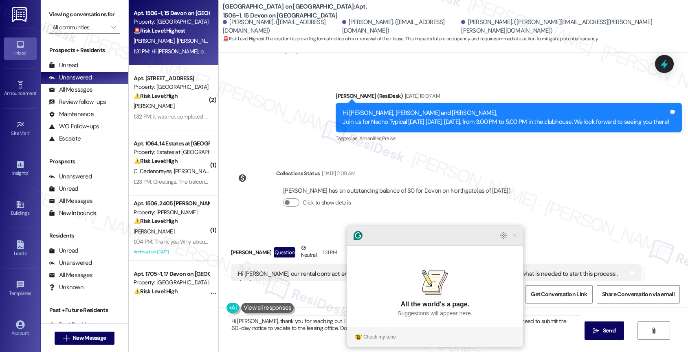
click at [515, 239] on icon "Close Grammarly Assistant" at bounding box center [514, 235] width 7 height 7
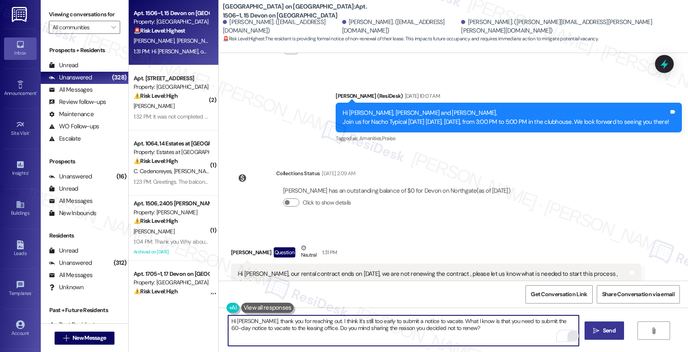
click at [595, 326] on span " Send" at bounding box center [604, 330] width 26 height 9
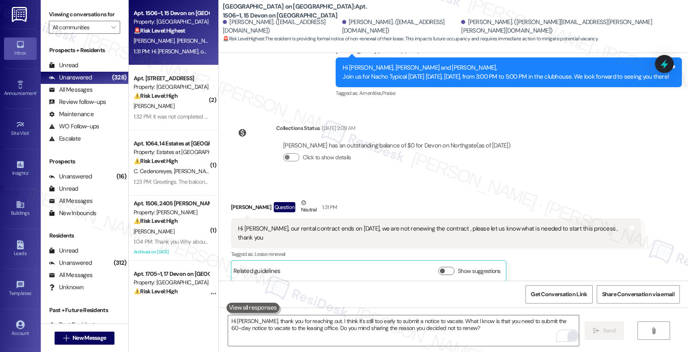
scroll to position [3550, 0]
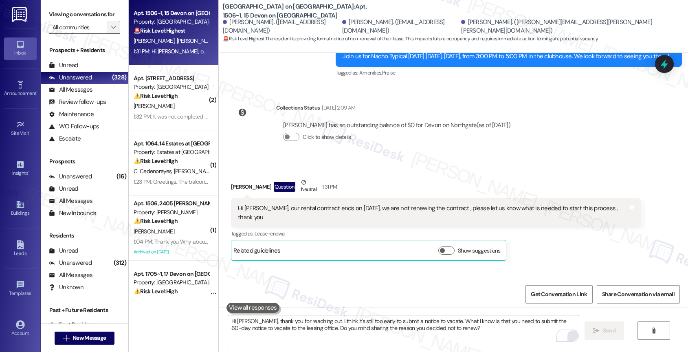
click at [111, 31] on icon "" at bounding box center [113, 27] width 4 height 7
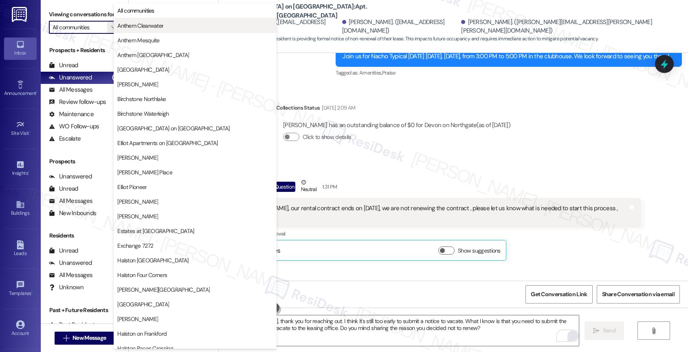
click at [146, 31] on button "Anthem Clearwater" at bounding box center [195, 25] width 163 height 15
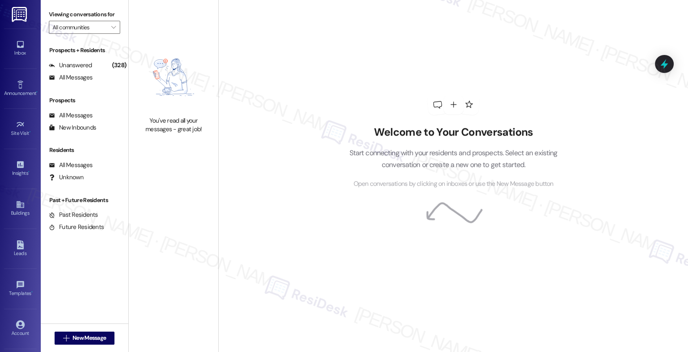
type input "Anthem Clearwater"
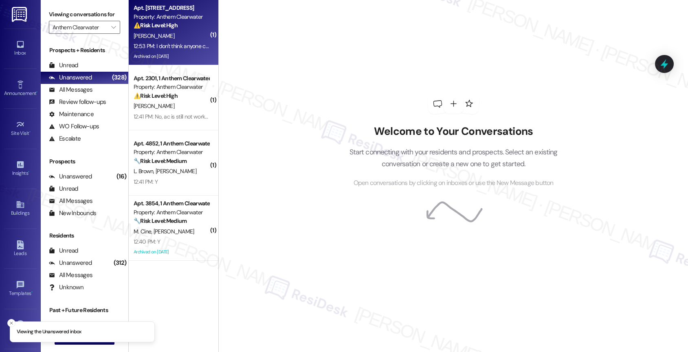
click at [168, 35] on div "[PERSON_NAME]" at bounding box center [171, 36] width 77 height 10
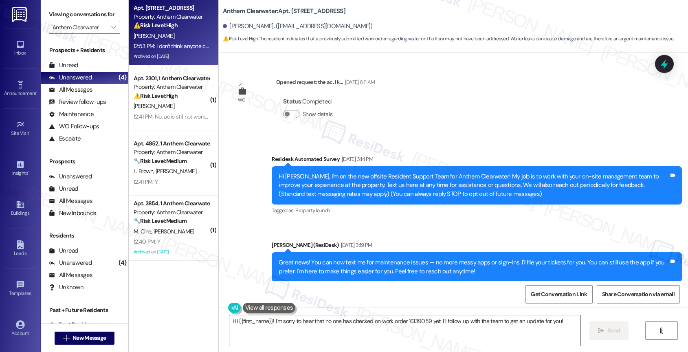
scroll to position [17241, 0]
